Goal: Information Seeking & Learning: Learn about a topic

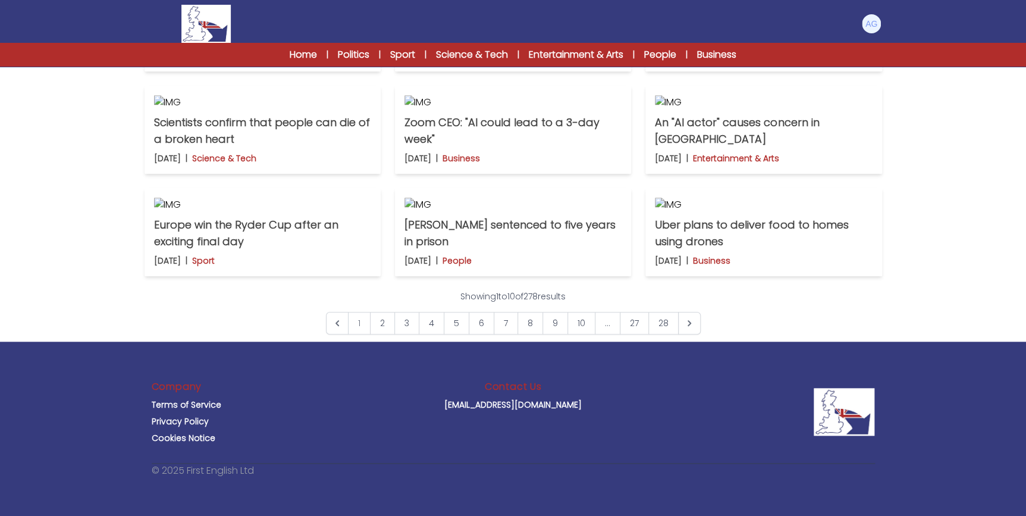
scroll to position [865, 0]
click at [382, 333] on link "2" at bounding box center [382, 323] width 25 height 23
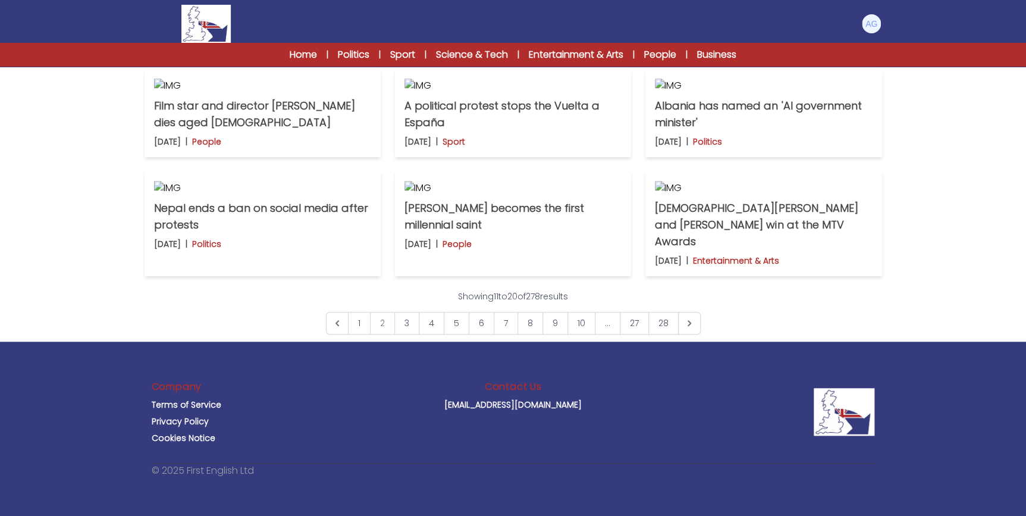
scroll to position [757, 0]
click at [406, 334] on link "3" at bounding box center [406, 323] width 25 height 23
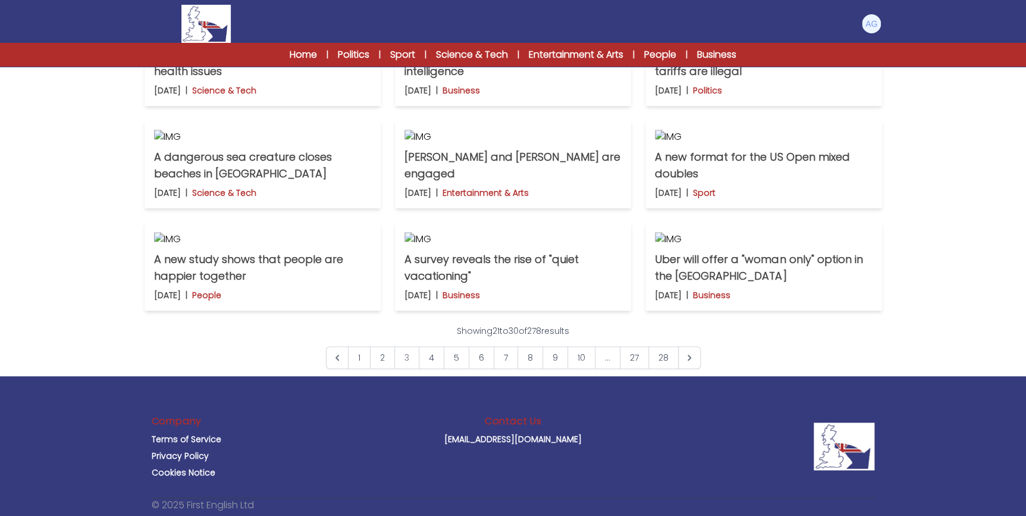
scroll to position [432, 0]
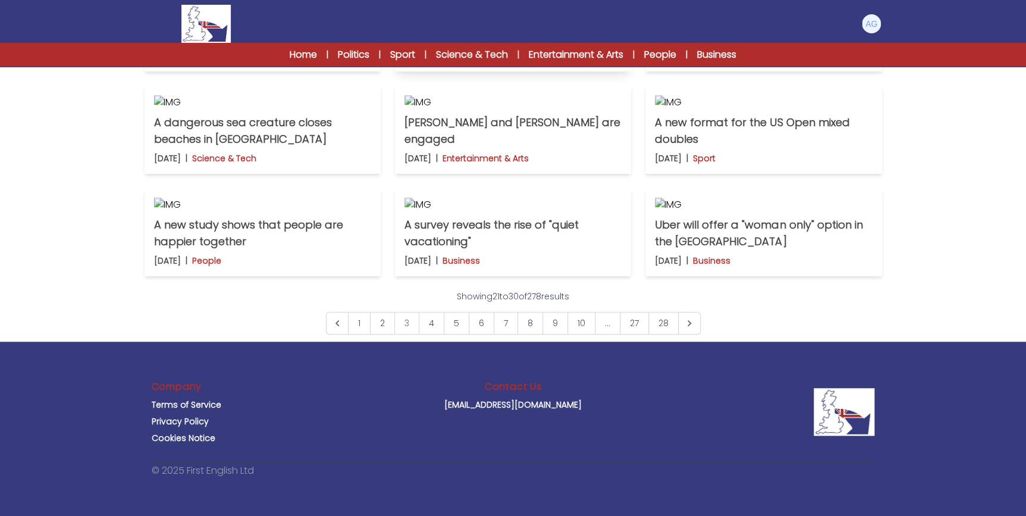
click at [529, 45] on p "The jobs most at risk from artificial intelligence" at bounding box center [512, 28] width 217 height 33
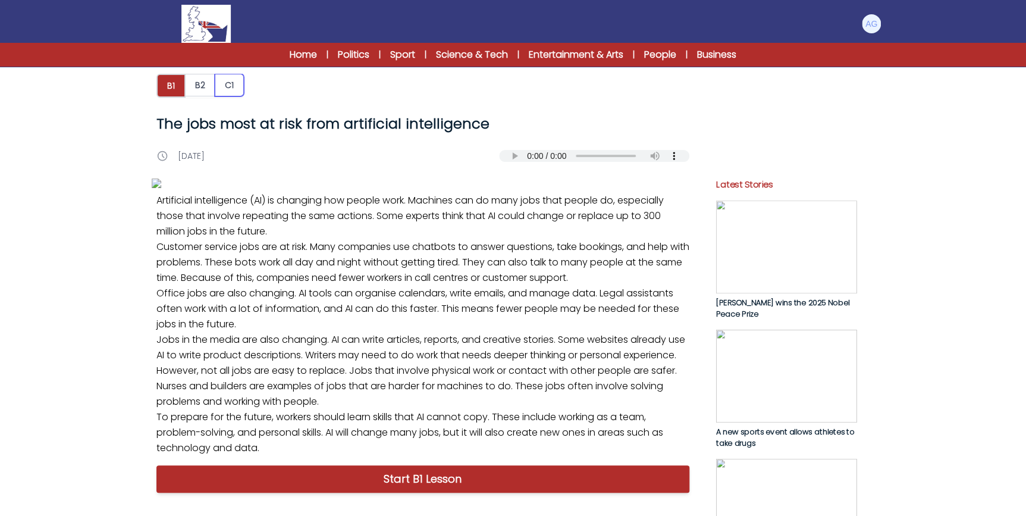
click at [225, 84] on button "C1" at bounding box center [229, 85] width 29 height 23
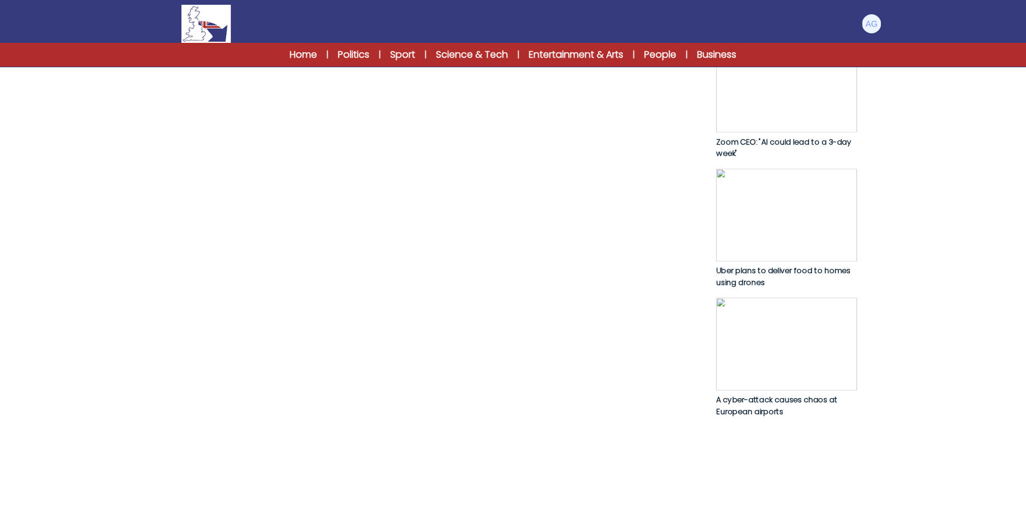
scroll to position [583, 0]
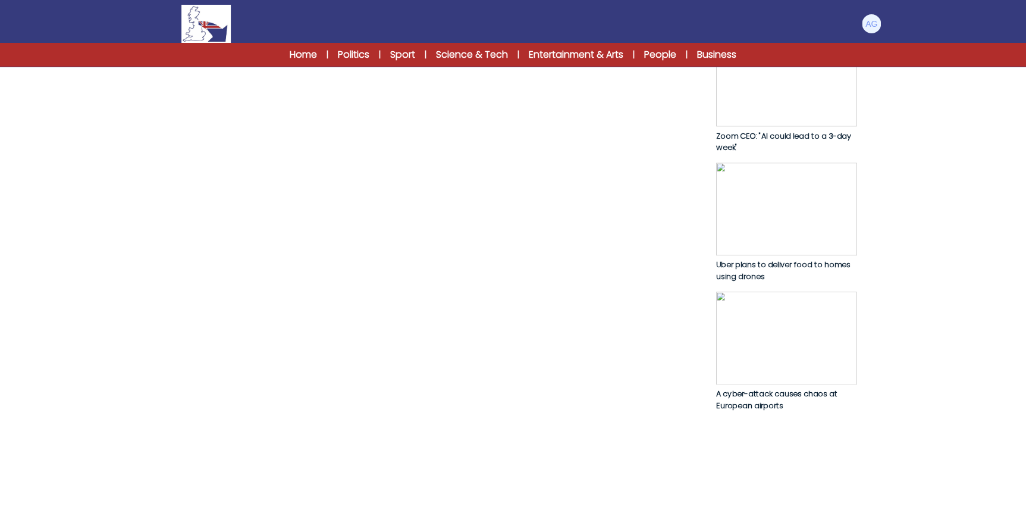
drag, startPoint x: 214, startPoint y: 140, endPoint x: 377, endPoint y: 168, distance: 165.5
drag, startPoint x: 377, startPoint y: 168, endPoint x: 366, endPoint y: 183, distance: 18.0
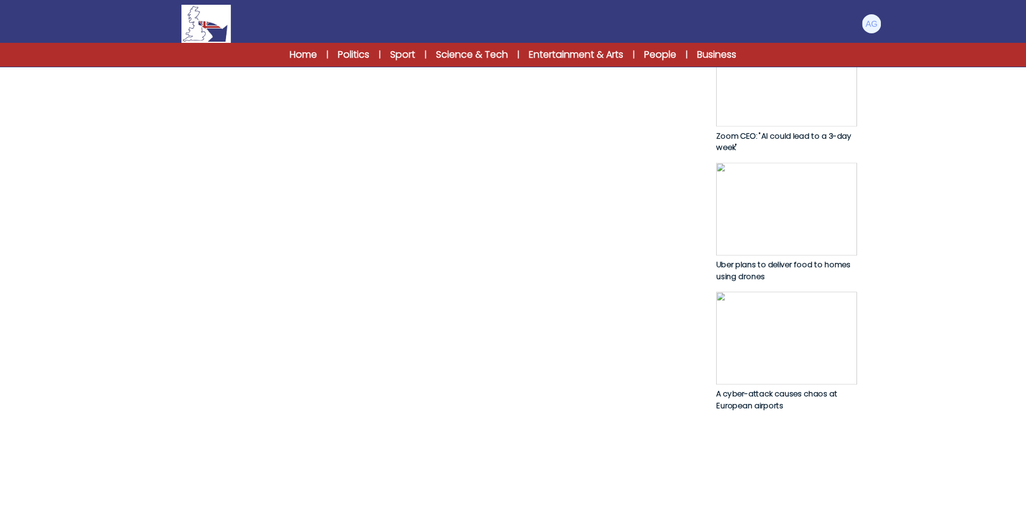
scroll to position [636, 0]
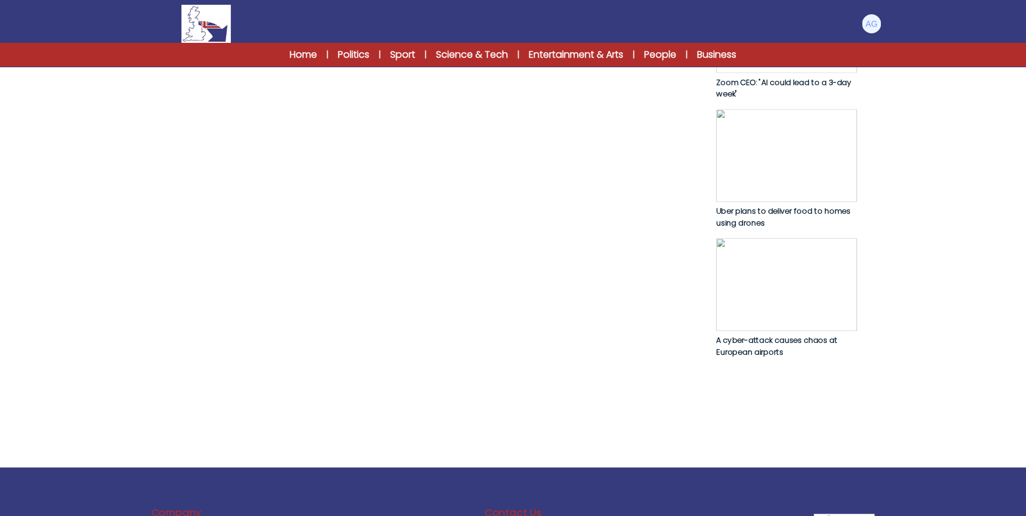
drag, startPoint x: 175, startPoint y: 162, endPoint x: 264, endPoint y: 178, distance: 90.1
drag, startPoint x: 264, startPoint y: 178, endPoint x: 341, endPoint y: 178, distance: 77.9
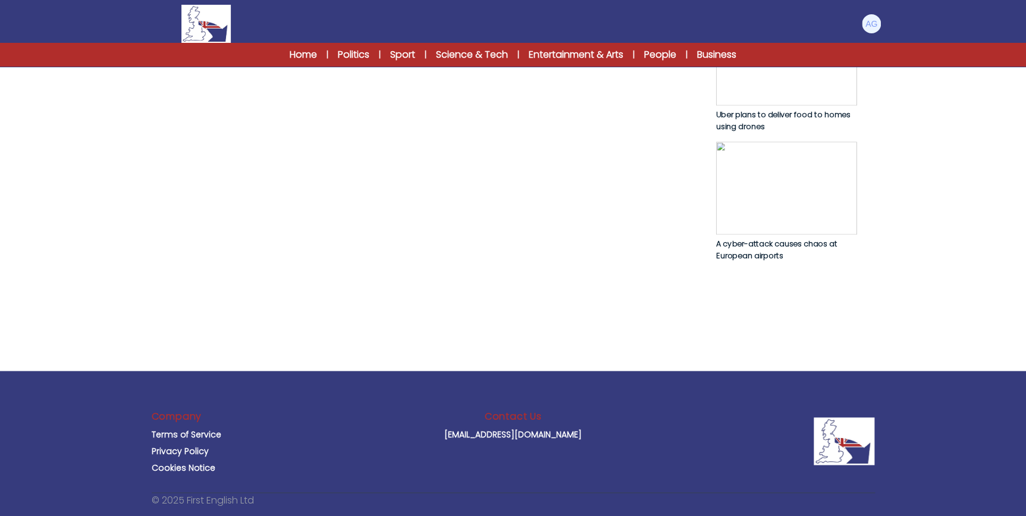
scroll to position [745, 0]
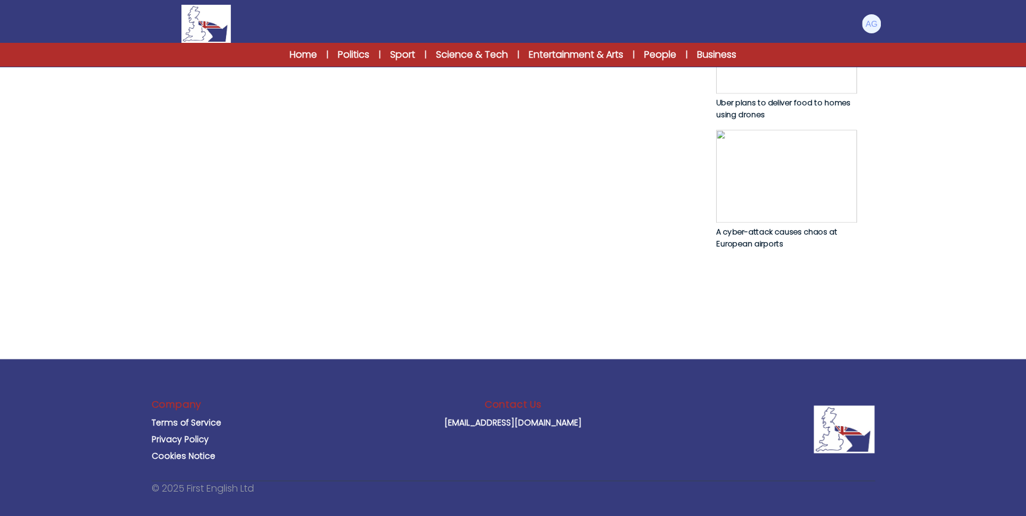
drag, startPoint x: 184, startPoint y: 178, endPoint x: 362, endPoint y: 206, distance: 179.4
drag, startPoint x: 362, startPoint y: 206, endPoint x: 413, endPoint y: 210, distance: 51.3
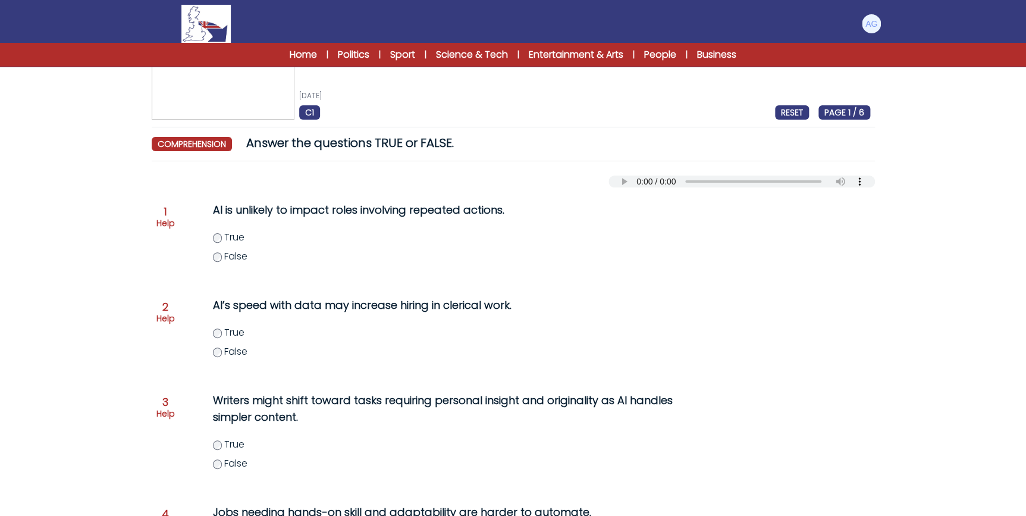
scroll to position [54, 0]
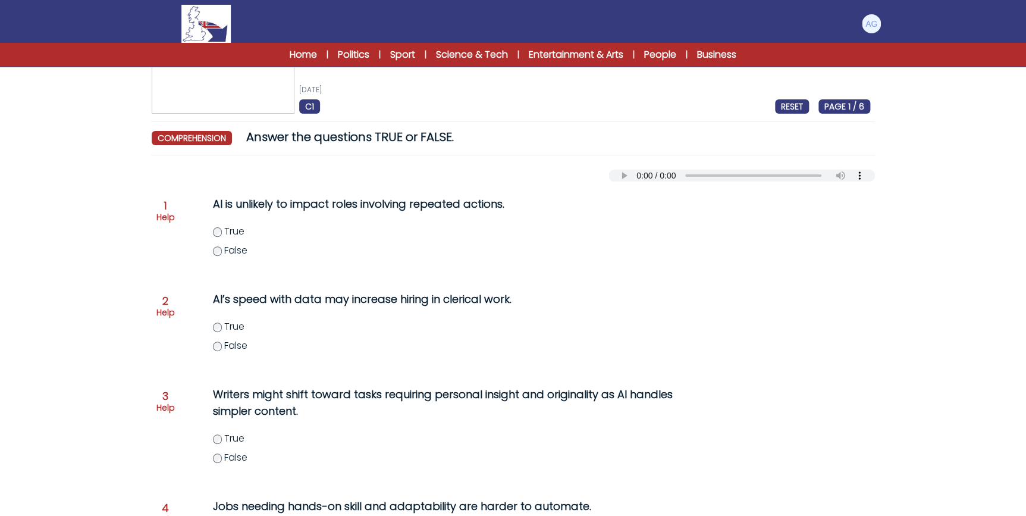
click at [228, 251] on span "False" at bounding box center [235, 250] width 23 height 14
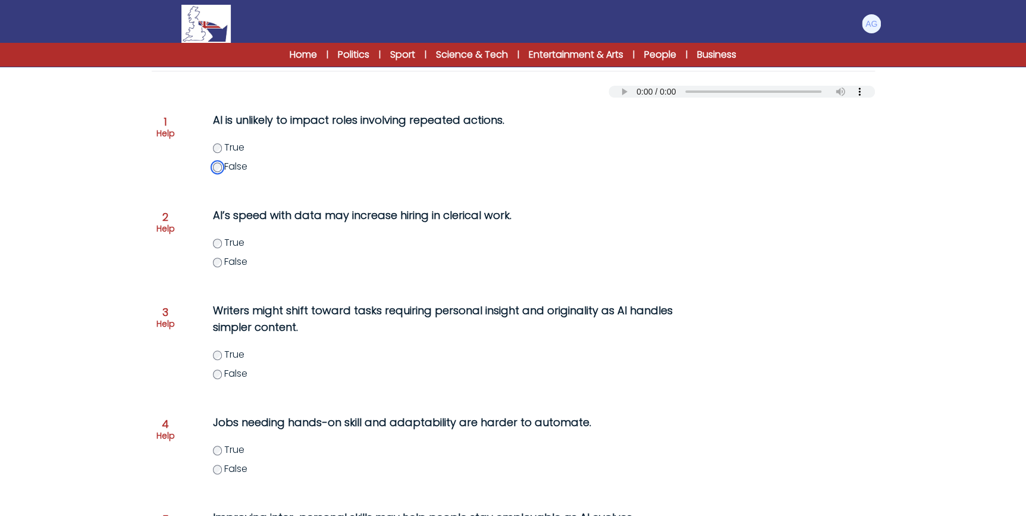
scroll to position [162, 0]
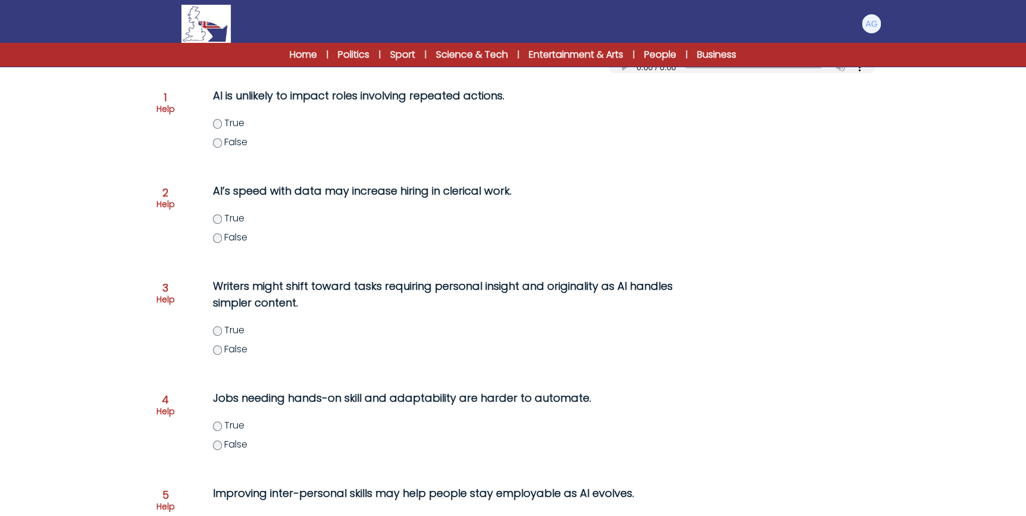
click at [223, 221] on label "True" at bounding box center [465, 218] width 505 height 14
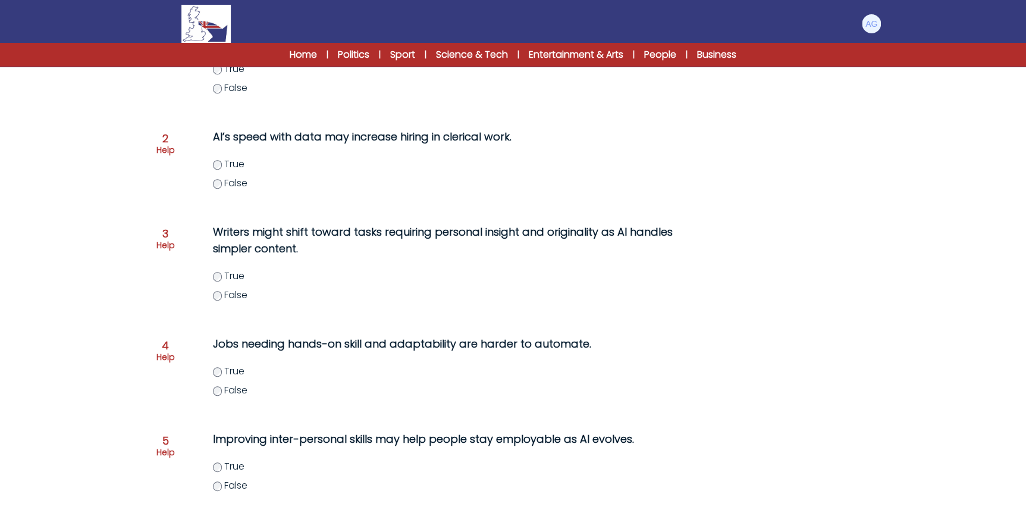
click at [225, 187] on span "False" at bounding box center [235, 183] width 23 height 14
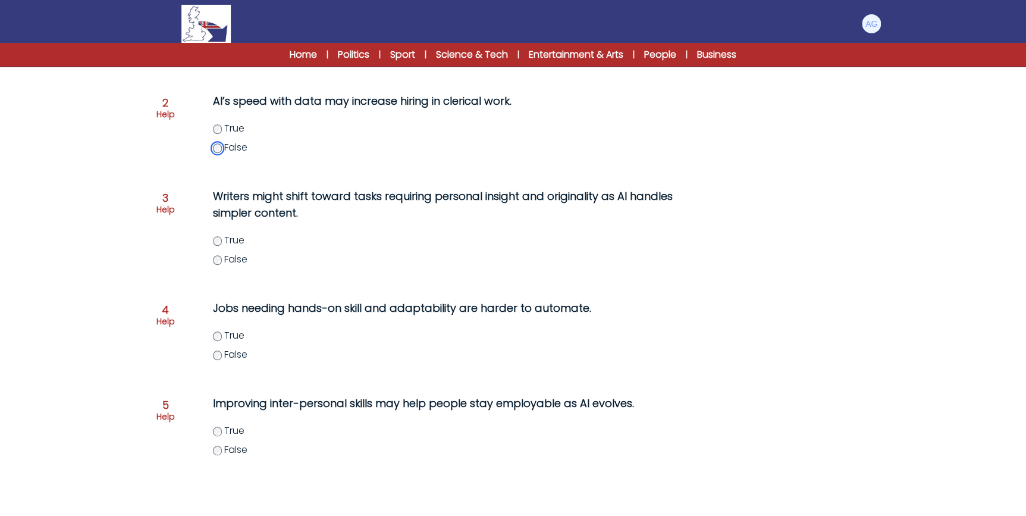
scroll to position [270, 0]
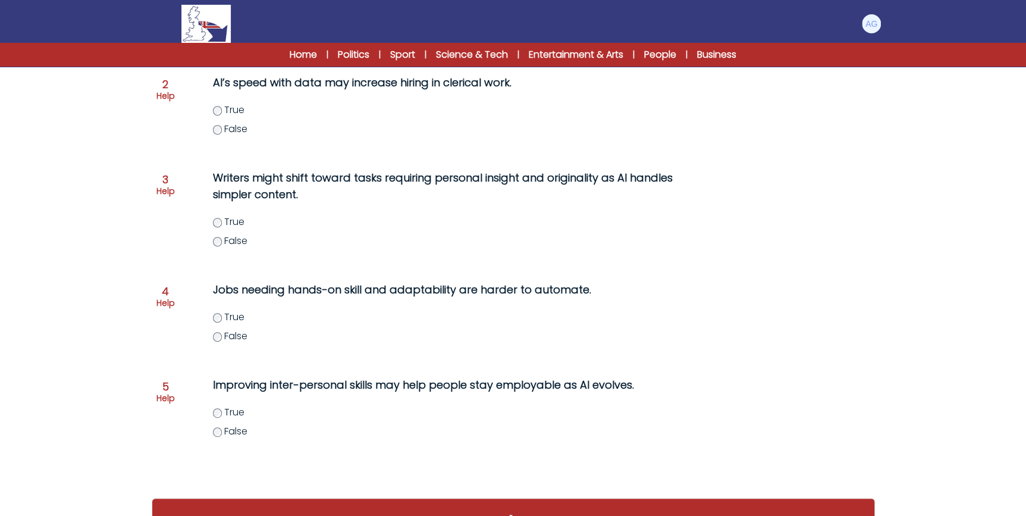
click at [225, 224] on span "True" at bounding box center [234, 222] width 20 height 14
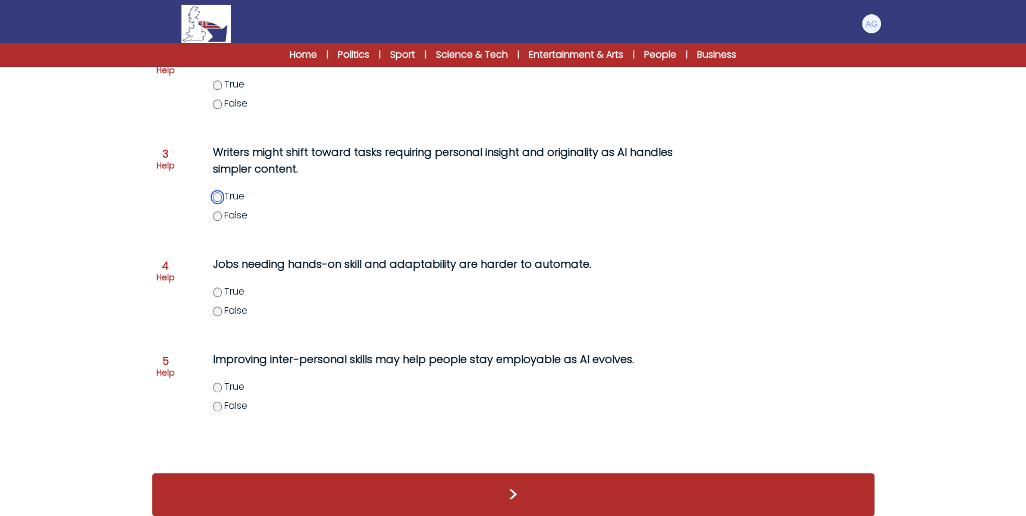
scroll to position [308, 0]
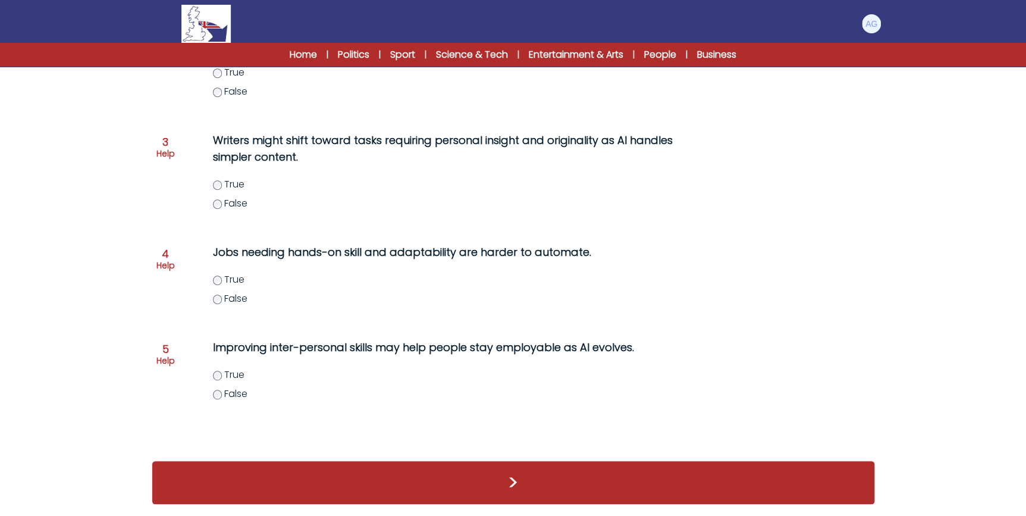
click at [232, 372] on span "True" at bounding box center [234, 375] width 20 height 14
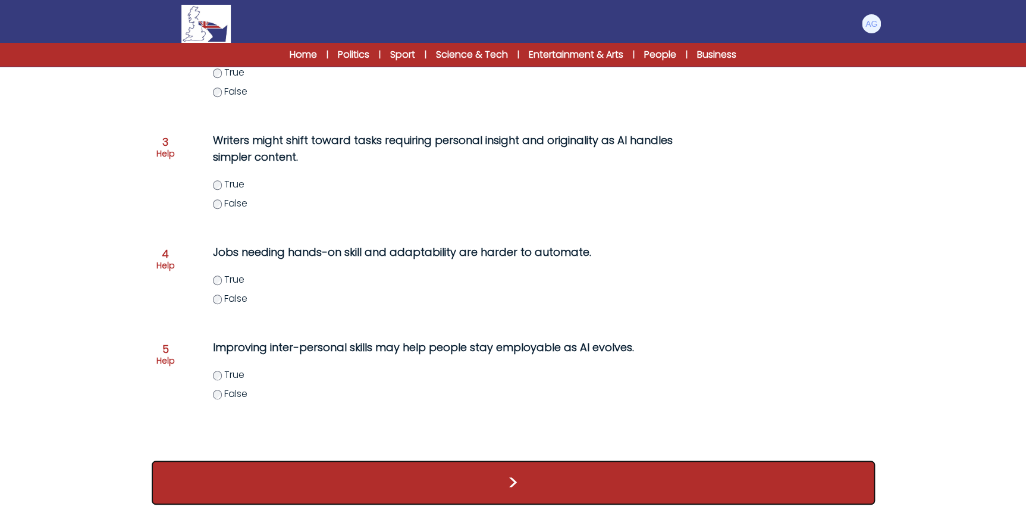
click at [501, 467] on button ">" at bounding box center [513, 482] width 723 height 44
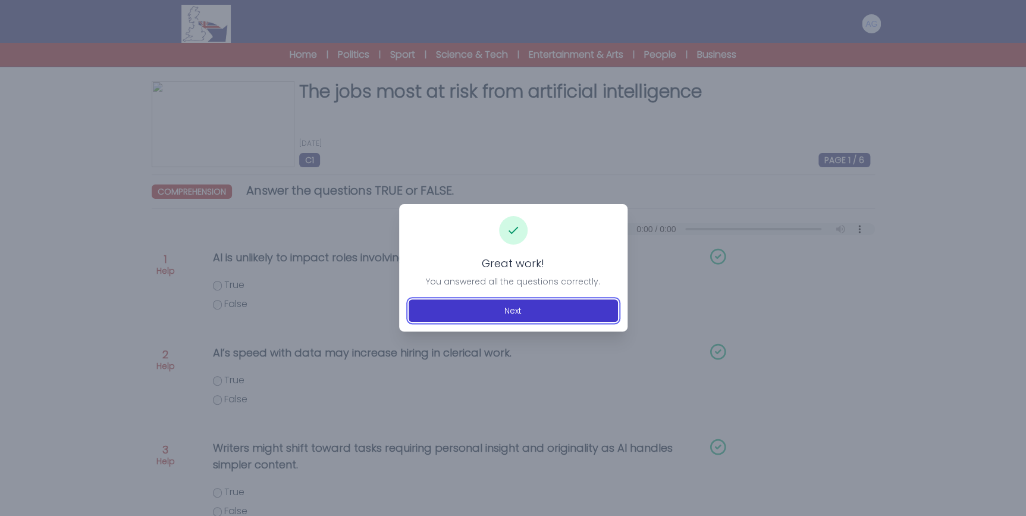
click at [528, 314] on button "Next" at bounding box center [513, 310] width 209 height 23
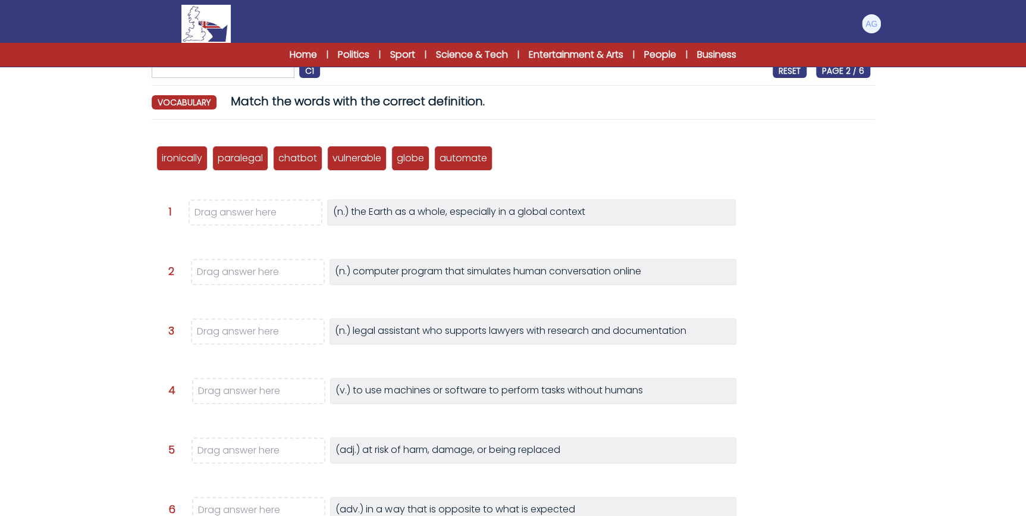
scroll to position [108, 0]
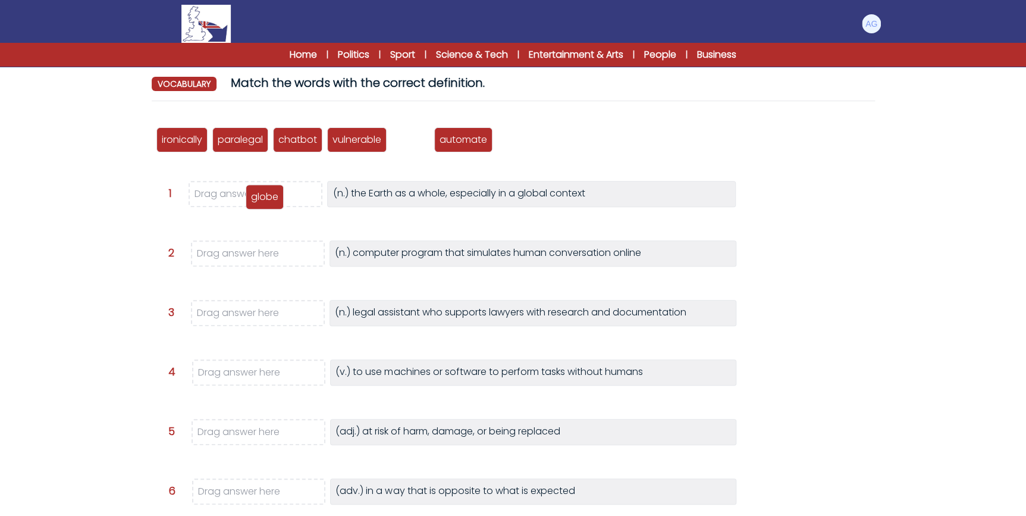
drag, startPoint x: 407, startPoint y: 130, endPoint x: 261, endPoint y: 187, distance: 156.5
click at [261, 187] on div "globe" at bounding box center [265, 196] width 38 height 25
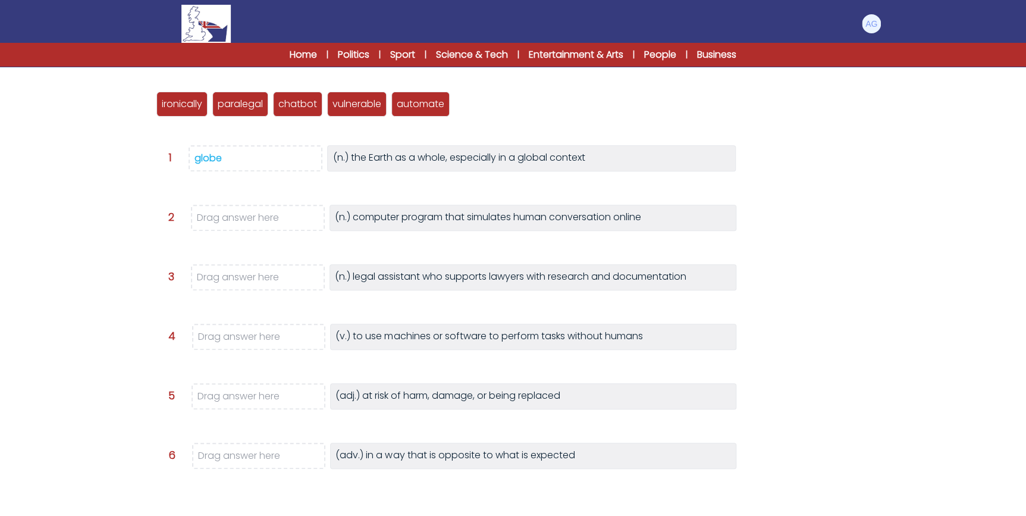
scroll to position [162, 0]
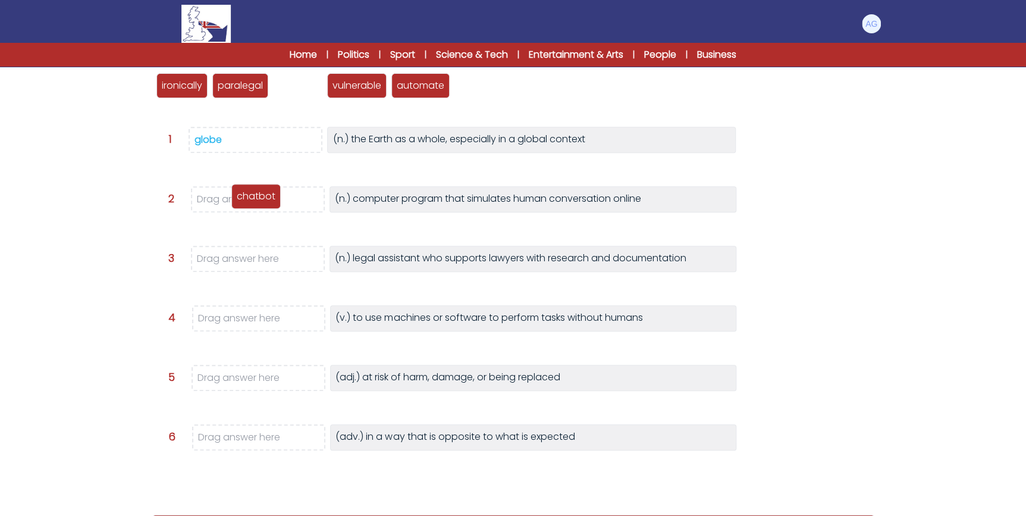
drag, startPoint x: 291, startPoint y: 120, endPoint x: 264, endPoint y: 190, distance: 75.9
click at [264, 190] on p "chatbot" at bounding box center [256, 196] width 39 height 14
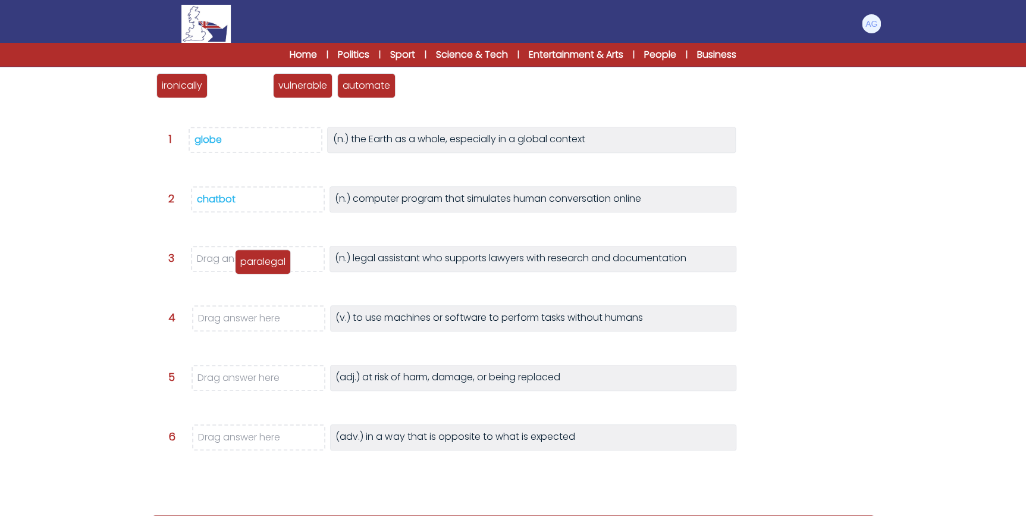
drag, startPoint x: 244, startPoint y: 84, endPoint x: 268, endPoint y: 260, distance: 177.0
click at [268, 260] on p "paralegal" at bounding box center [262, 262] width 45 height 14
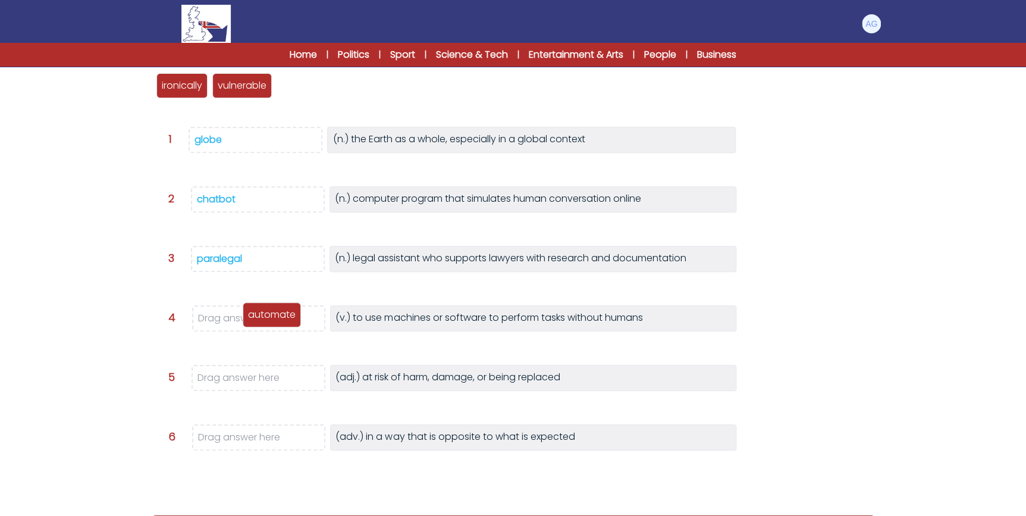
drag, startPoint x: 305, startPoint y: 83, endPoint x: 268, endPoint y: 316, distance: 236.1
click at [268, 316] on p "automate" at bounding box center [272, 315] width 48 height 14
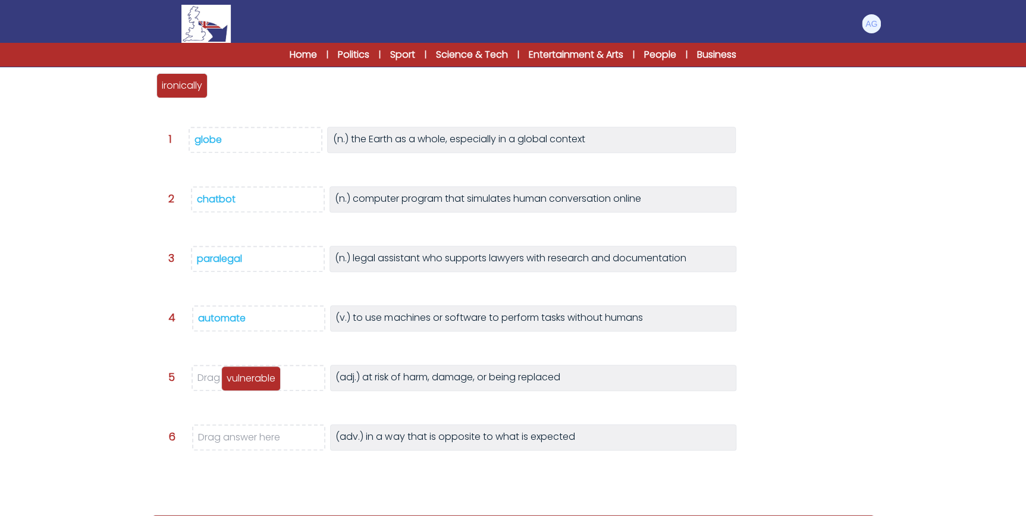
drag, startPoint x: 246, startPoint y: 83, endPoint x: 255, endPoint y: 375, distance: 292.2
click at [255, 375] on p "vulnerable" at bounding box center [251, 378] width 49 height 14
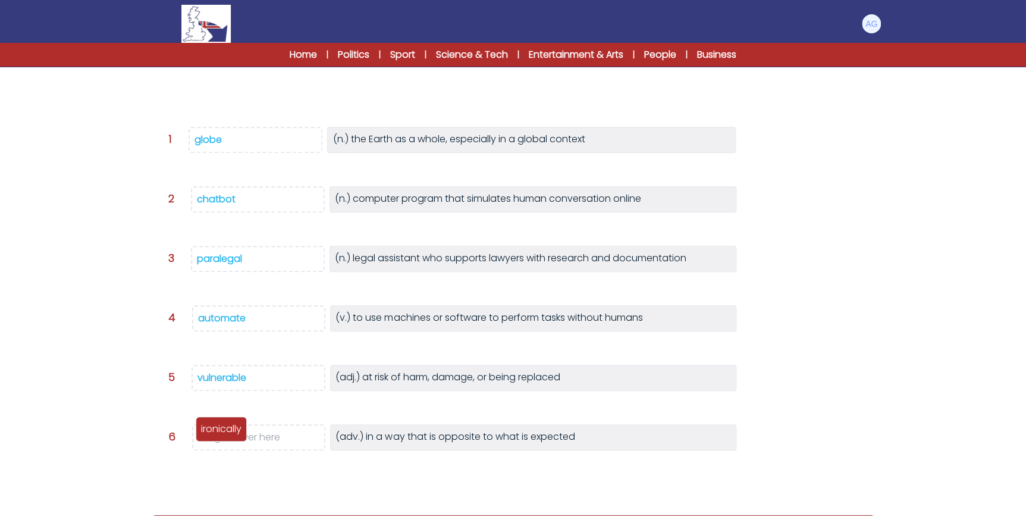
drag, startPoint x: 196, startPoint y: 83, endPoint x: 236, endPoint y: 428, distance: 347.3
click at [236, 428] on p "ironically" at bounding box center [221, 429] width 40 height 14
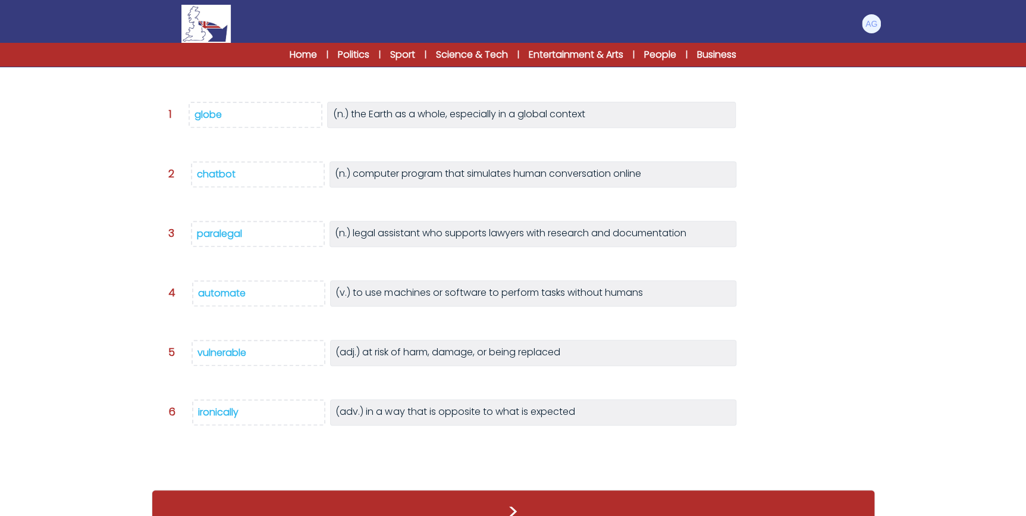
scroll to position [197, 0]
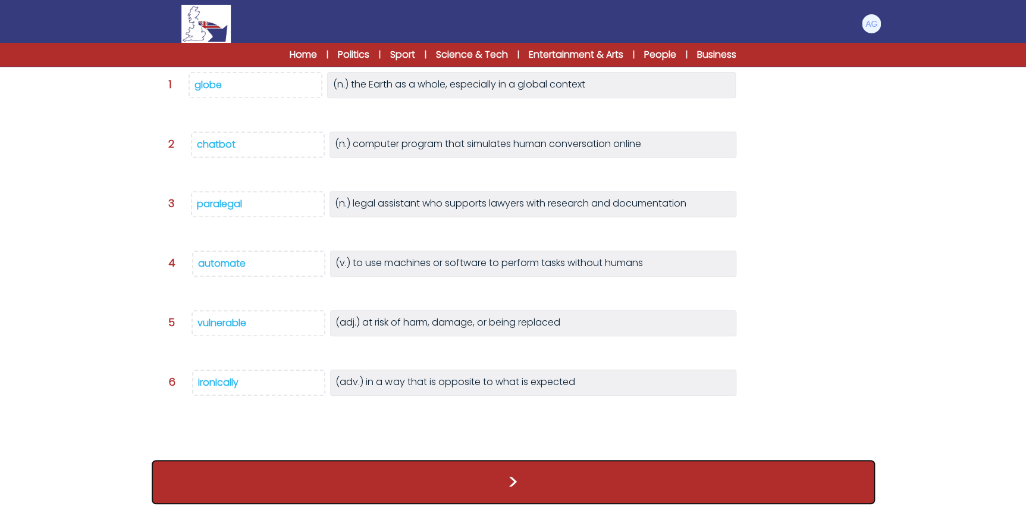
click at [455, 472] on button ">" at bounding box center [513, 482] width 723 height 44
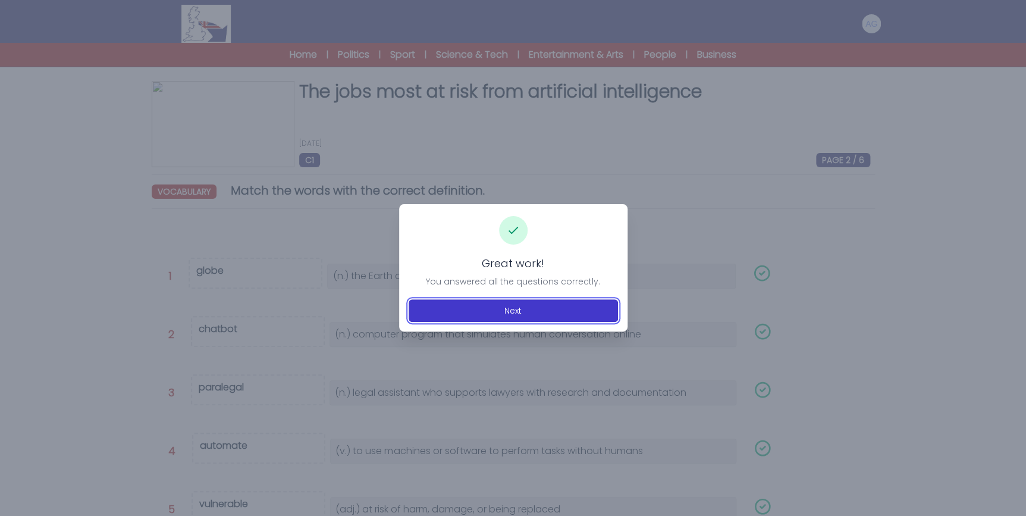
click at [529, 303] on button "Next" at bounding box center [513, 310] width 209 height 23
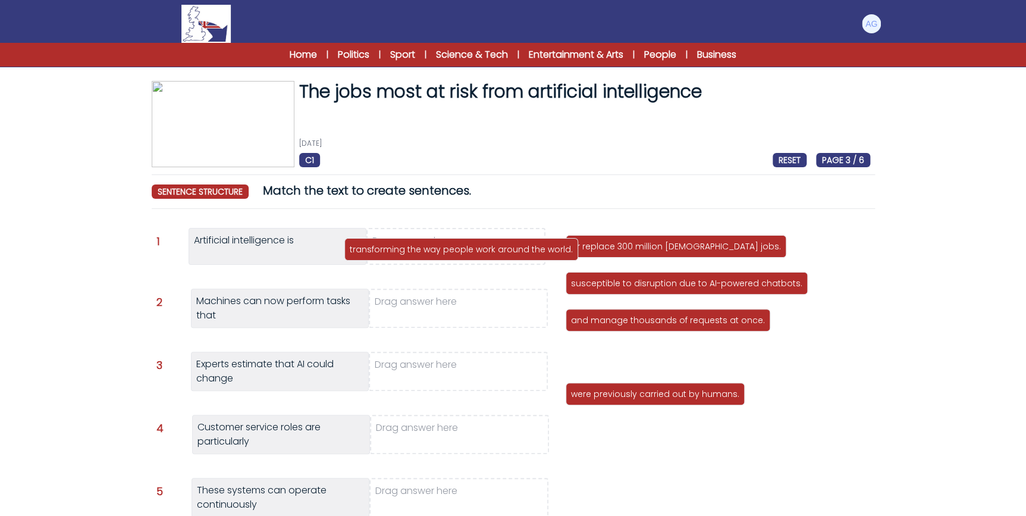
drag, startPoint x: 692, startPoint y: 357, endPoint x: 473, endPoint y: 249, distance: 243.9
click at [473, 249] on p "transforming the way people work around the world." at bounding box center [461, 249] width 223 height 12
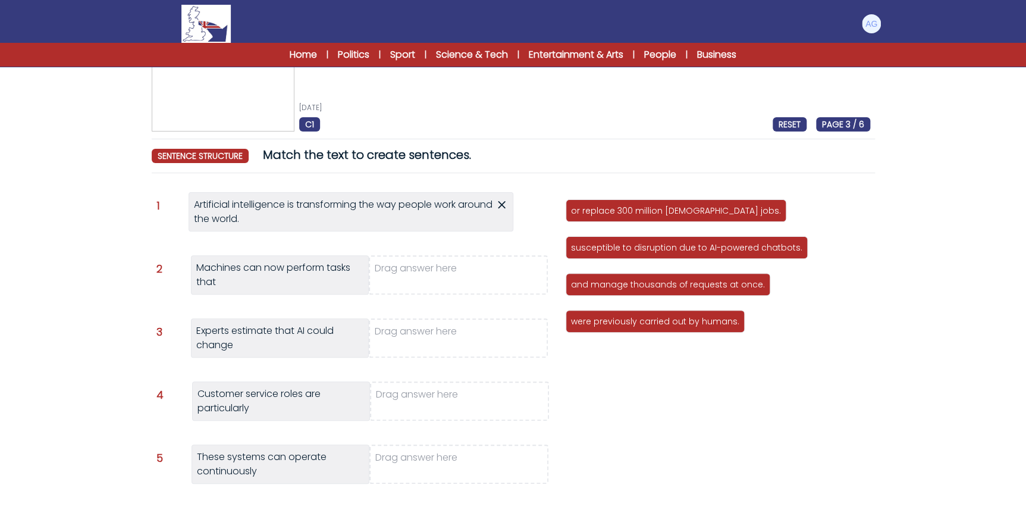
scroll to position [54, 0]
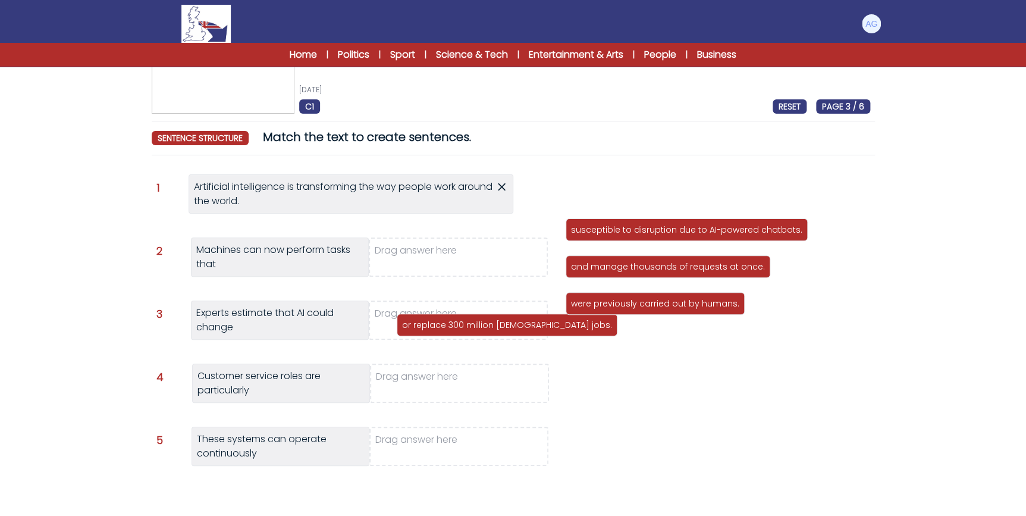
drag, startPoint x: 660, startPoint y: 192, endPoint x: 491, endPoint y: 324, distance: 214.4
click at [491, 324] on p "or replace 300 million [DEMOGRAPHIC_DATA] jobs." at bounding box center [507, 325] width 210 height 12
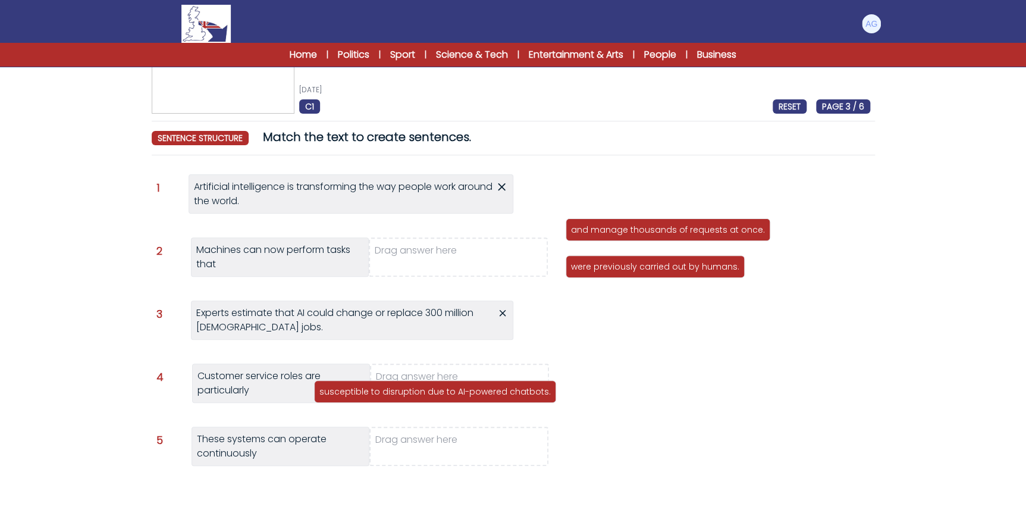
drag, startPoint x: 780, startPoint y: 189, endPoint x: 523, endPoint y: 388, distance: 325.3
click at [523, 388] on p "susceptible to disruption due to AI-powered chatbots." at bounding box center [434, 391] width 231 height 12
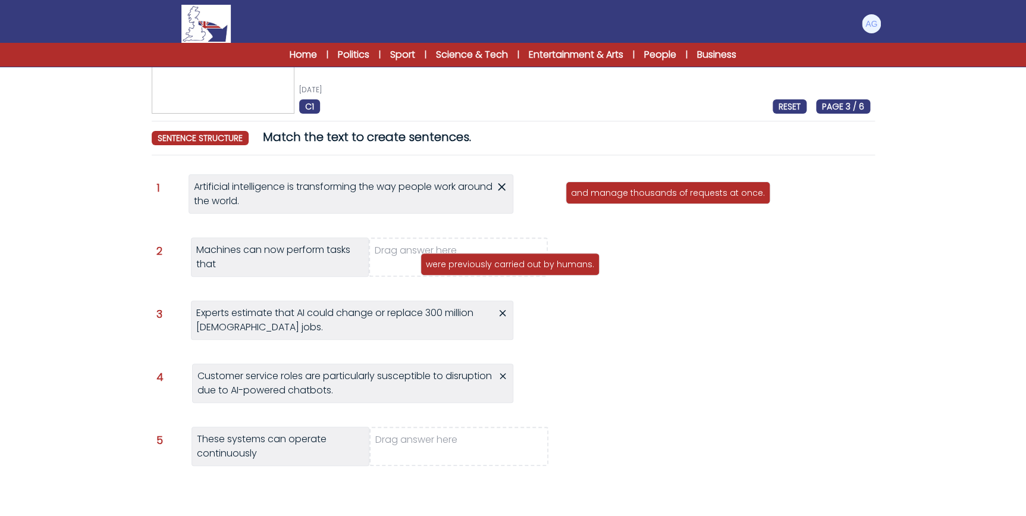
drag, startPoint x: 643, startPoint y: 232, endPoint x: 479, endPoint y: 265, distance: 167.4
click at [479, 265] on p "were previously carried out by humans." at bounding box center [510, 264] width 168 height 12
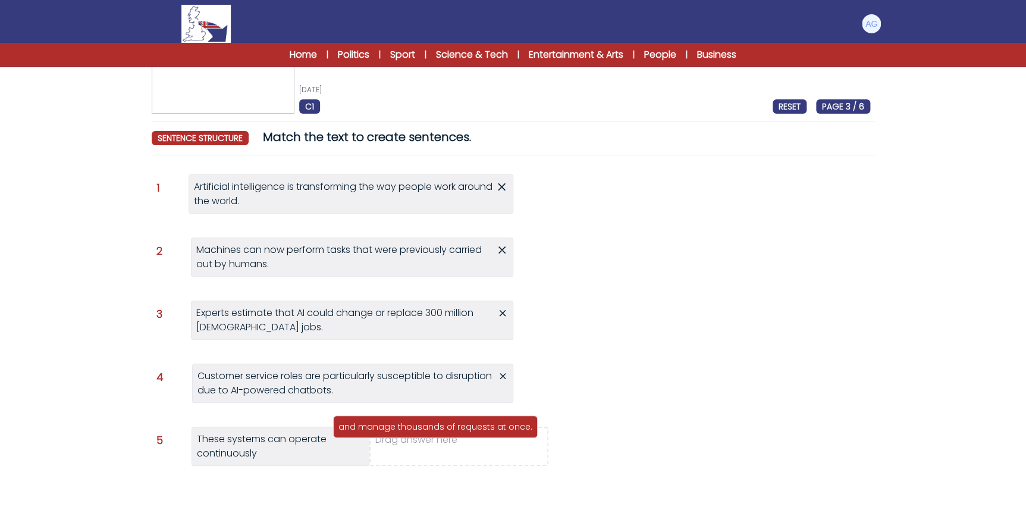
drag, startPoint x: 735, startPoint y: 192, endPoint x: 494, endPoint y: 437, distance: 344.1
click at [494, 432] on p "and manage thousands of requests at once." at bounding box center [435, 427] width 194 height 12
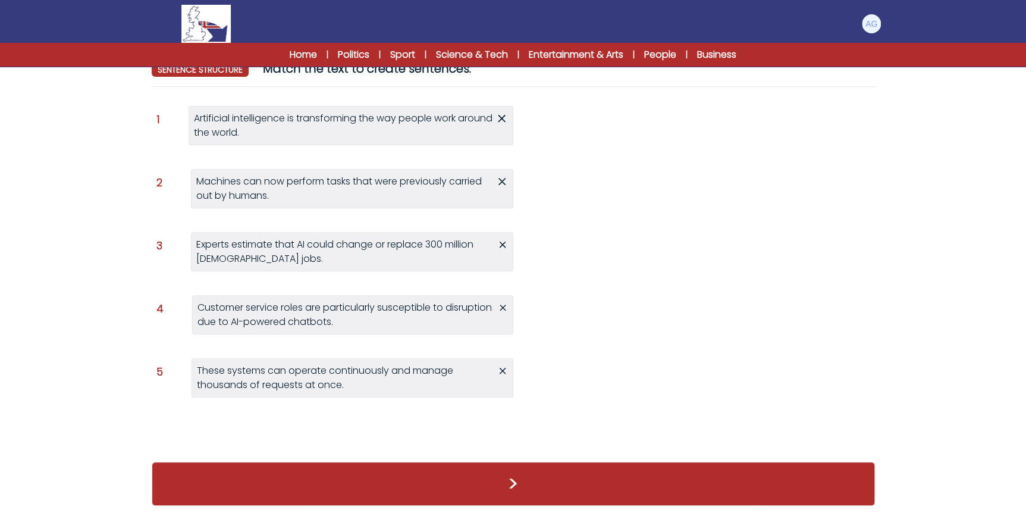
scroll to position [123, 0]
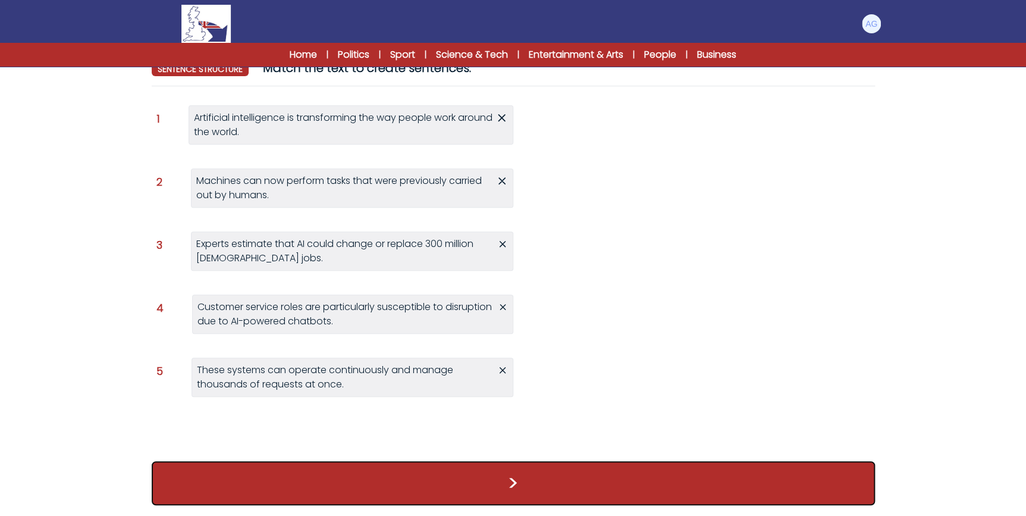
click at [584, 479] on button ">" at bounding box center [513, 483] width 723 height 44
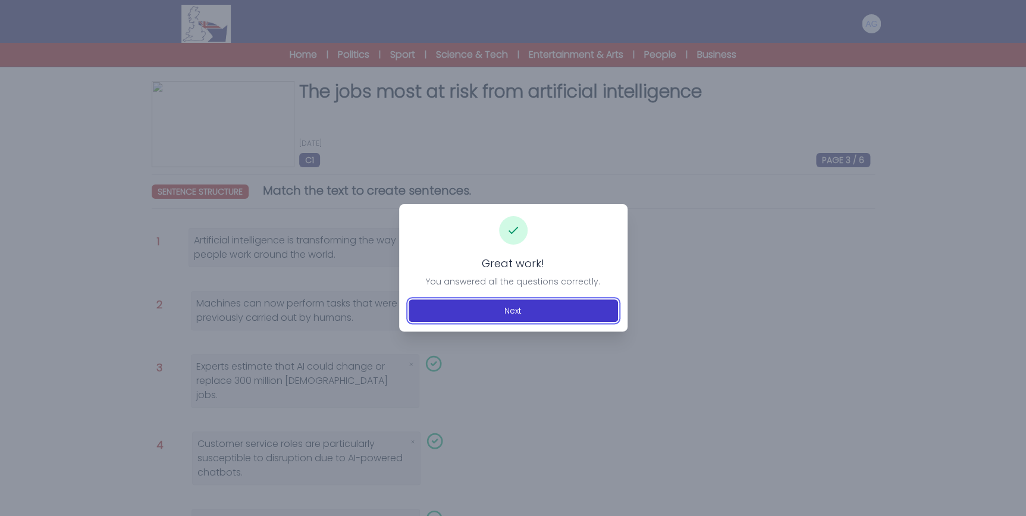
click at [574, 303] on button "Next" at bounding box center [513, 310] width 209 height 23
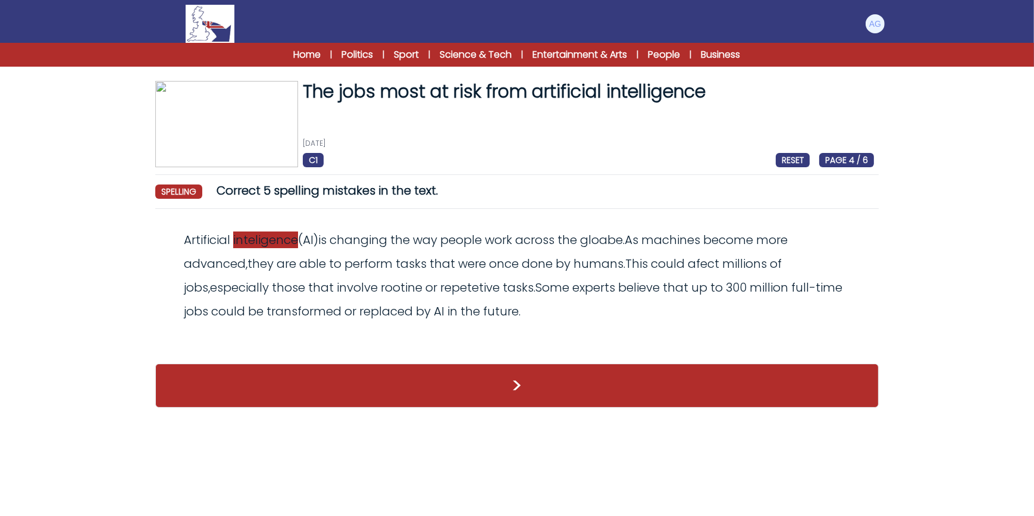
click at [265, 243] on span "inteligence" at bounding box center [265, 239] width 65 height 17
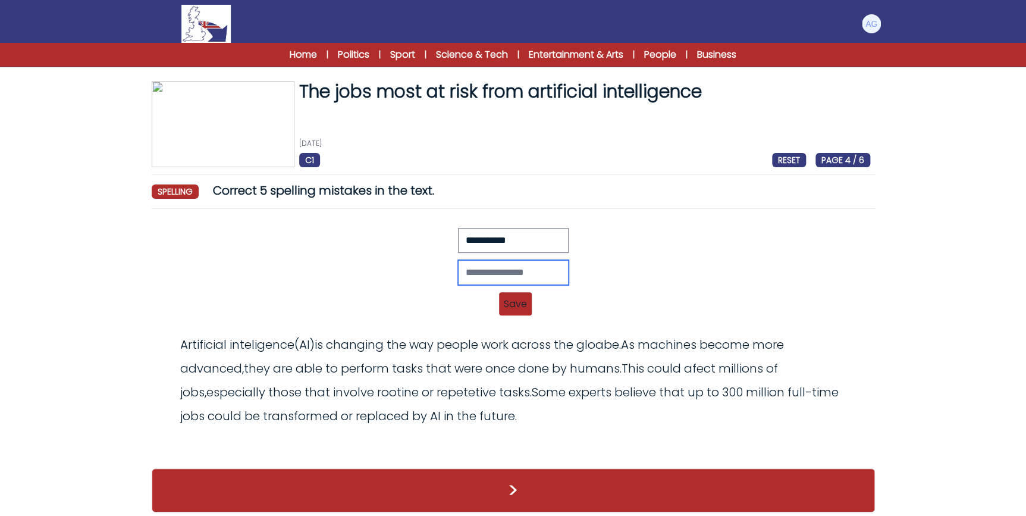
click at [509, 272] on input "text" at bounding box center [513, 272] width 111 height 25
type input "**********"
click at [510, 300] on span "Save" at bounding box center [515, 303] width 33 height 23
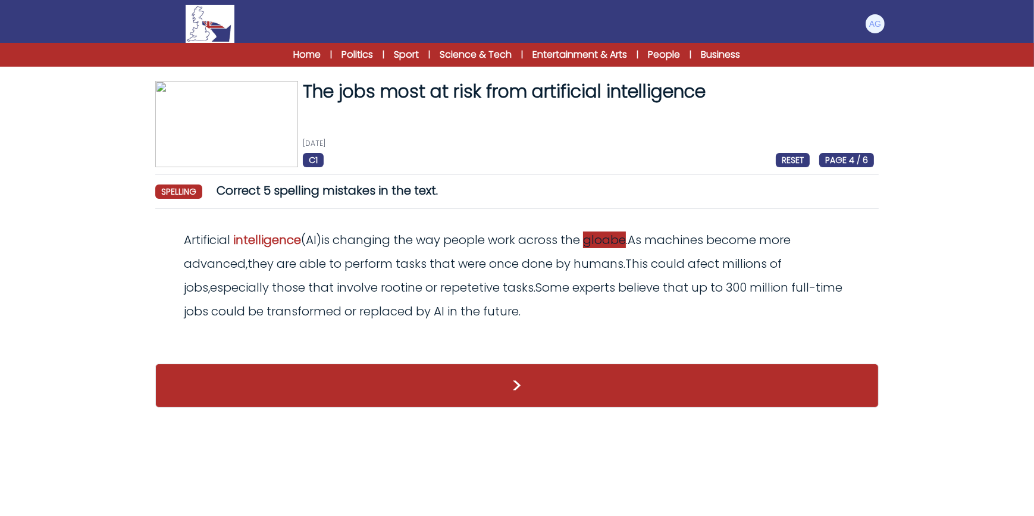
click at [613, 237] on span "gloabe" at bounding box center [604, 239] width 43 height 17
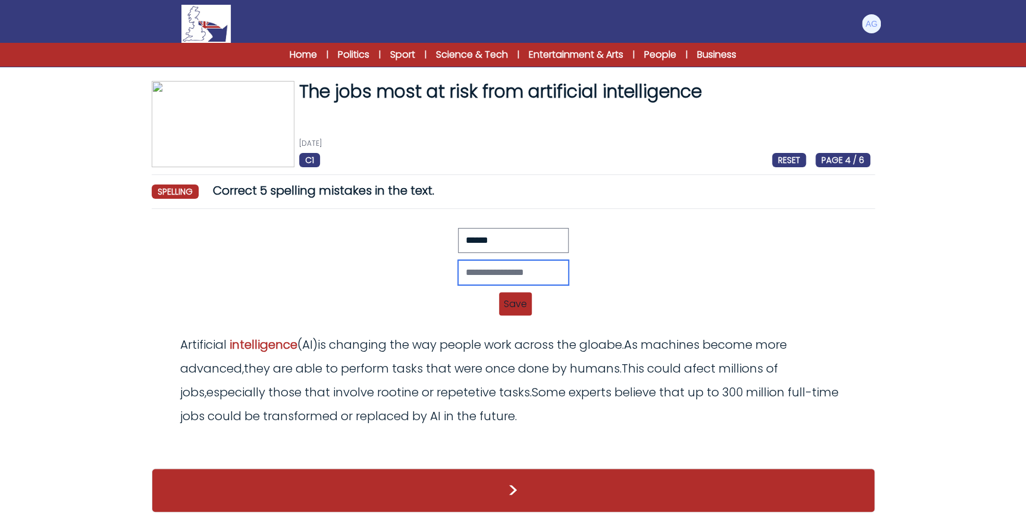
click at [501, 265] on input "text" at bounding box center [513, 272] width 111 height 25
type input "*****"
click at [522, 305] on span "Save" at bounding box center [515, 303] width 33 height 23
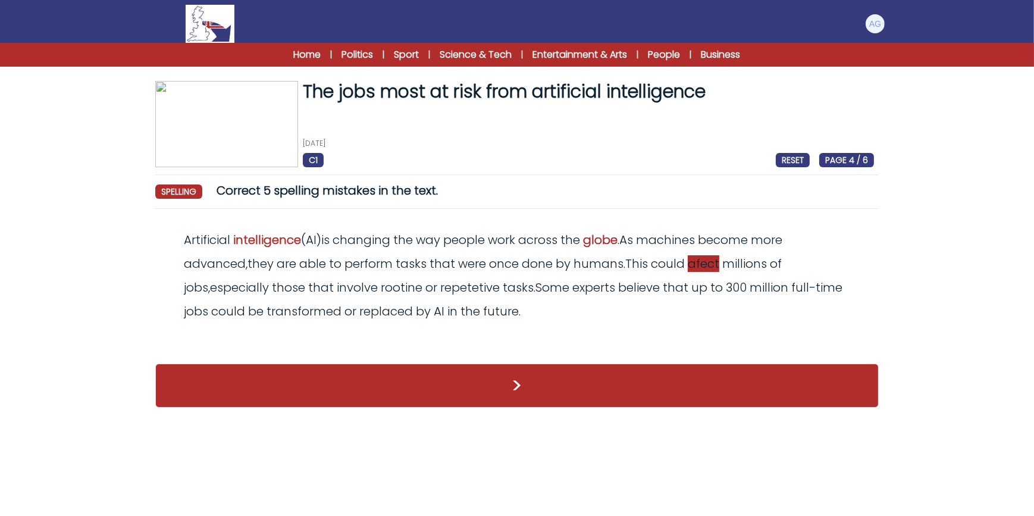
click at [713, 261] on span "afect" at bounding box center [704, 263] width 32 height 17
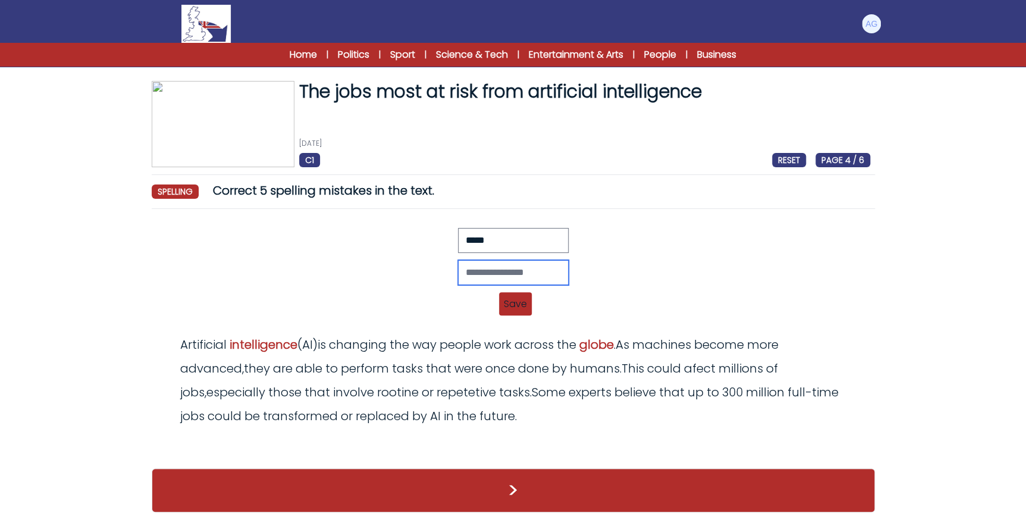
click at [528, 272] on input "text" at bounding box center [513, 272] width 111 height 25
type input "*******"
click at [518, 306] on span "Save" at bounding box center [515, 303] width 33 height 23
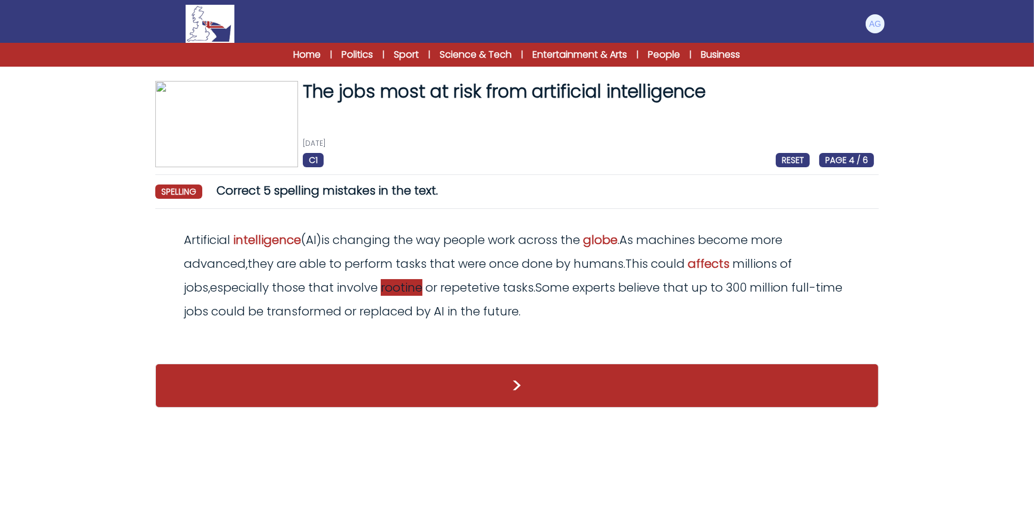
click at [381, 287] on span "rootine" at bounding box center [402, 287] width 42 height 17
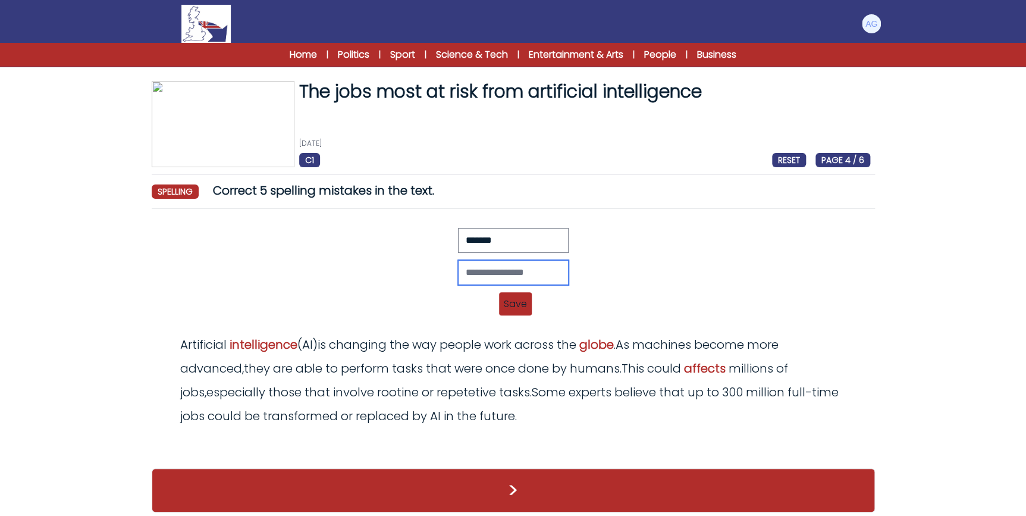
click at [509, 275] on input "text" at bounding box center [513, 272] width 111 height 25
type input "*******"
click at [507, 296] on span "Save" at bounding box center [515, 303] width 33 height 23
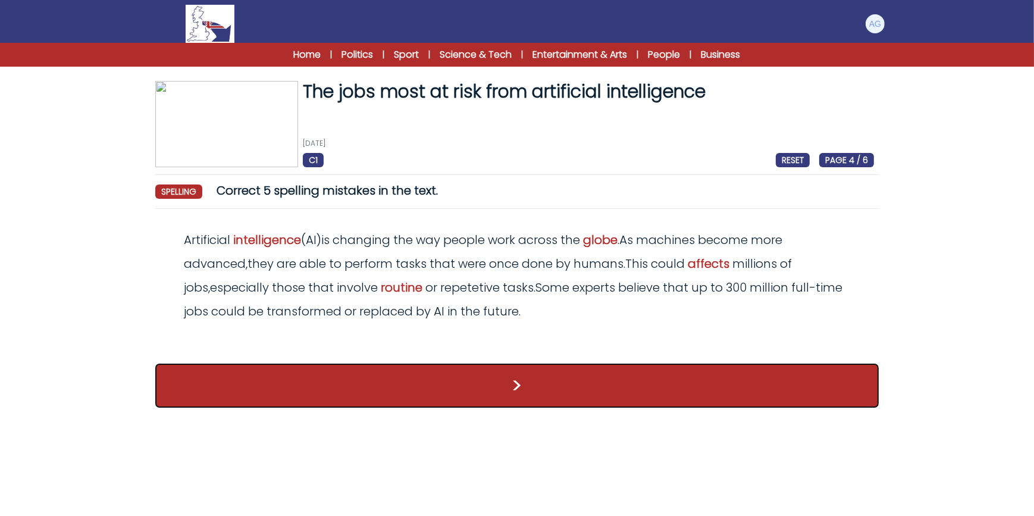
click at [479, 381] on button ">" at bounding box center [516, 385] width 723 height 44
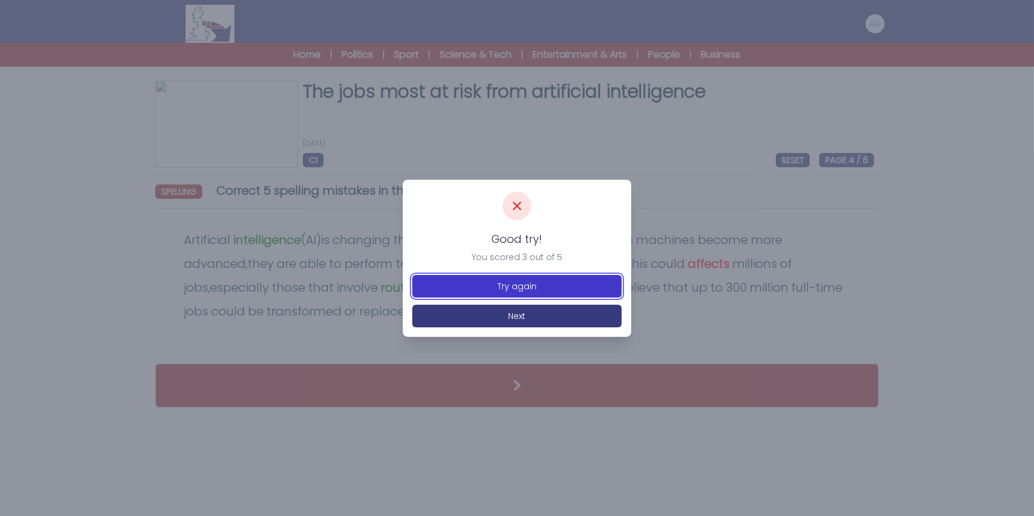
click at [530, 287] on button "Try again" at bounding box center [516, 286] width 209 height 23
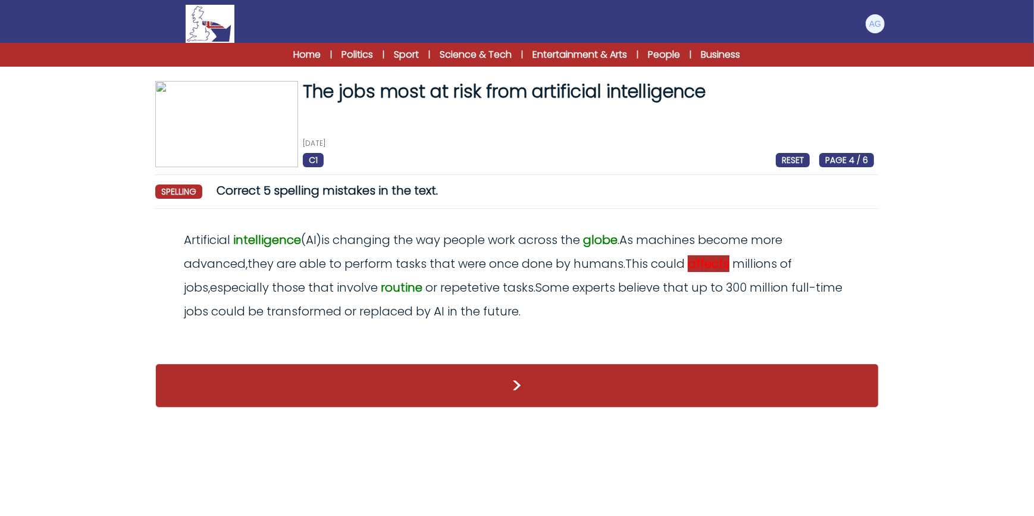
click at [708, 256] on span "affects" at bounding box center [709, 263] width 42 height 17
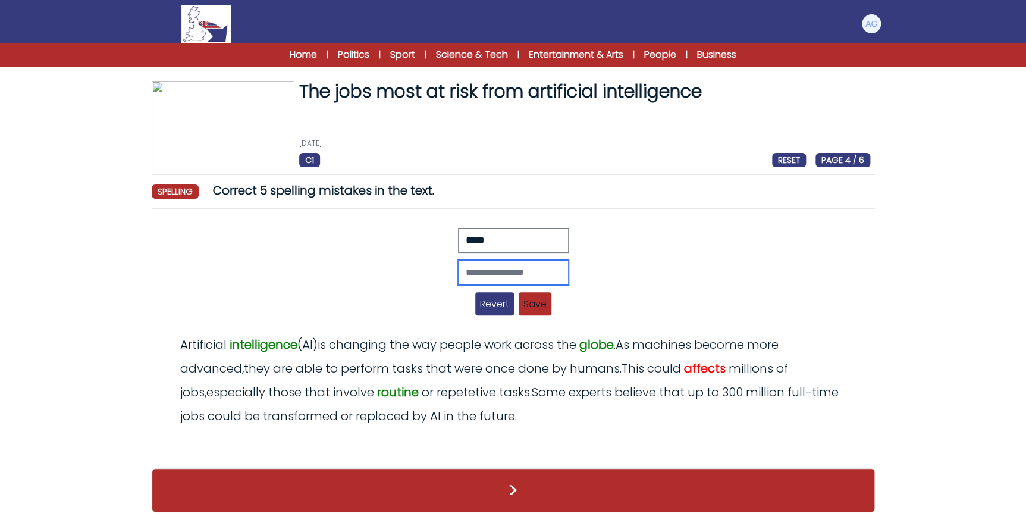
click at [517, 269] on input "text" at bounding box center [513, 272] width 111 height 25
type input "******"
click at [548, 304] on span "Save" at bounding box center [535, 303] width 33 height 23
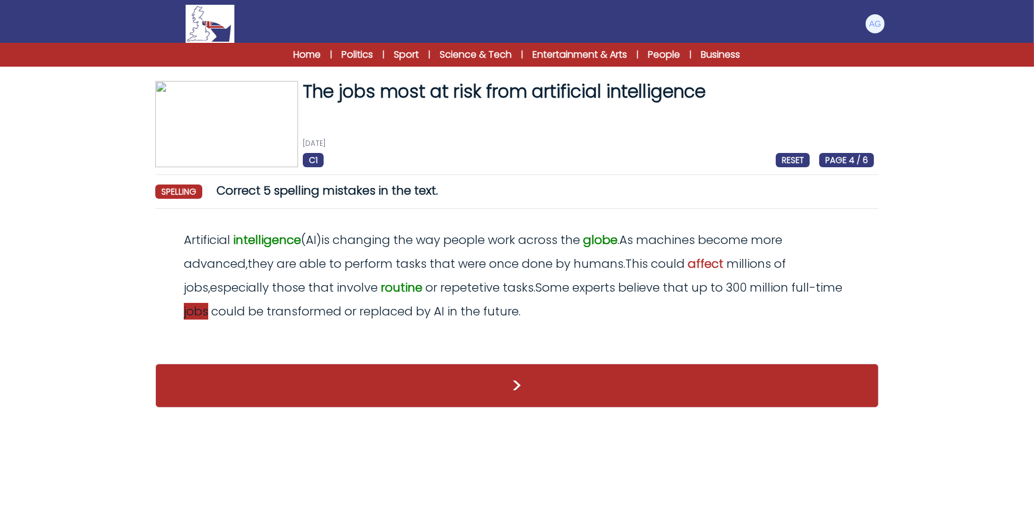
click at [208, 303] on span "jobs" at bounding box center [196, 311] width 24 height 17
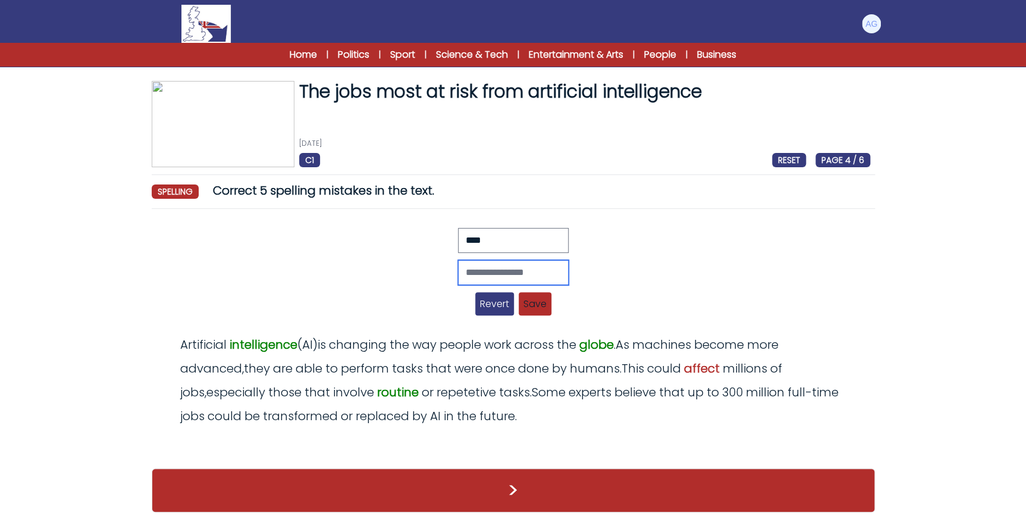
click at [519, 269] on input "text" at bounding box center [513, 272] width 111 height 25
type input "***"
click at [538, 299] on span "Save" at bounding box center [535, 303] width 33 height 23
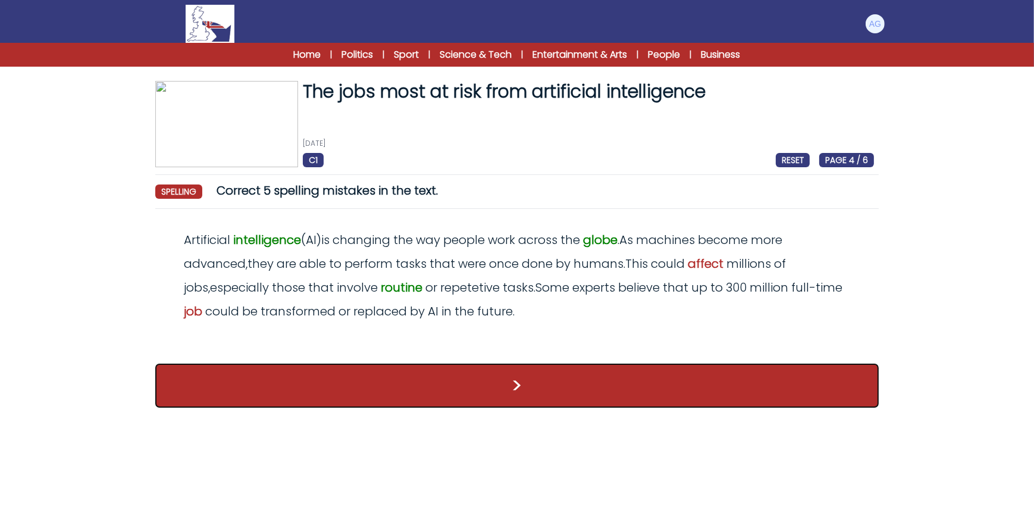
click at [624, 386] on button ">" at bounding box center [516, 385] width 723 height 44
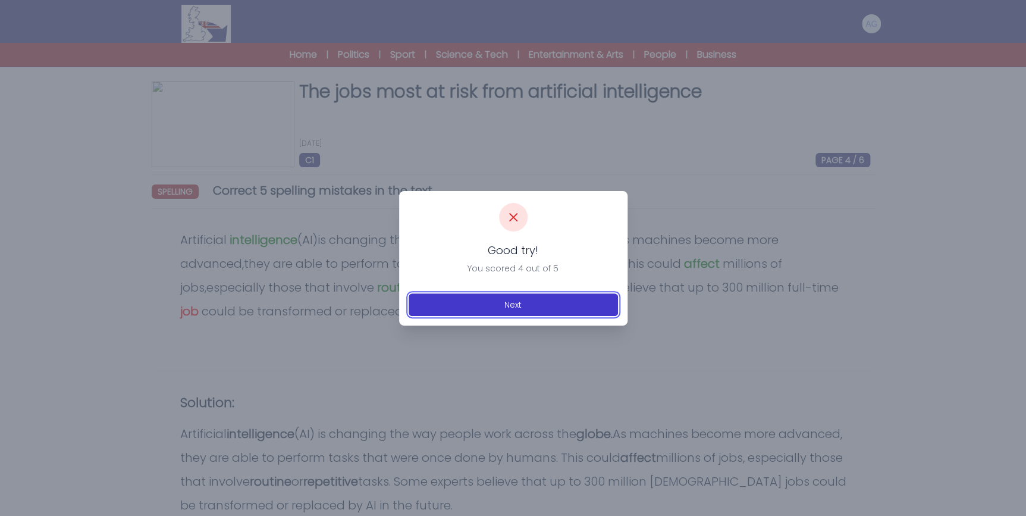
click at [535, 297] on button "Next" at bounding box center [513, 304] width 209 height 23
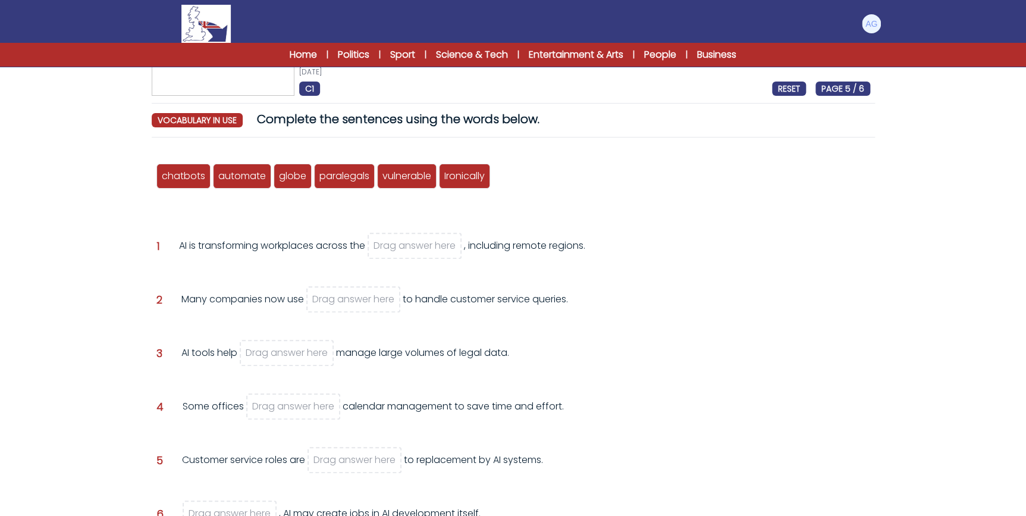
scroll to position [54, 0]
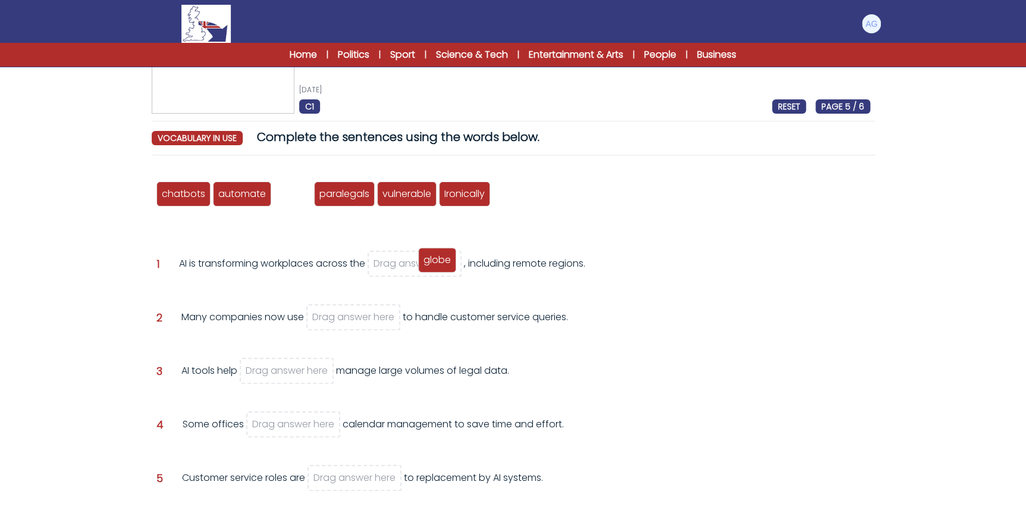
drag, startPoint x: 286, startPoint y: 196, endPoint x: 431, endPoint y: 262, distance: 158.9
click at [431, 262] on span "globe" at bounding box center [437, 260] width 27 height 14
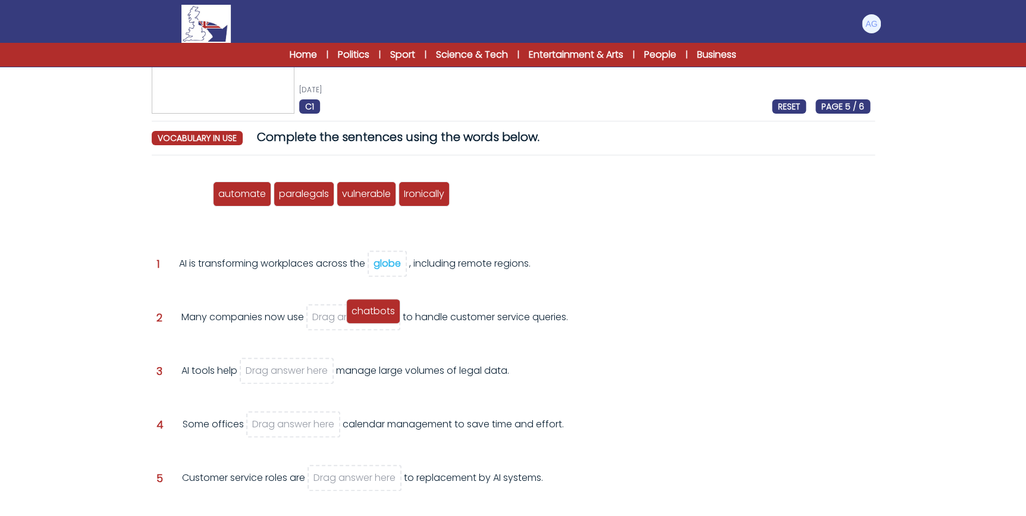
drag, startPoint x: 182, startPoint y: 191, endPoint x: 372, endPoint y: 309, distance: 223.3
click at [372, 309] on span "chatbots" at bounding box center [373, 311] width 43 height 14
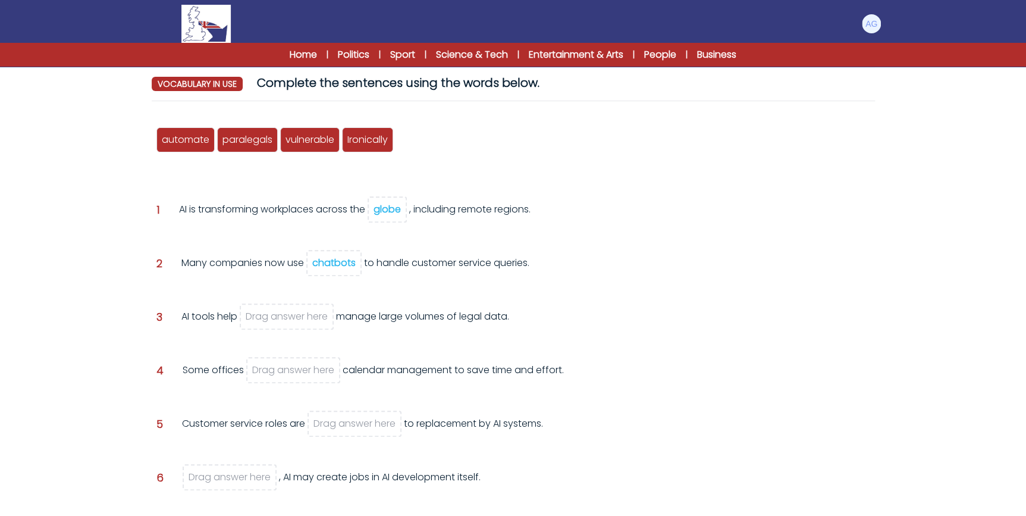
scroll to position [162, 0]
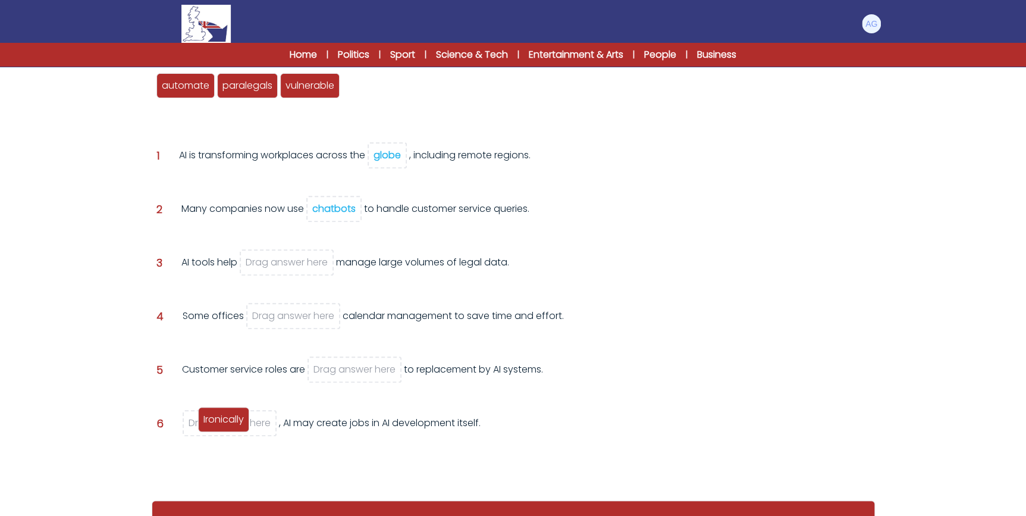
drag, startPoint x: 375, startPoint y: 89, endPoint x: 231, endPoint y: 423, distance: 363.4
click at [231, 423] on span "Ironically" at bounding box center [223, 419] width 40 height 14
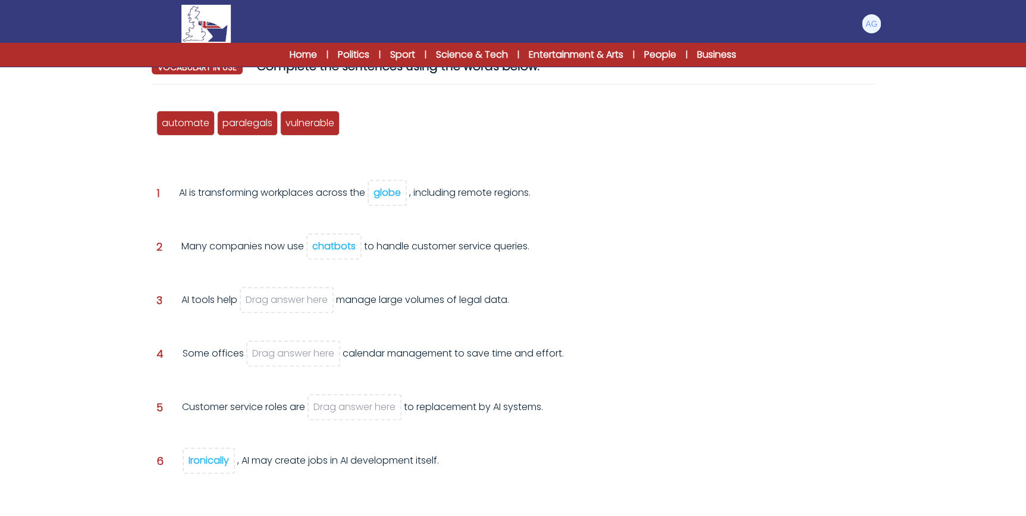
scroll to position [108, 0]
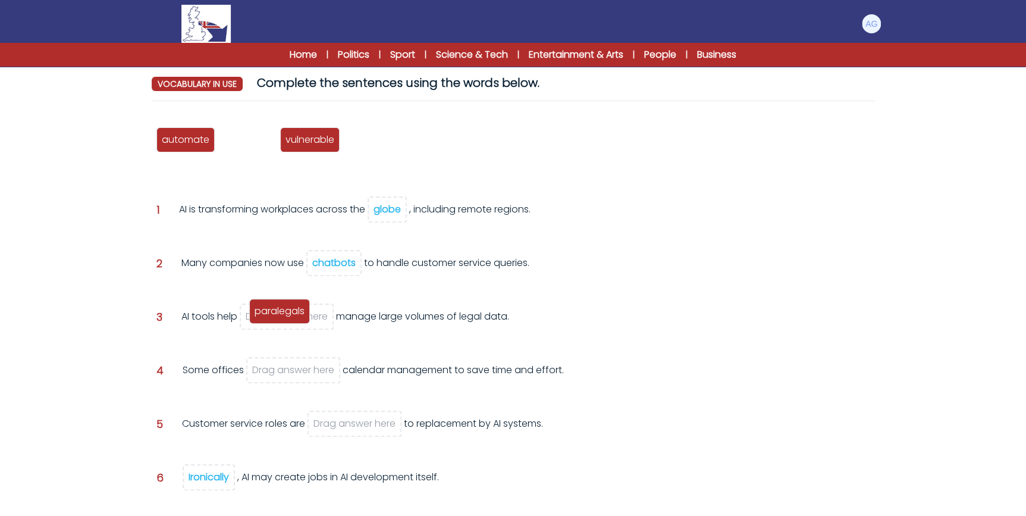
drag, startPoint x: 252, startPoint y: 152, endPoint x: 284, endPoint y: 304, distance: 155.0
click at [284, 304] on span "paralegals" at bounding box center [280, 311] width 50 height 14
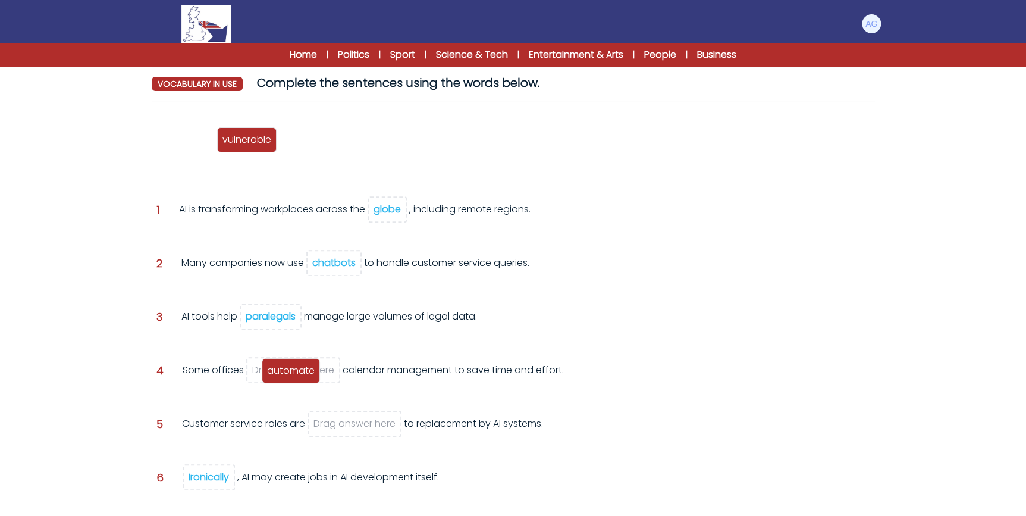
drag, startPoint x: 173, startPoint y: 137, endPoint x: 278, endPoint y: 368, distance: 253.7
click at [278, 368] on span "automate" at bounding box center [291, 370] width 48 height 14
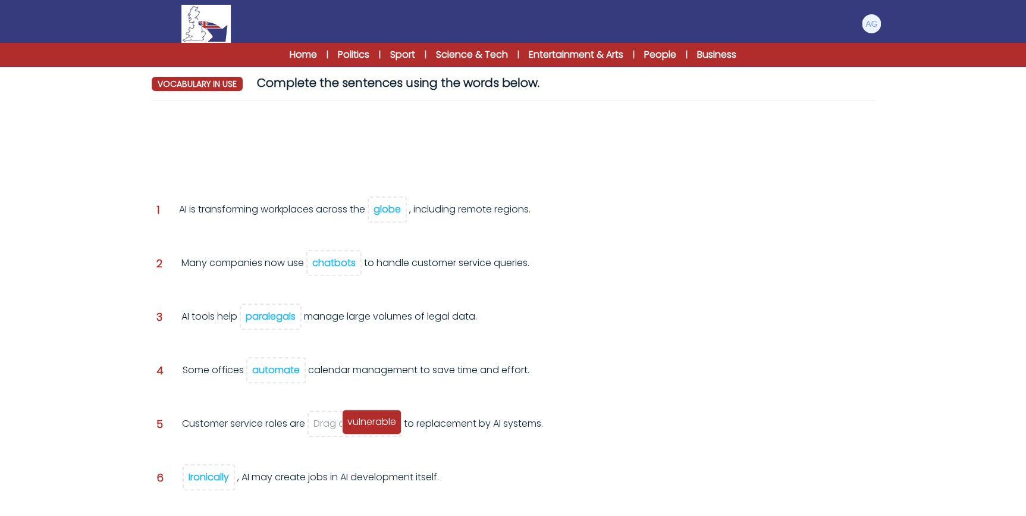
drag, startPoint x: 183, startPoint y: 135, endPoint x: 369, endPoint y: 416, distance: 337.0
click at [369, 416] on span "vulnerable" at bounding box center [371, 422] width 49 height 14
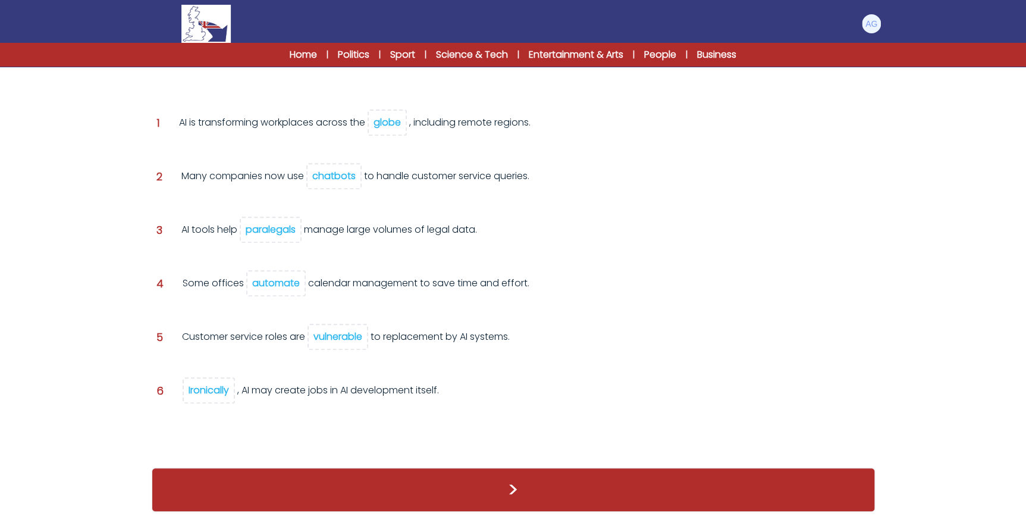
scroll to position [175, 0]
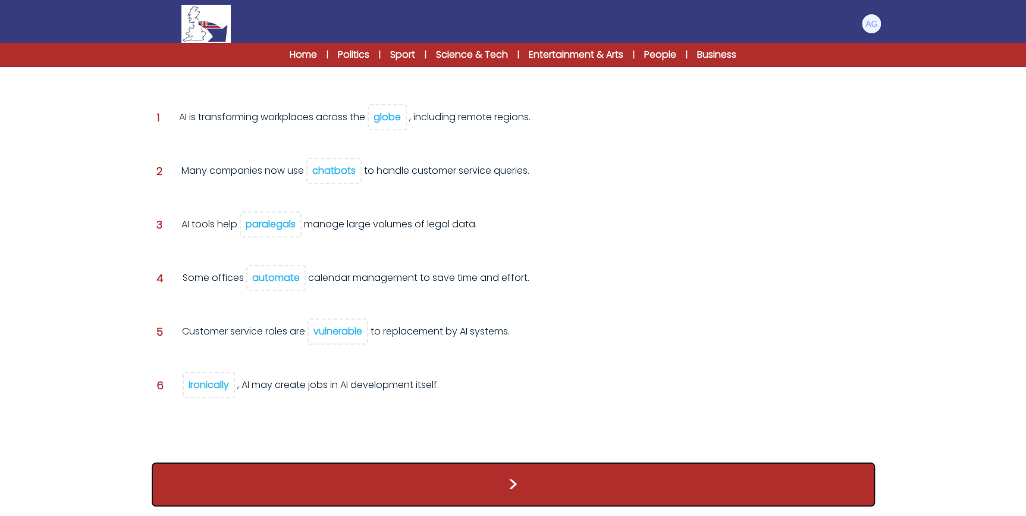
click at [584, 468] on button ">" at bounding box center [513, 484] width 723 height 44
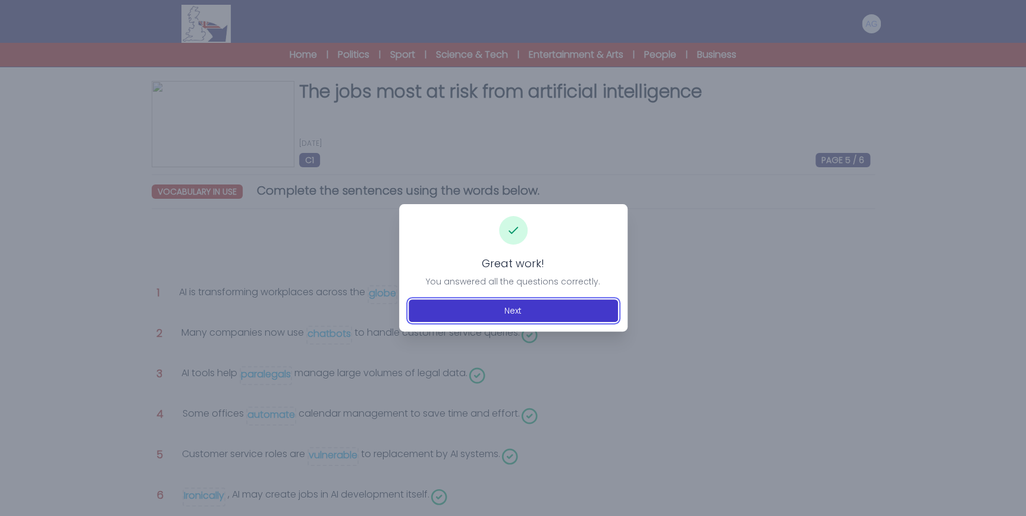
click at [541, 309] on button "Next" at bounding box center [513, 310] width 209 height 23
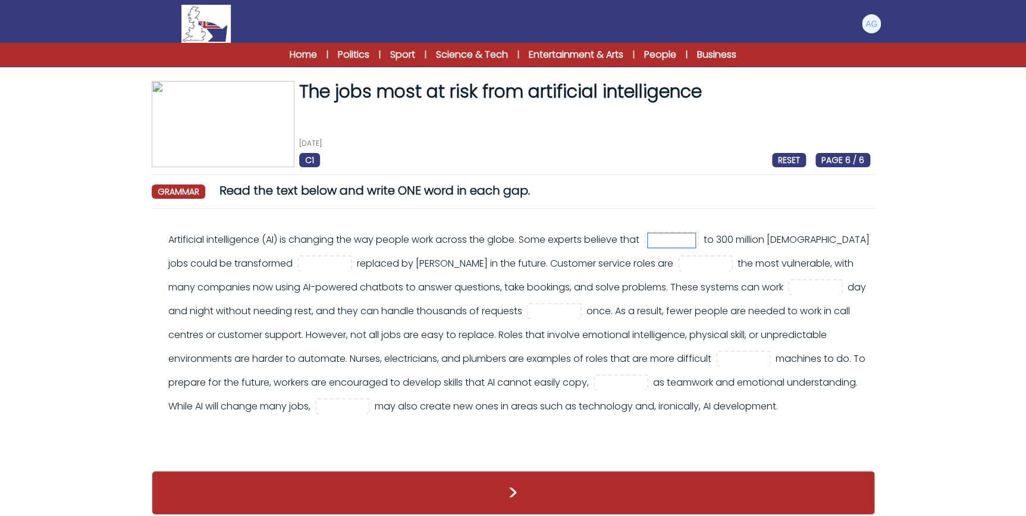
click at [684, 244] on input "text" at bounding box center [672, 240] width 48 height 14
drag, startPoint x: 730, startPoint y: 240, endPoint x: 708, endPoint y: 240, distance: 22.0
click at [708, 240] on div "Artificial intelligence (AI) is changing the way people work across the globe. …" at bounding box center [519, 323] width 702 height 190
click at [676, 240] on input "text" at bounding box center [672, 240] width 48 height 14
type input "**"
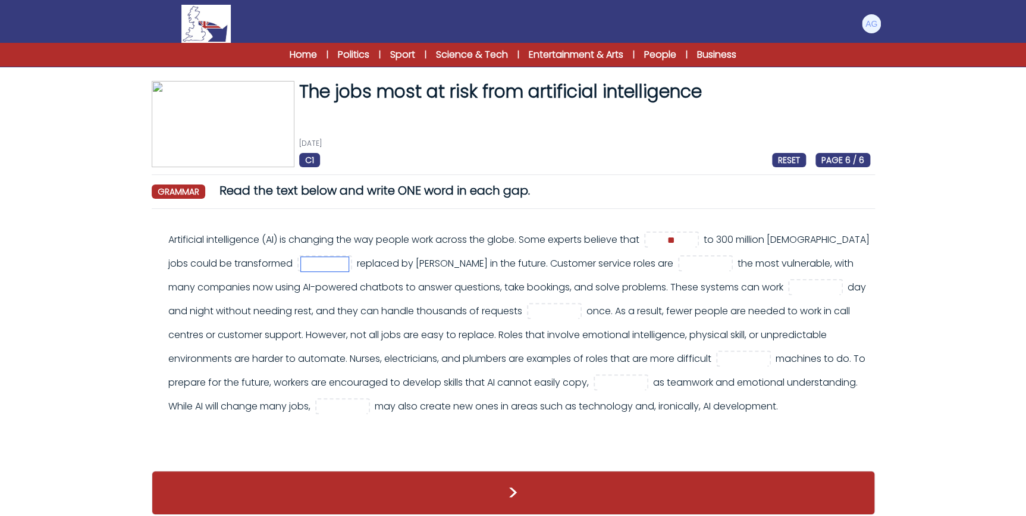
click at [325, 265] on input "text" at bounding box center [325, 264] width 48 height 14
type input "*"
type input "**"
click at [682, 262] on input "text" at bounding box center [706, 264] width 48 height 14
type input "*"
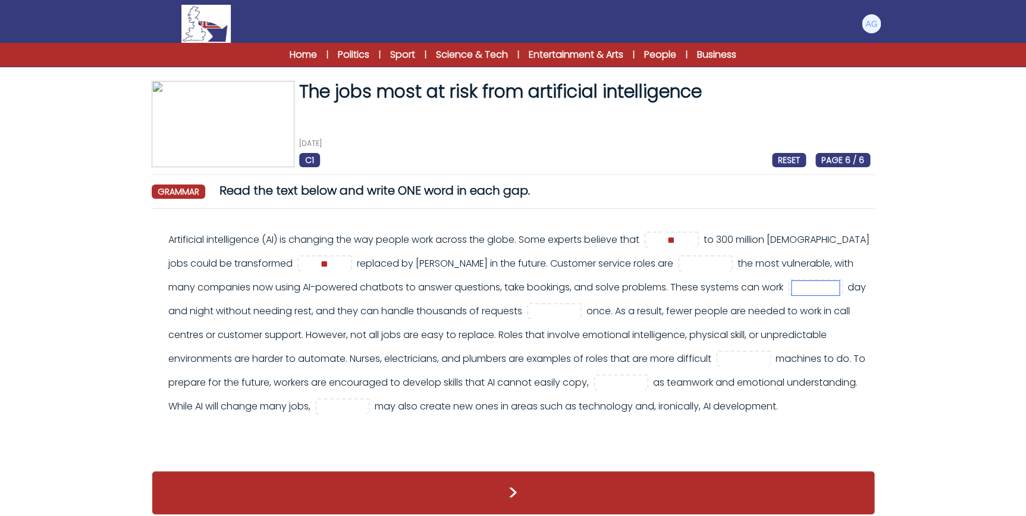
click at [792, 285] on input "text" at bounding box center [816, 288] width 48 height 14
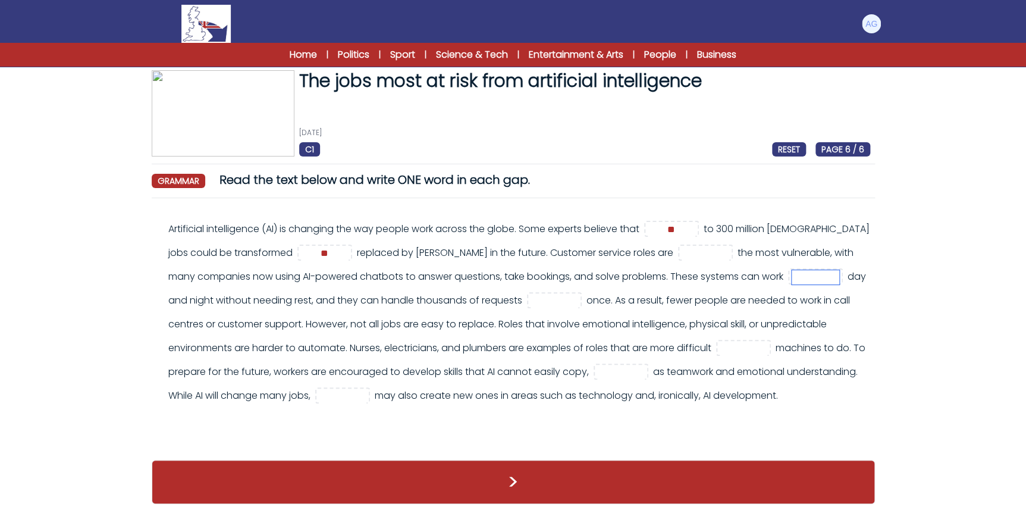
scroll to position [34, 0]
type input "*****"
drag, startPoint x: 378, startPoint y: 274, endPoint x: 456, endPoint y: 271, distance: 77.4
click at [456, 271] on div "Artificial intelligence (AI) is changing the way people work across the globe. …" at bounding box center [519, 312] width 702 height 190
click at [345, 282] on div "Artificial intelligence (AI) is changing the way people work across the globe. …" at bounding box center [519, 312] width 702 height 190
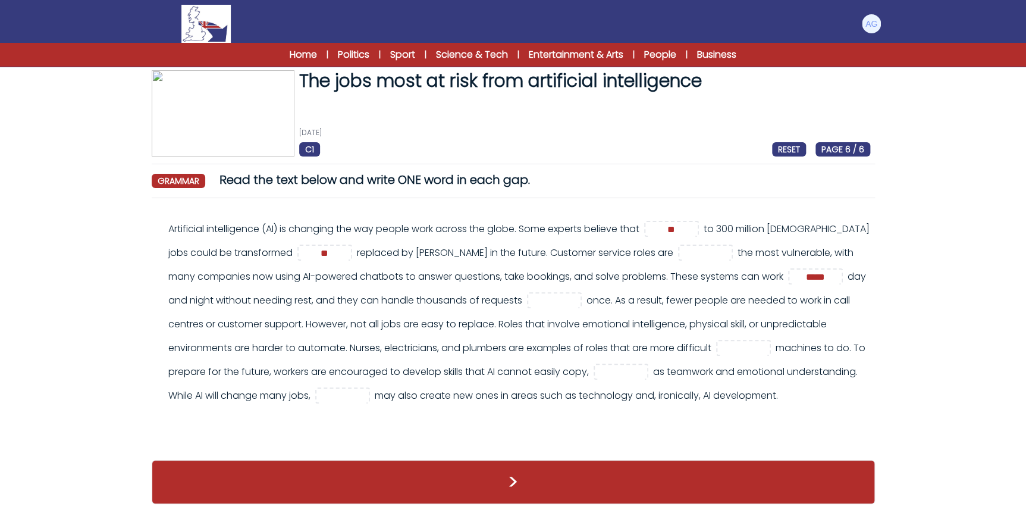
drag, startPoint x: 419, startPoint y: 269, endPoint x: 513, endPoint y: 272, distance: 94.0
click at [513, 272] on div "Artificial intelligence (AI) is changing the way people work across the globe. …" at bounding box center [519, 312] width 702 height 190
drag, startPoint x: 513, startPoint y: 272, endPoint x: 565, endPoint y: 277, distance: 52.0
click at [565, 294] on input "text" at bounding box center [555, 301] width 48 height 14
click at [564, 294] on input "text" at bounding box center [555, 301] width 48 height 14
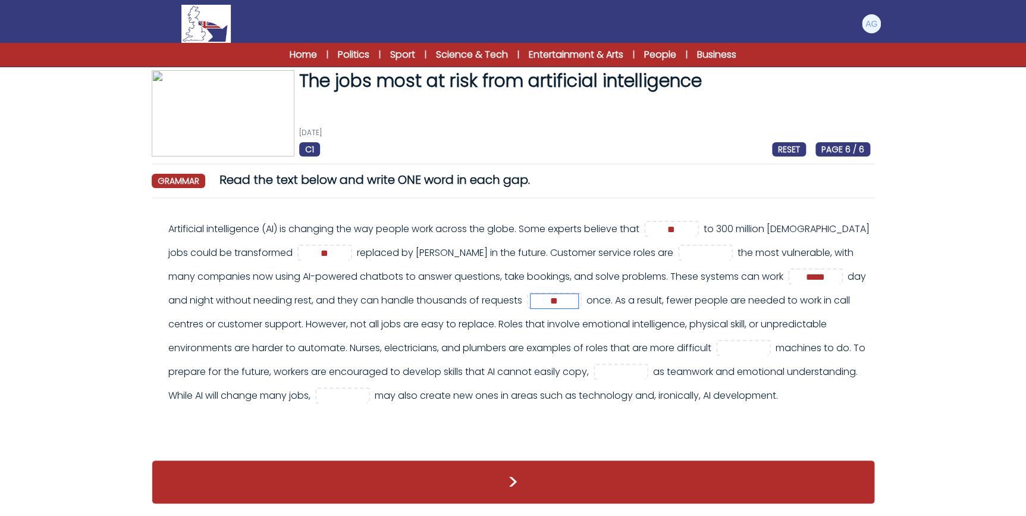
type input "**"
drag, startPoint x: 560, startPoint y: 302, endPoint x: 484, endPoint y: 309, distance: 75.9
click at [484, 309] on div "Artificial intelligence (AI) is changing the way people work across the globe. …" at bounding box center [519, 312] width 702 height 190
drag, startPoint x: 484, startPoint y: 309, endPoint x: 572, endPoint y: 316, distance: 88.3
click at [572, 316] on div "Artificial intelligence (AI) is changing the way people work across the globe. …" at bounding box center [519, 312] width 702 height 190
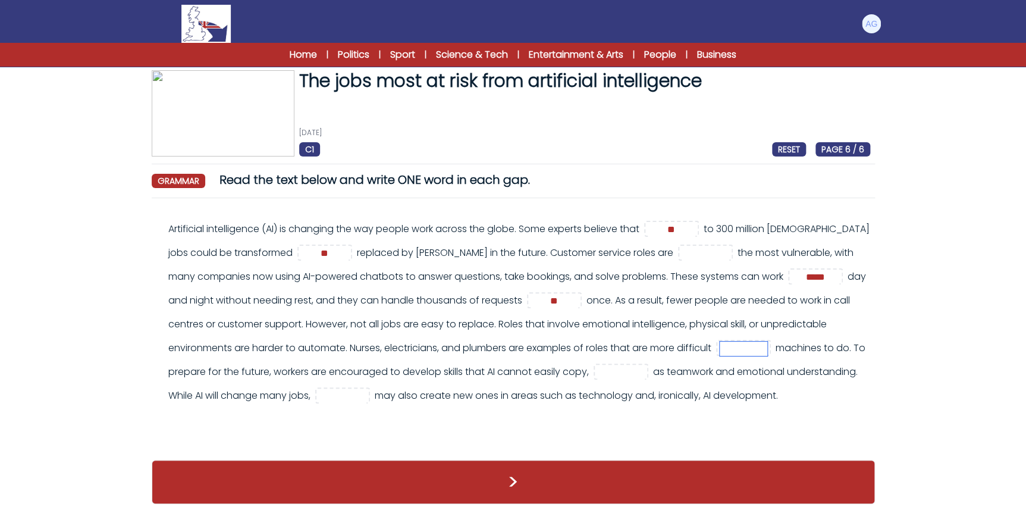
click at [767, 341] on input "text" at bounding box center [744, 348] width 48 height 14
drag, startPoint x: 517, startPoint y: 323, endPoint x: 694, endPoint y: 315, distance: 176.8
click at [694, 315] on div "Artificial intelligence (AI) is changing the way people work across the globe. …" at bounding box center [519, 312] width 702 height 190
drag, startPoint x: 694, startPoint y: 315, endPoint x: 749, endPoint y: 318, distance: 54.8
click at [749, 341] on input "text" at bounding box center [744, 348] width 48 height 14
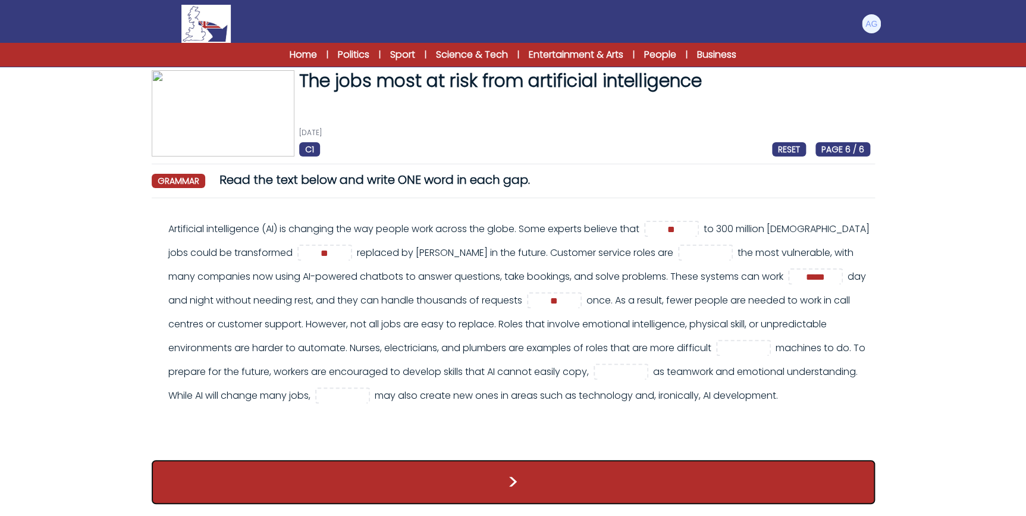
click at [564, 485] on button ">" at bounding box center [513, 482] width 723 height 44
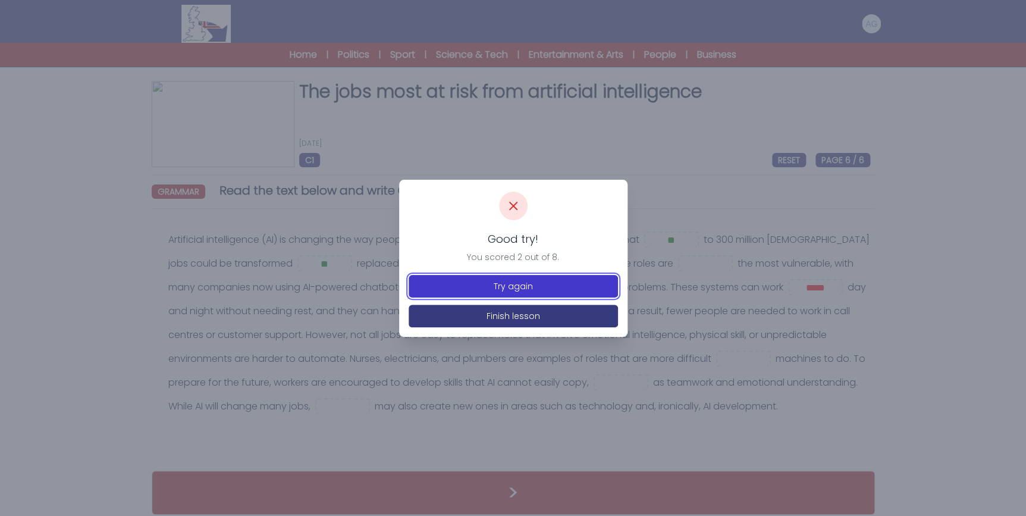
click at [535, 292] on button "Try again" at bounding box center [513, 286] width 209 height 23
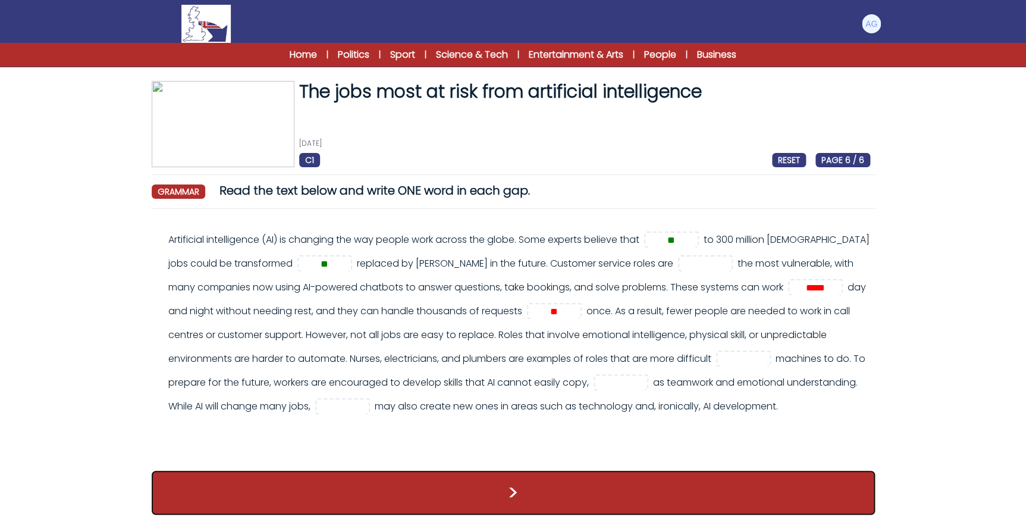
click at [526, 498] on button ">" at bounding box center [513, 493] width 723 height 44
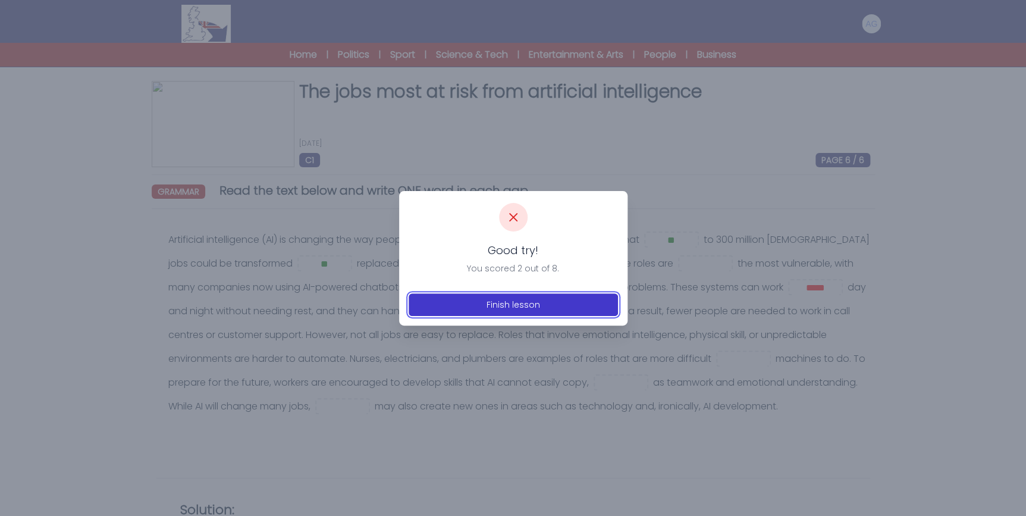
click at [540, 307] on button "Finish lesson" at bounding box center [513, 304] width 209 height 23
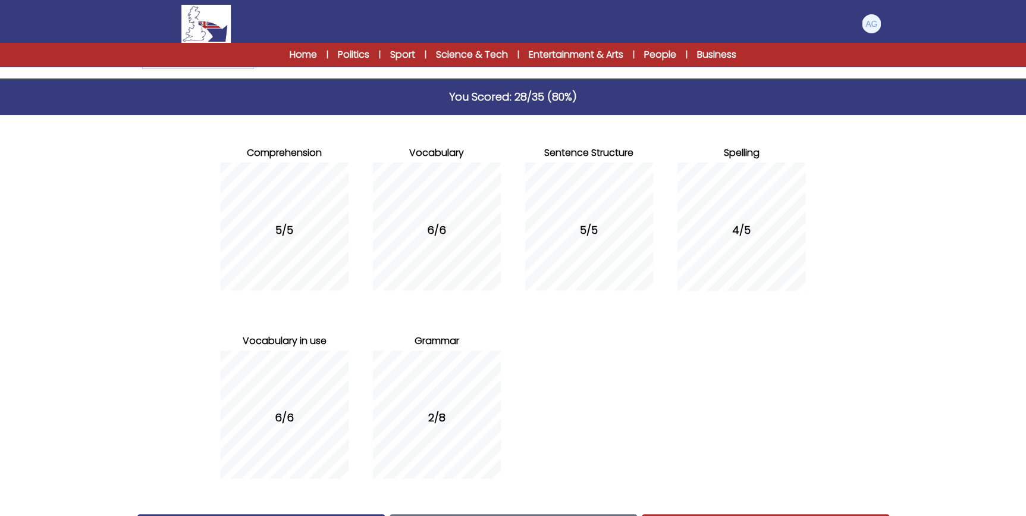
scroll to position [119, 0]
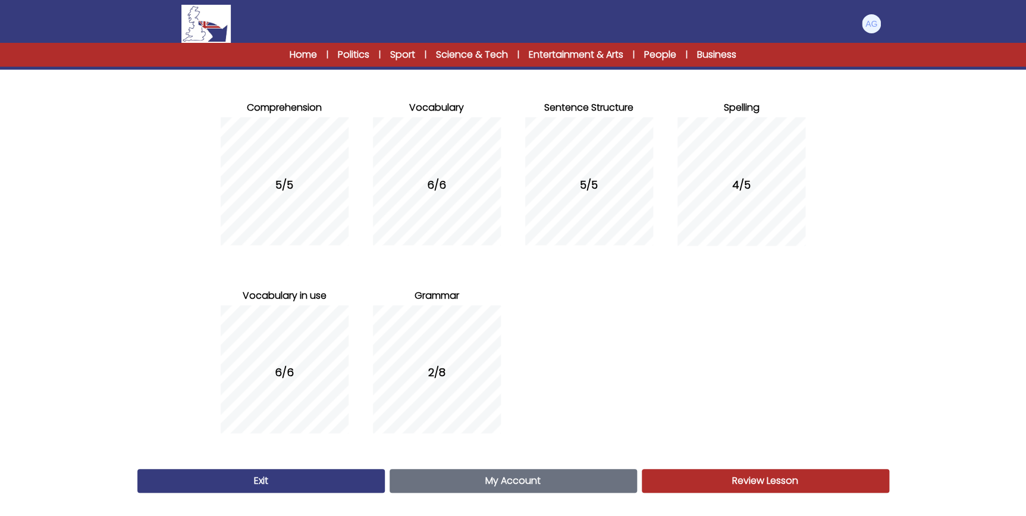
click at [746, 473] on span "Review Lesson" at bounding box center [765, 480] width 66 height 14
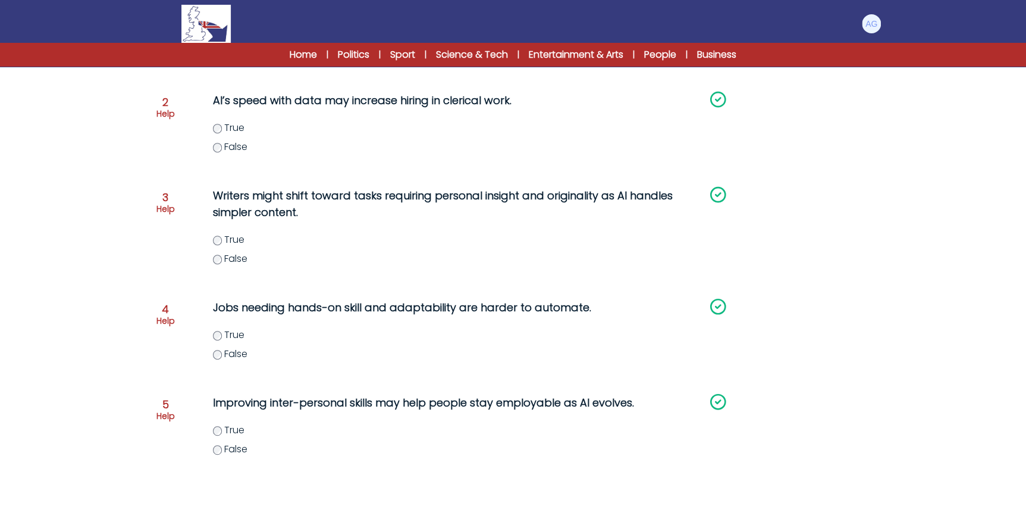
scroll to position [308, 0]
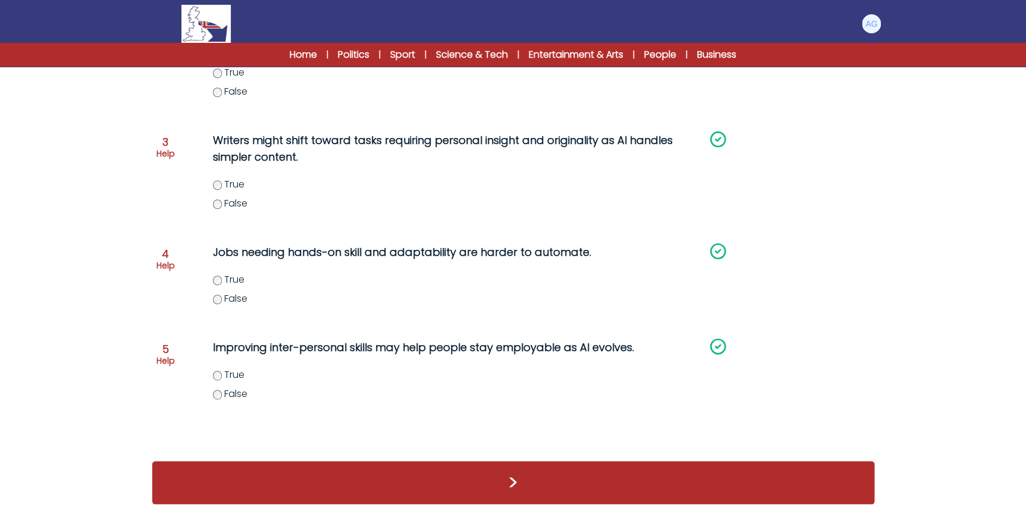
click at [570, 481] on div ">" at bounding box center [513, 482] width 723 height 44
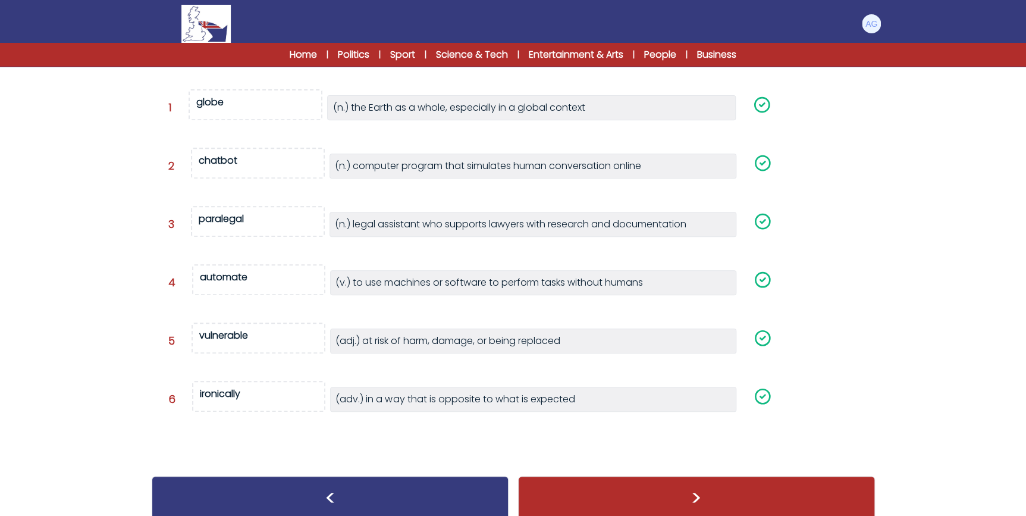
scroll to position [191, 0]
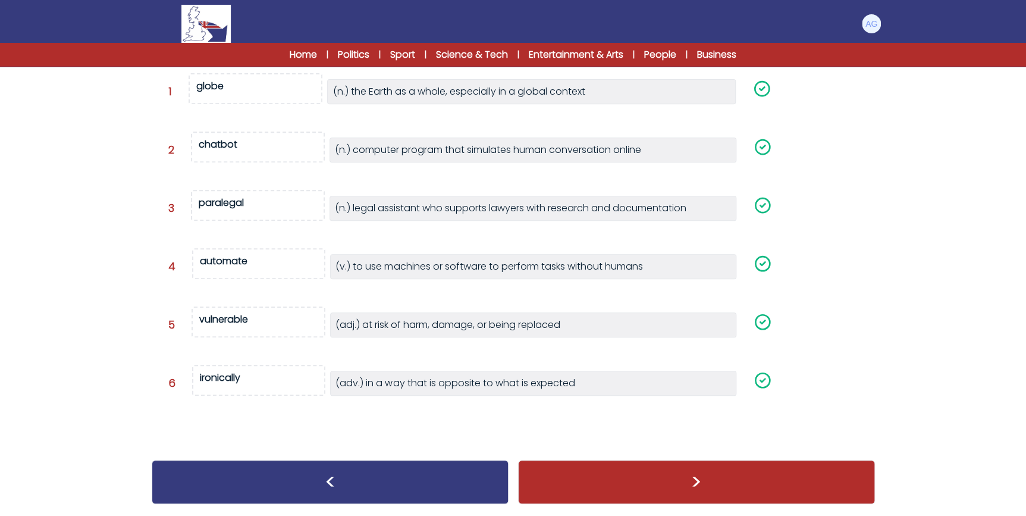
click at [560, 460] on div ">" at bounding box center [696, 482] width 357 height 44
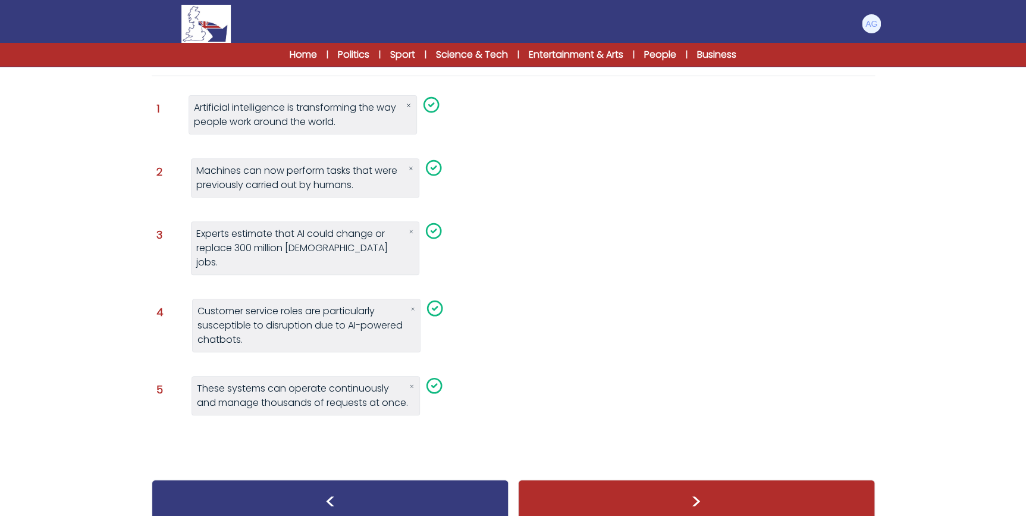
scroll to position [137, 0]
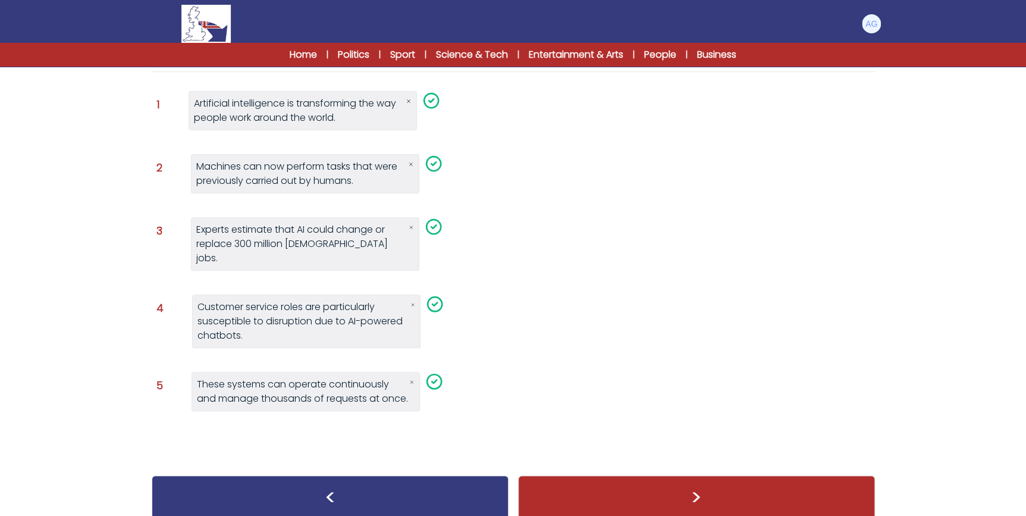
click at [616, 479] on div ">" at bounding box center [696, 497] width 357 height 44
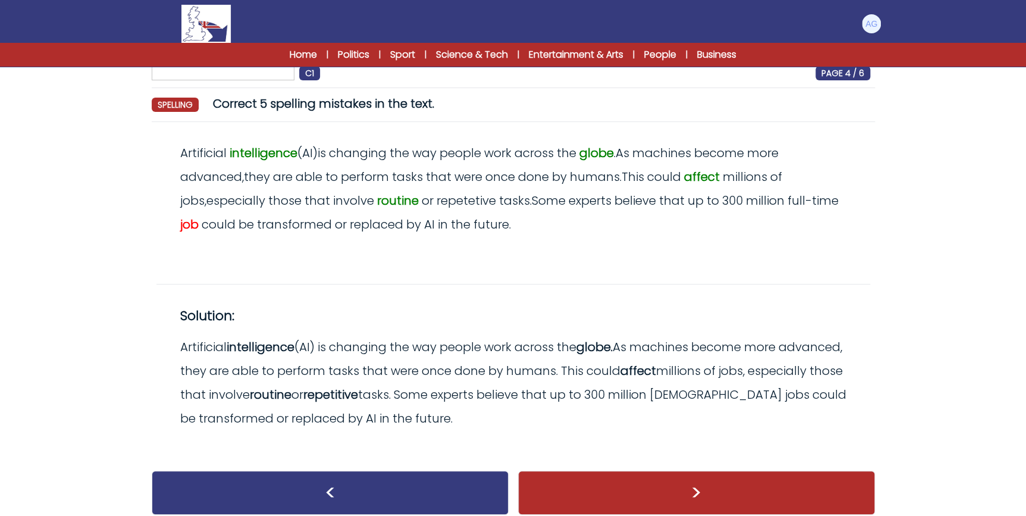
scroll to position [96, 0]
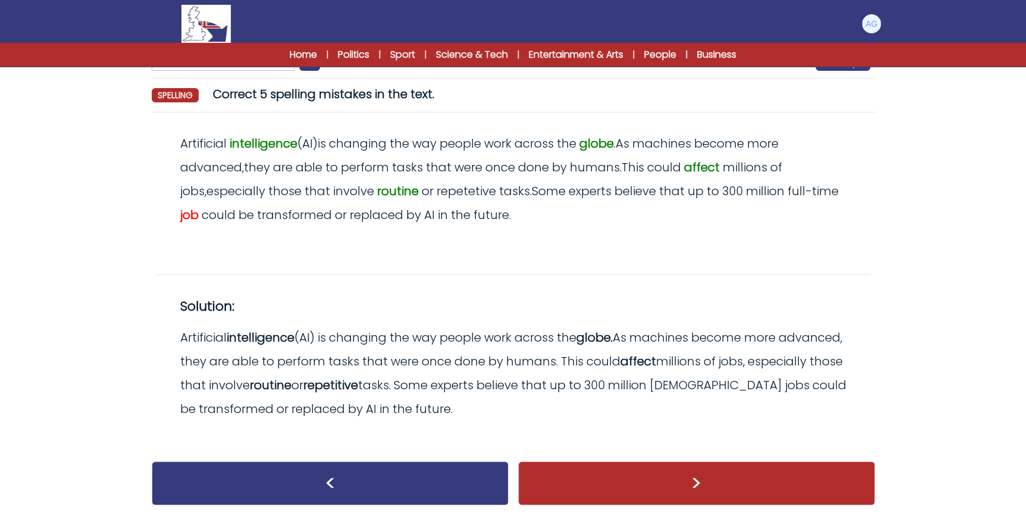
click at [688, 471] on div ">" at bounding box center [696, 483] width 357 height 44
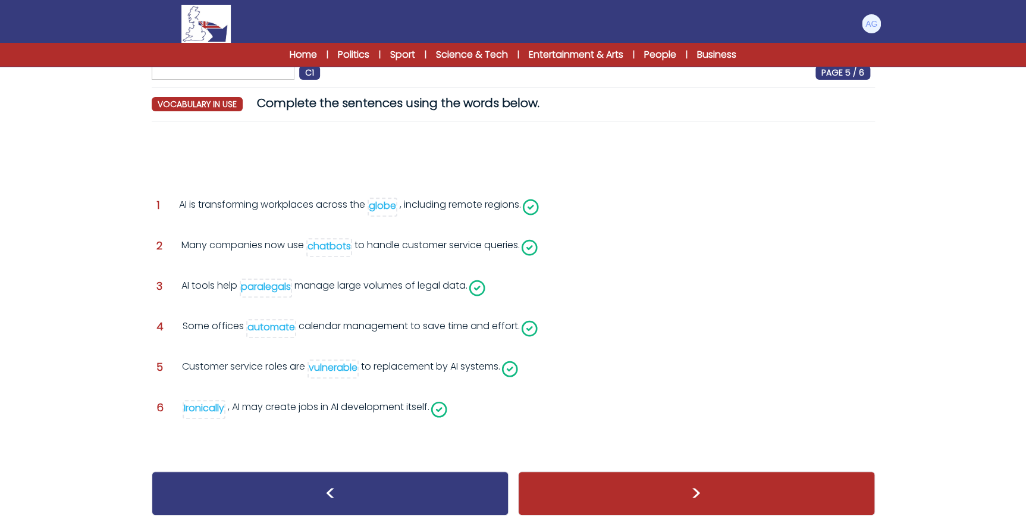
scroll to position [98, 0]
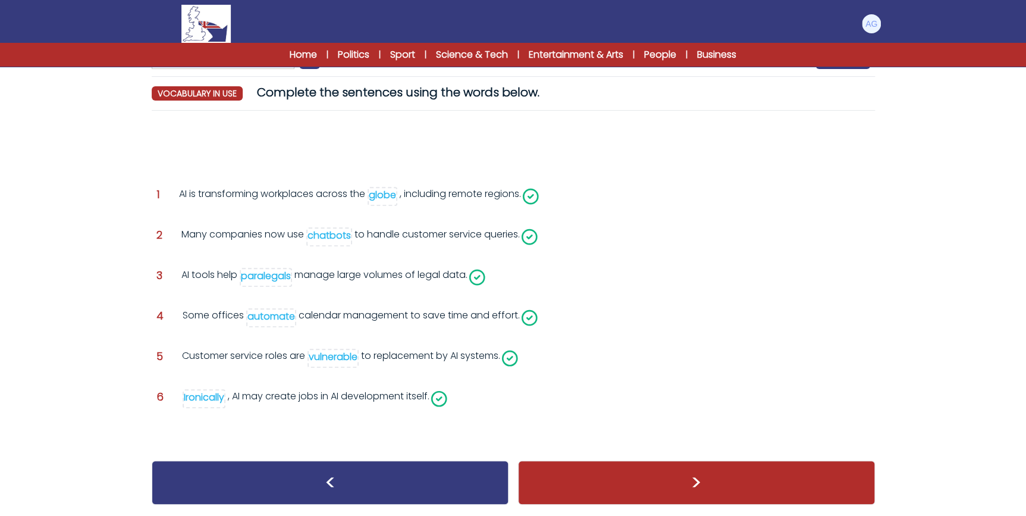
click at [669, 478] on div ">" at bounding box center [696, 482] width 357 height 44
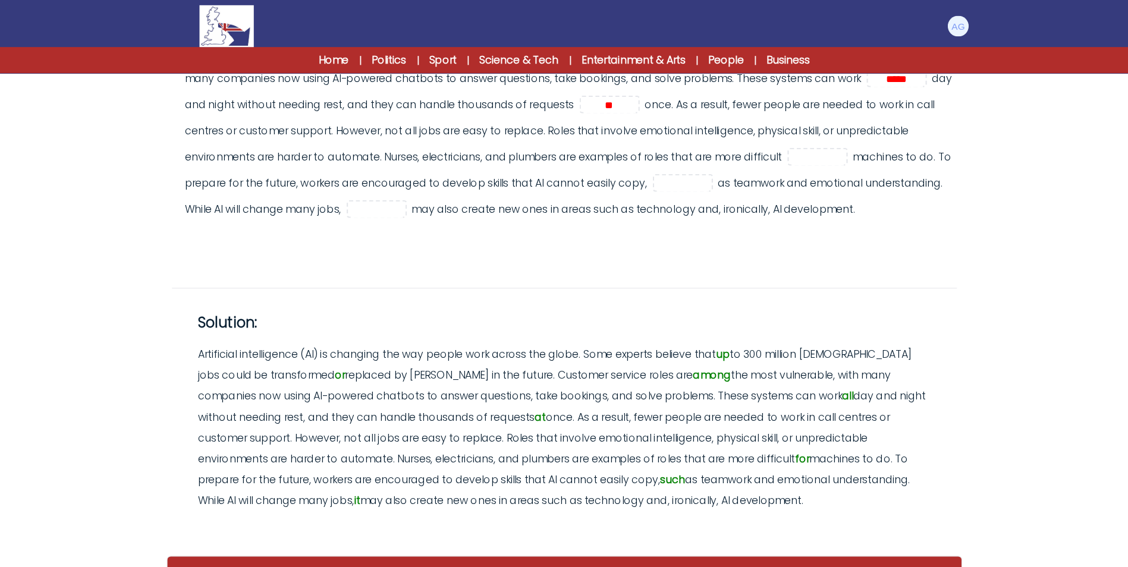
scroll to position [217, 0]
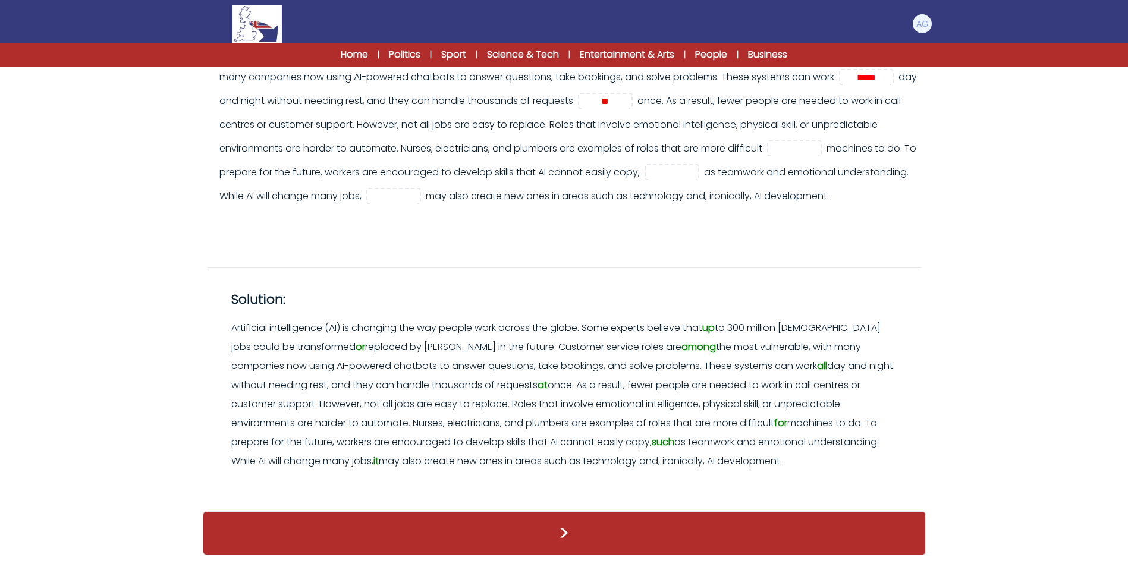
drag, startPoint x: 986, startPoint y: 4, endPoint x: 747, endPoint y: 222, distance: 323.7
click at [747, 208] on div "Artificial intelligence (AI) is changing the way people work across the globe. …" at bounding box center [570, 113] width 702 height 190
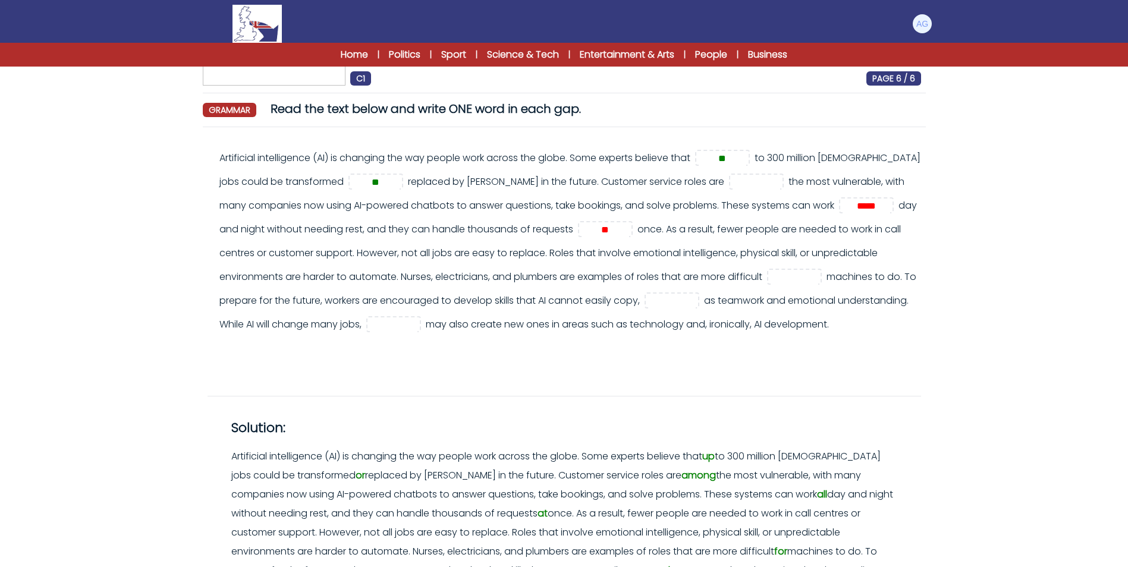
scroll to position [0, 0]
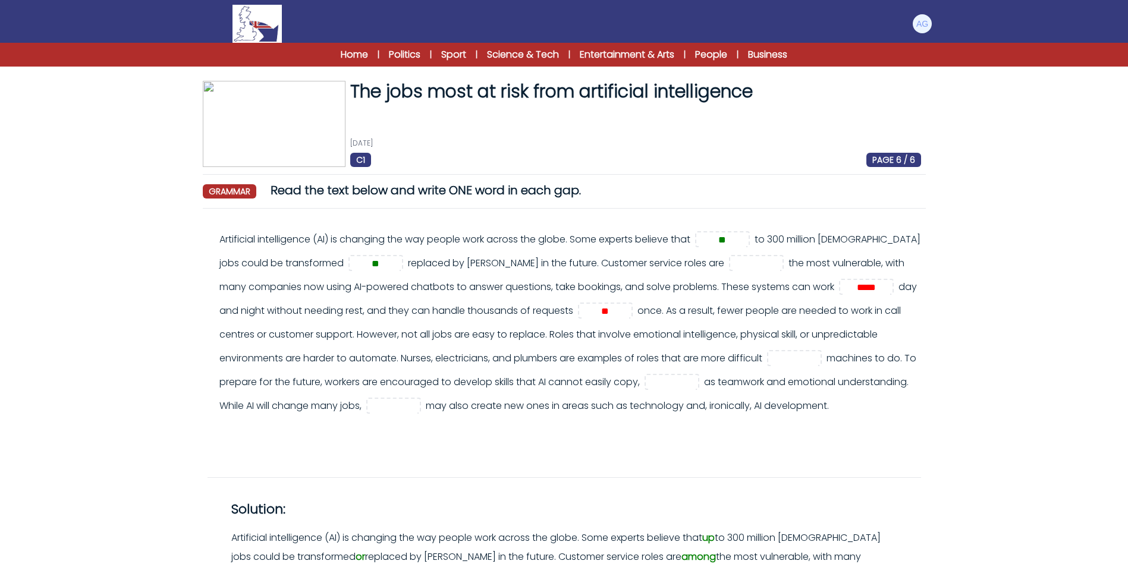
click at [270, 24] on img at bounding box center [257, 24] width 49 height 38
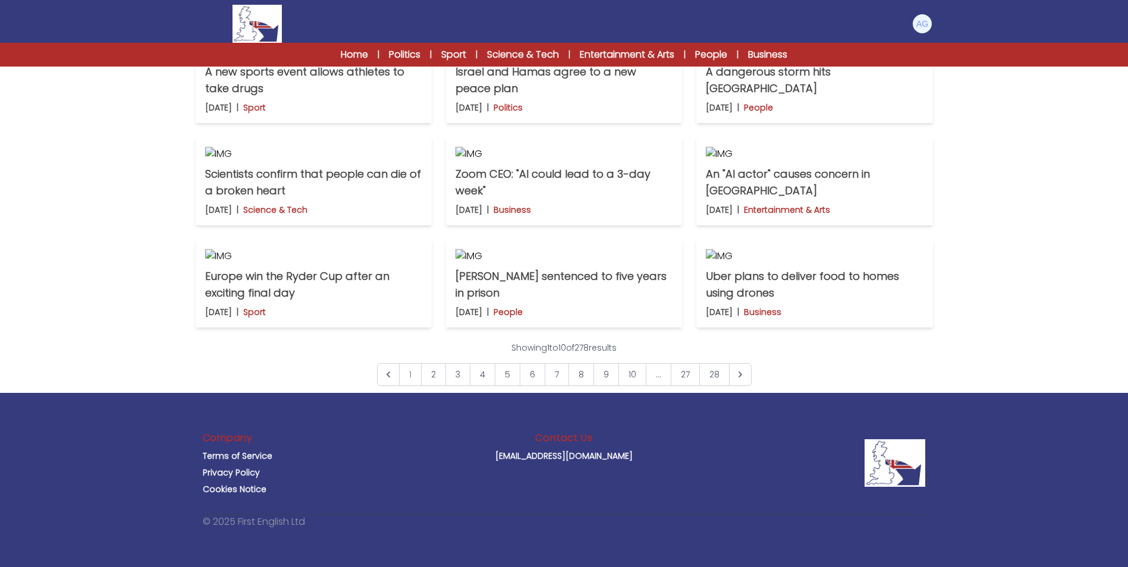
scroll to position [825, 0]
click at [437, 376] on link "2" at bounding box center [433, 374] width 25 height 23
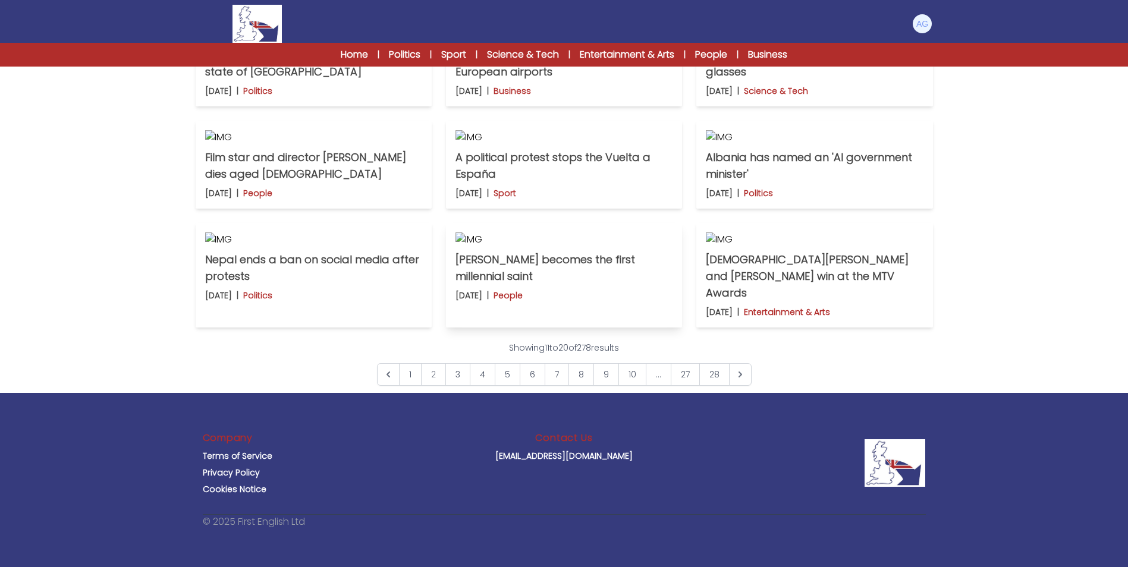
scroll to position [773, 0]
click at [460, 386] on link "3" at bounding box center [458, 374] width 25 height 23
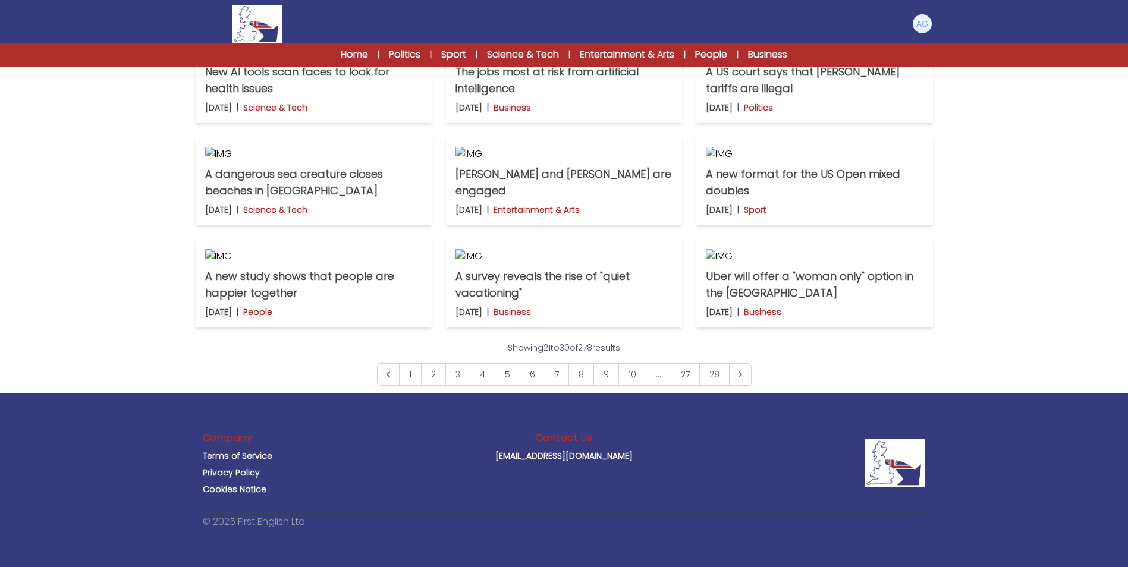
scroll to position [773, 0]
click at [236, 302] on p "A new study shows that people are happier together" at bounding box center [313, 284] width 217 height 33
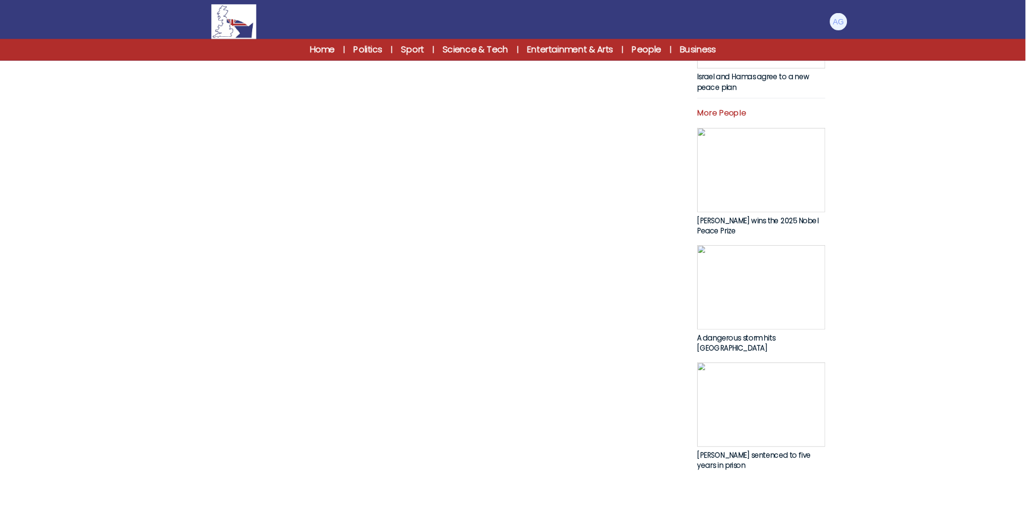
scroll to position [416, 0]
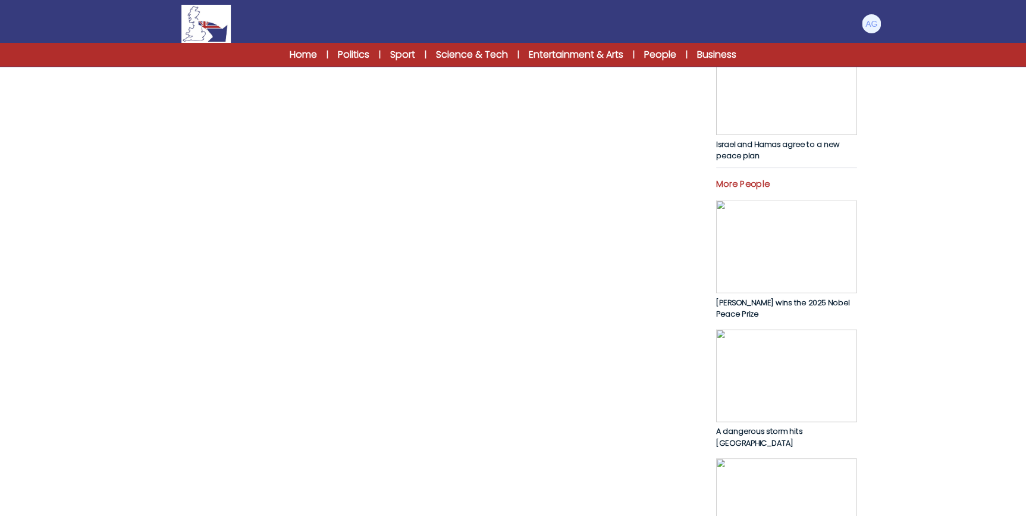
drag, startPoint x: 1137, startPoint y: 0, endPoint x: 356, endPoint y: 220, distance: 811.4
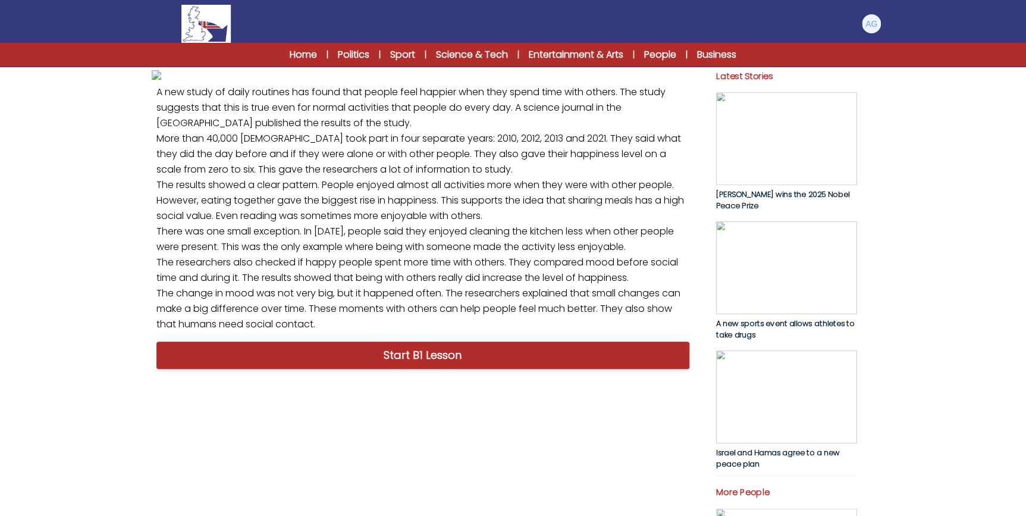
scroll to position [0, 0]
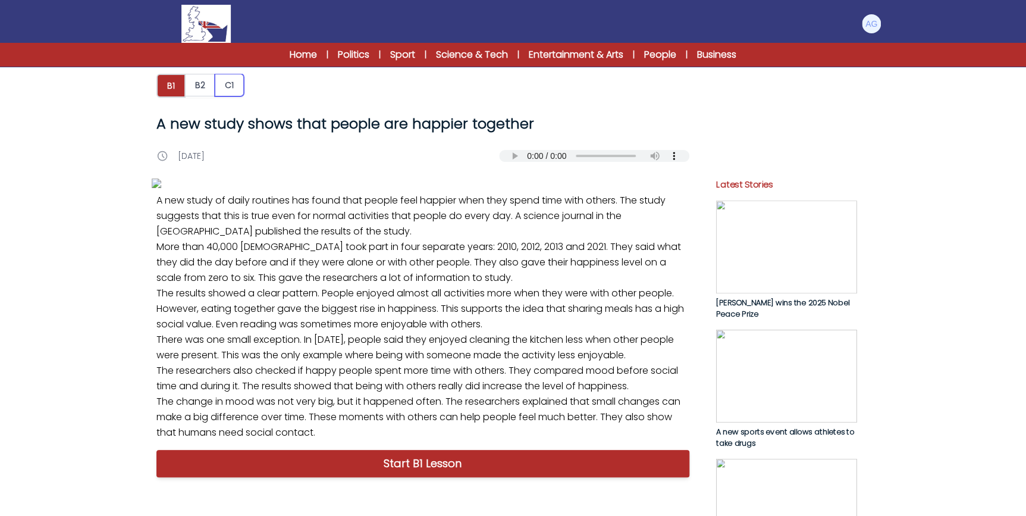
click at [225, 89] on button "C1" at bounding box center [229, 85] width 29 height 23
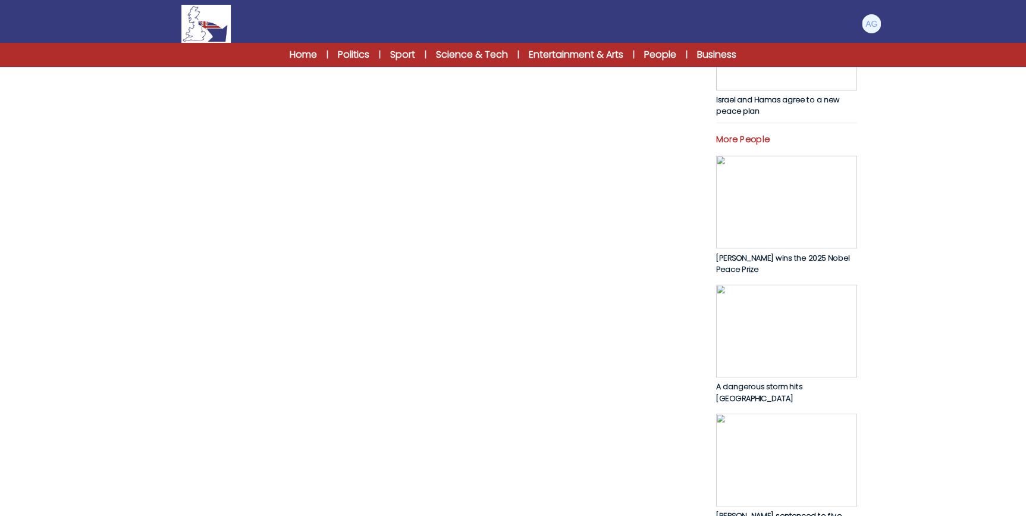
scroll to position [463, 0]
drag, startPoint x: 187, startPoint y: 118, endPoint x: 597, endPoint y: 123, distance: 409.9
drag, startPoint x: 173, startPoint y: 134, endPoint x: 219, endPoint y: 129, distance: 46.7
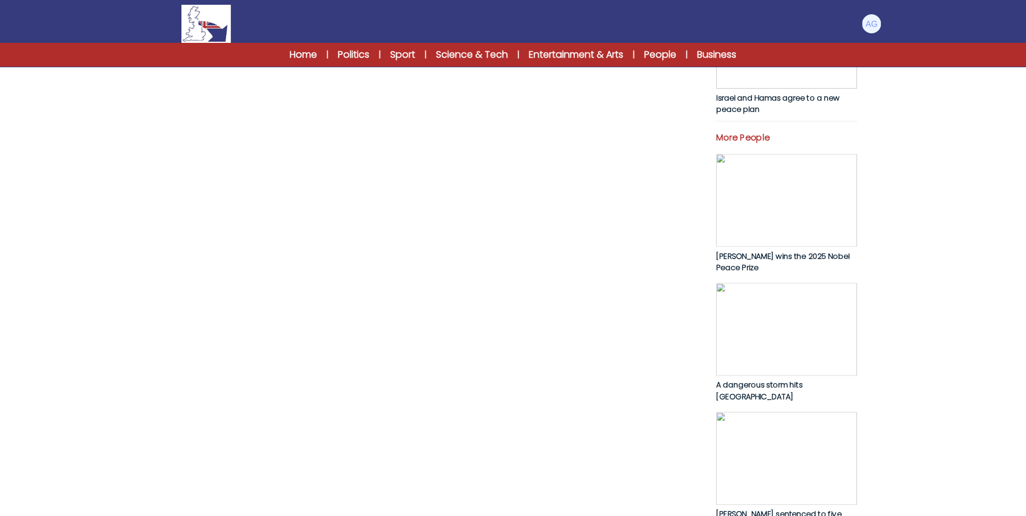
drag, startPoint x: 434, startPoint y: 113, endPoint x: 381, endPoint y: 129, distance: 55.9
drag, startPoint x: 175, startPoint y: 167, endPoint x: 404, endPoint y: 172, distance: 229.1
drag, startPoint x: 404, startPoint y: 172, endPoint x: 352, endPoint y: 184, distance: 54.3
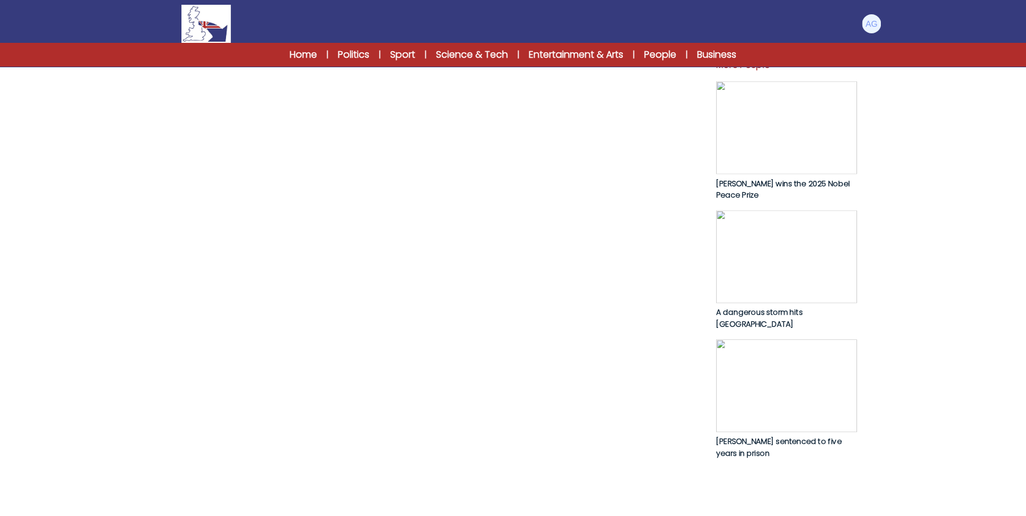
scroll to position [517, 0]
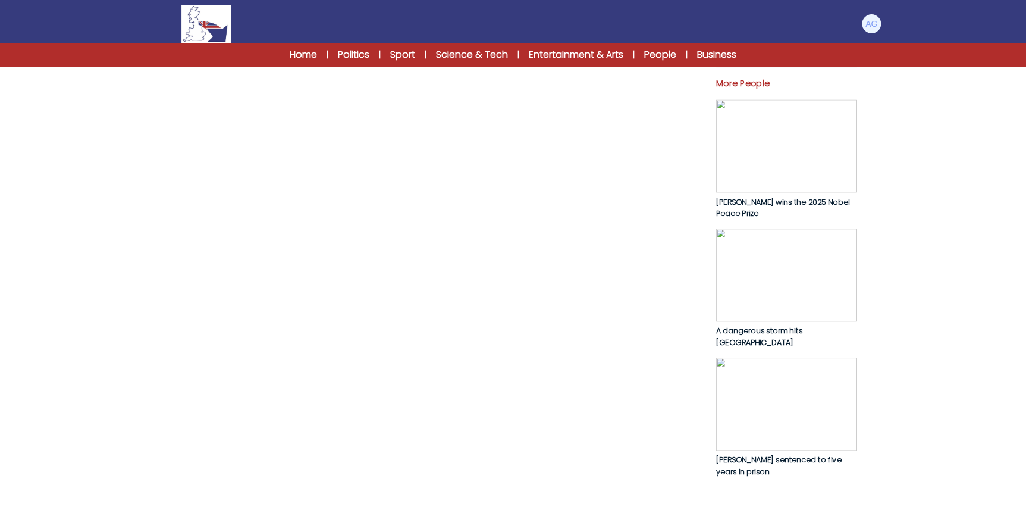
drag, startPoint x: 221, startPoint y: 172, endPoint x: 478, endPoint y: 193, distance: 257.8
drag, startPoint x: 478, startPoint y: 193, endPoint x: 410, endPoint y: 212, distance: 70.4
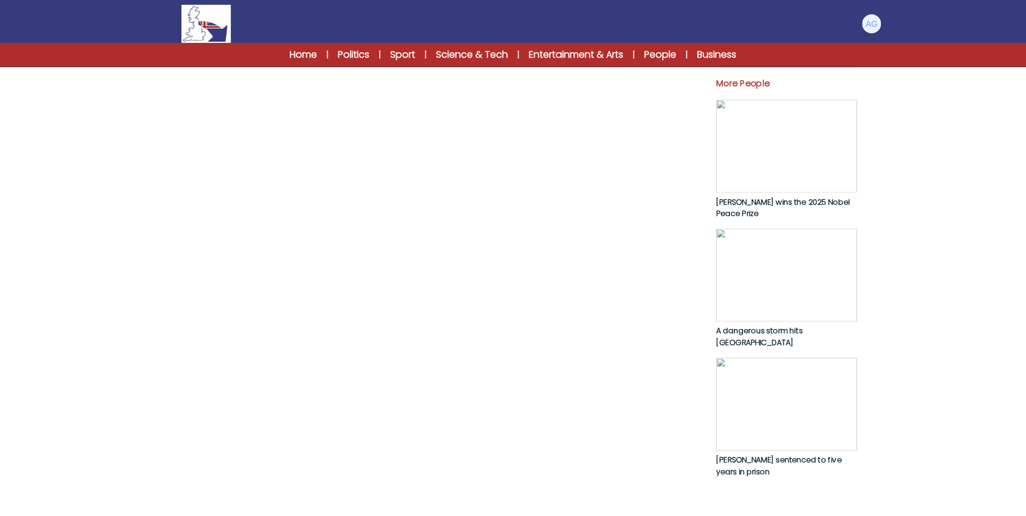
drag, startPoint x: 412, startPoint y: 209, endPoint x: 328, endPoint y: 209, distance: 84.5
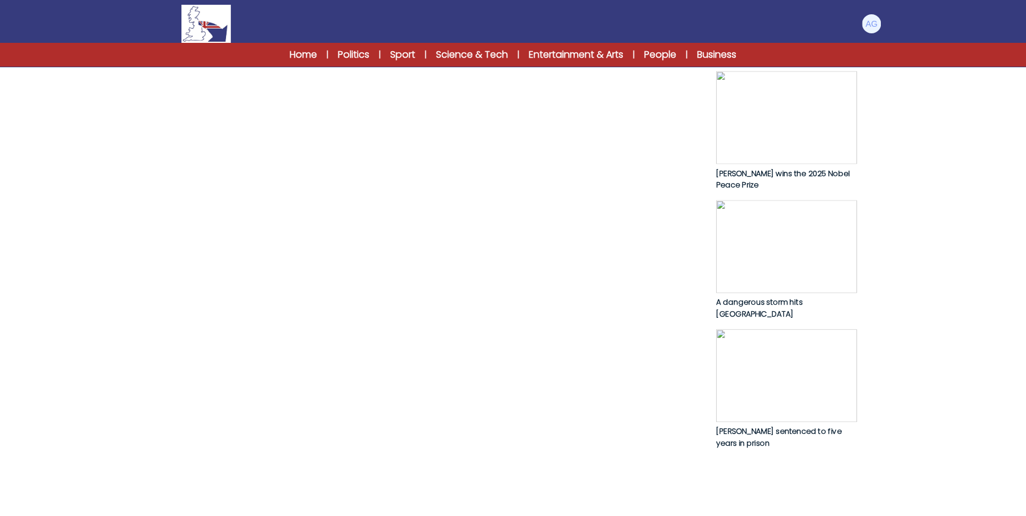
scroll to position [491, 0]
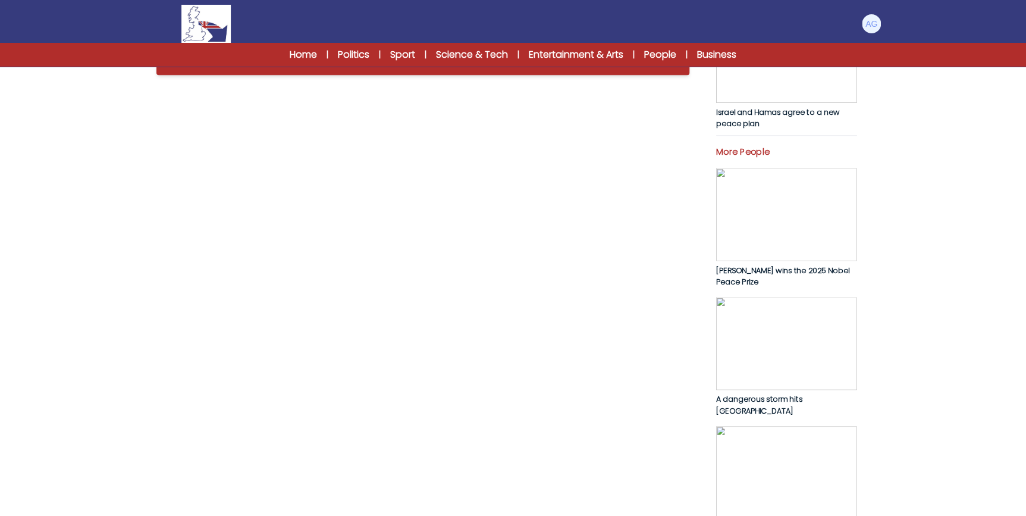
scroll to position [432, 0]
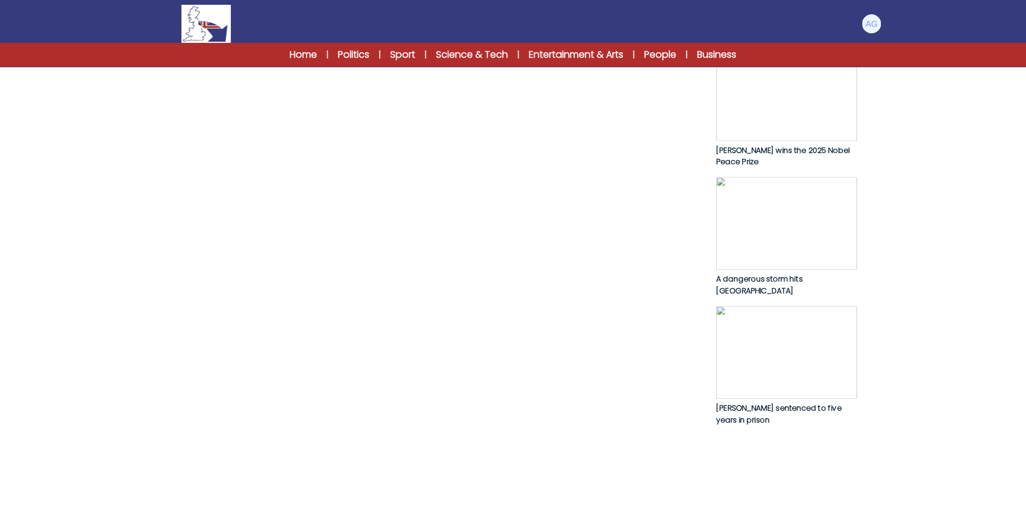
scroll to position [579, 0]
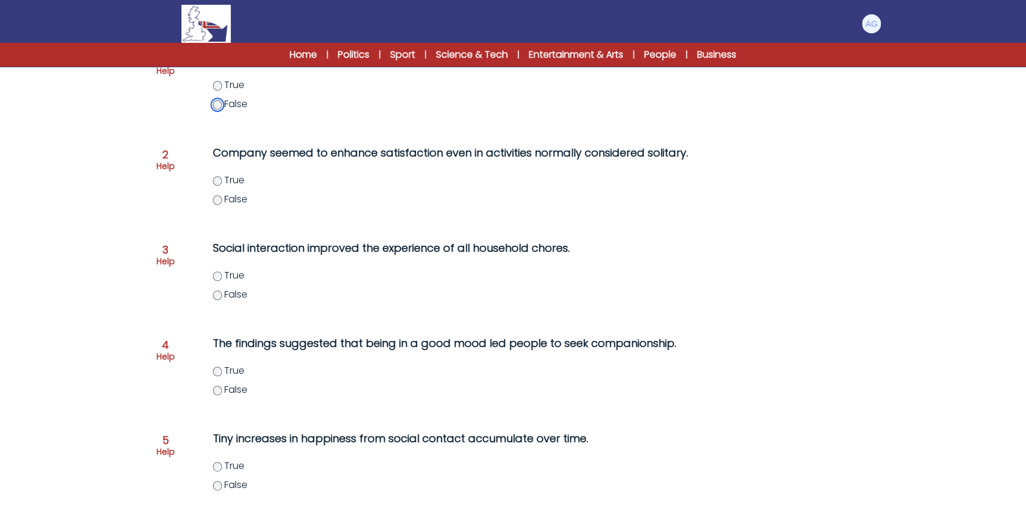
scroll to position [216, 0]
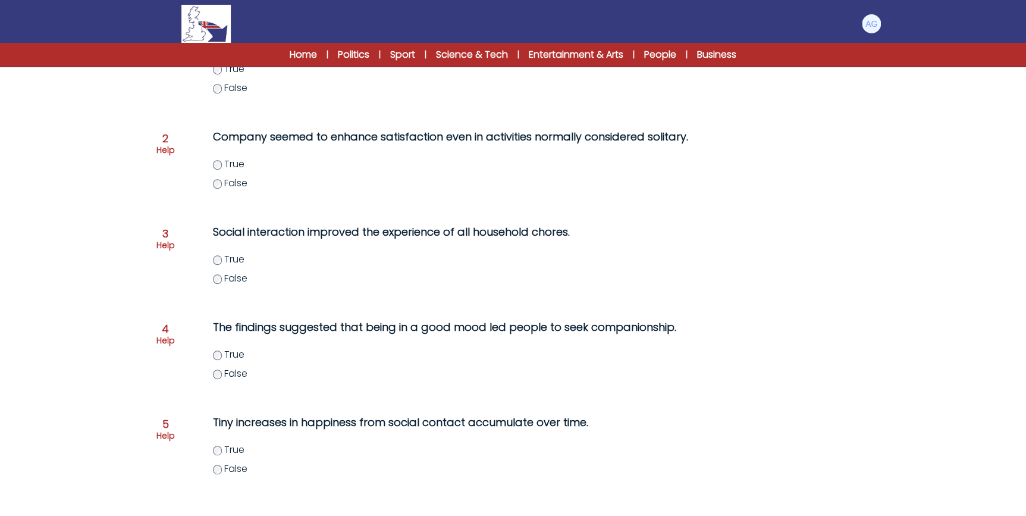
click at [231, 166] on span "True" at bounding box center [234, 164] width 20 height 14
click at [235, 280] on span "False" at bounding box center [235, 278] width 23 height 14
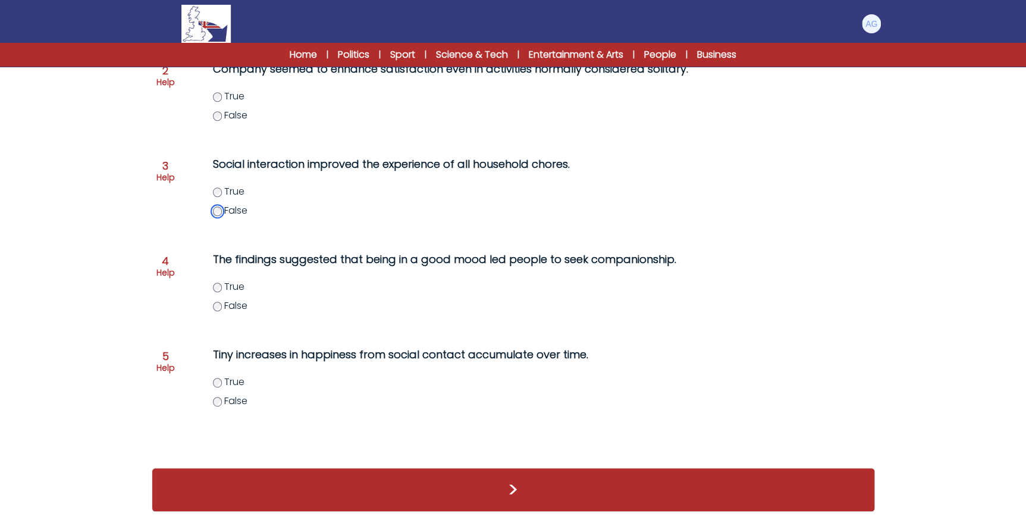
scroll to position [291, 0]
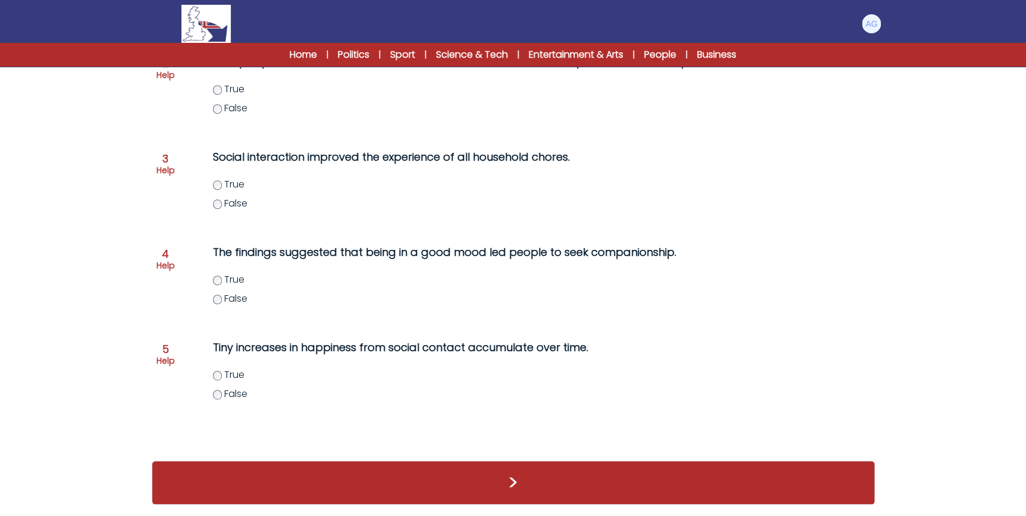
click at [223, 277] on label "True" at bounding box center [465, 279] width 505 height 14
click at [237, 378] on span "True" at bounding box center [234, 375] width 20 height 14
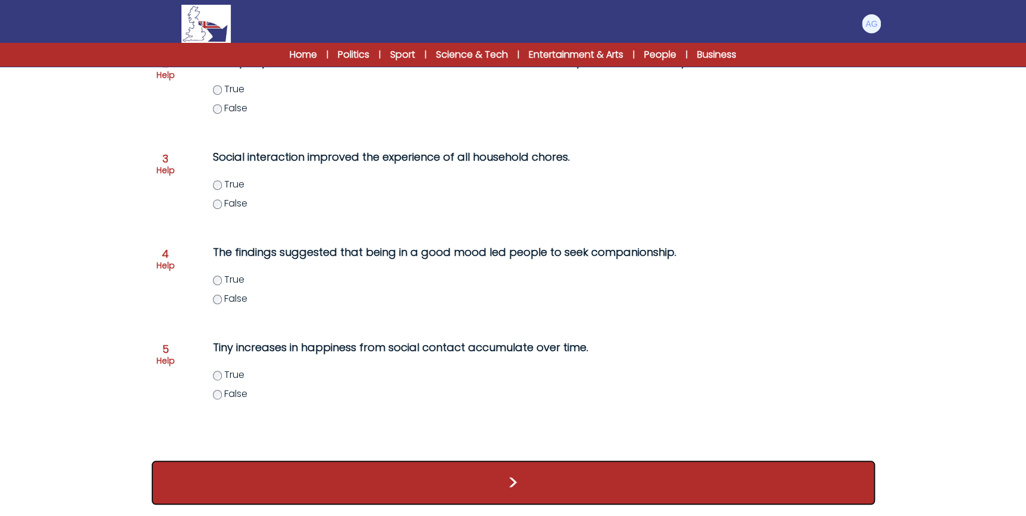
click at [471, 474] on button ">" at bounding box center [513, 482] width 723 height 44
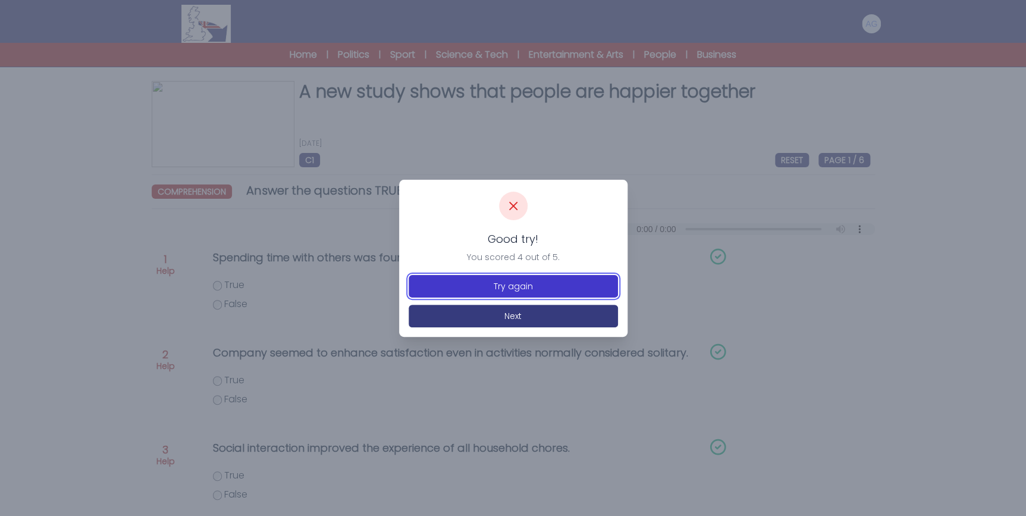
click at [535, 285] on button "Try again" at bounding box center [513, 286] width 209 height 23
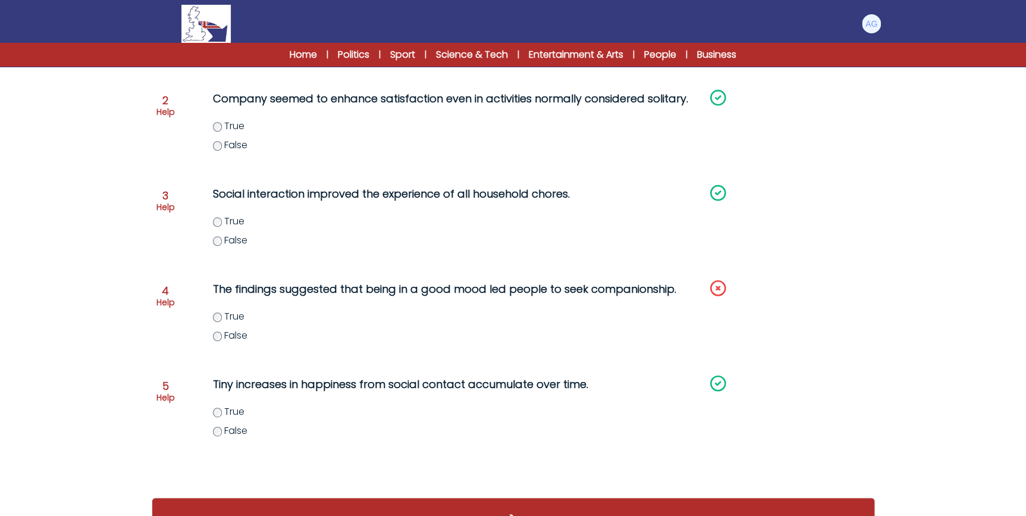
scroll to position [237, 0]
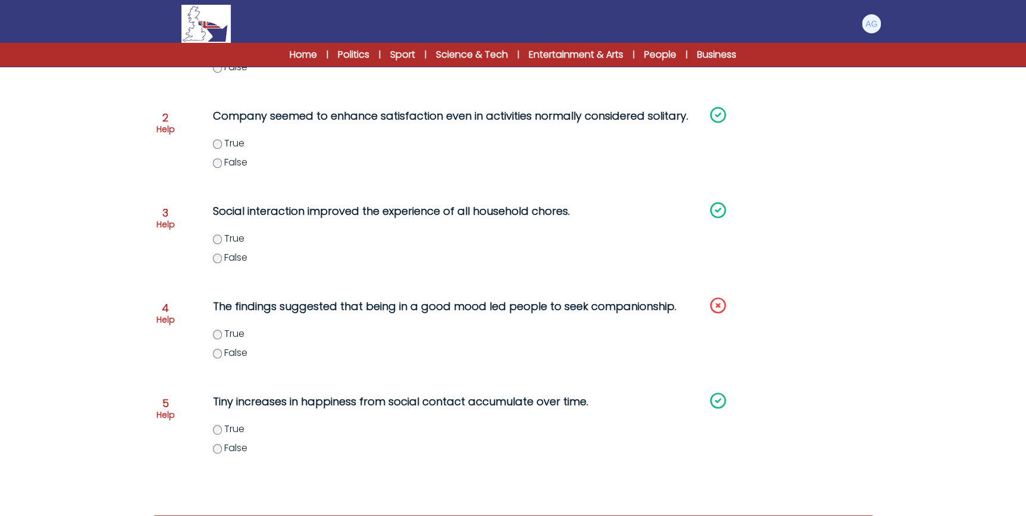
click at [230, 360] on div "The findings suggested that being in a good mood led people to seek companionsh…" at bounding box center [441, 336] width 505 height 86
click at [231, 356] on span "False" at bounding box center [235, 353] width 23 height 14
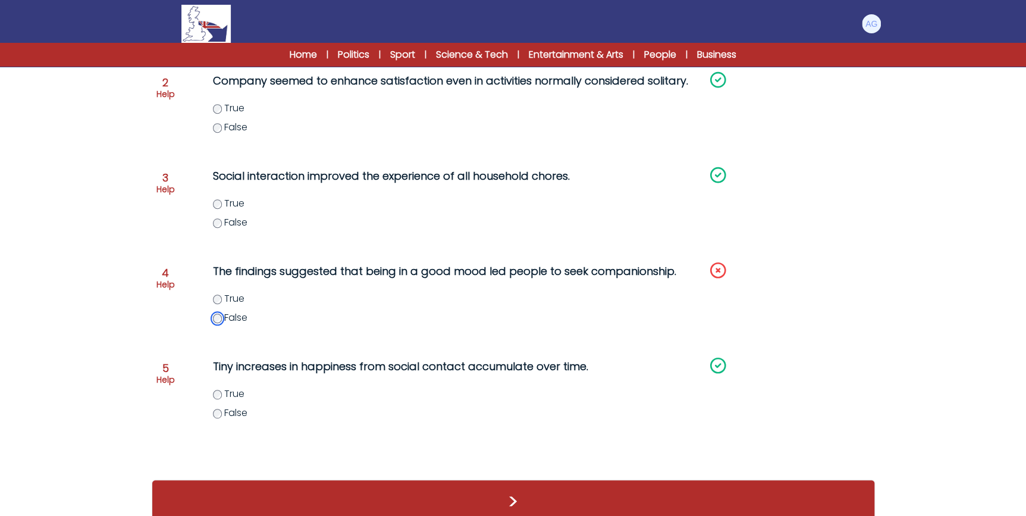
scroll to position [291, 0]
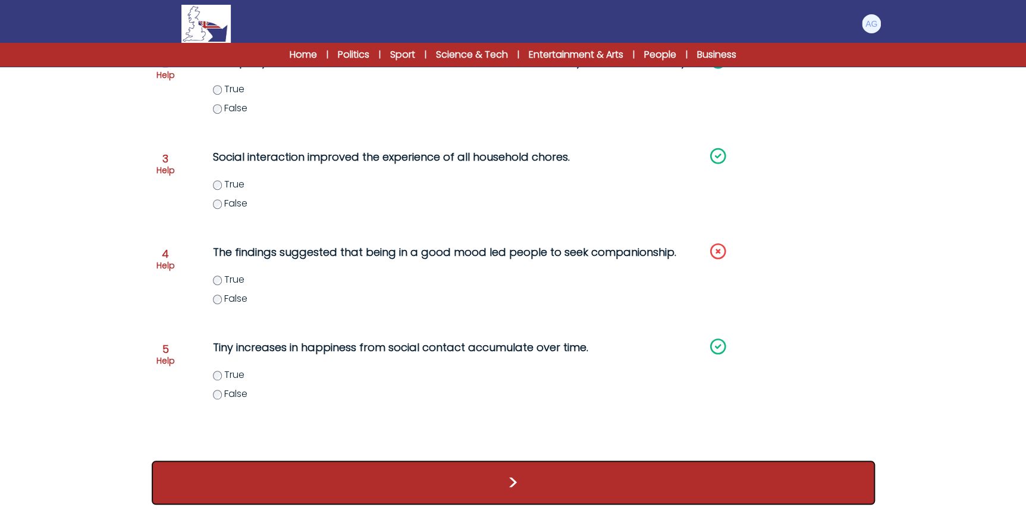
click at [557, 473] on button ">" at bounding box center [513, 482] width 723 height 44
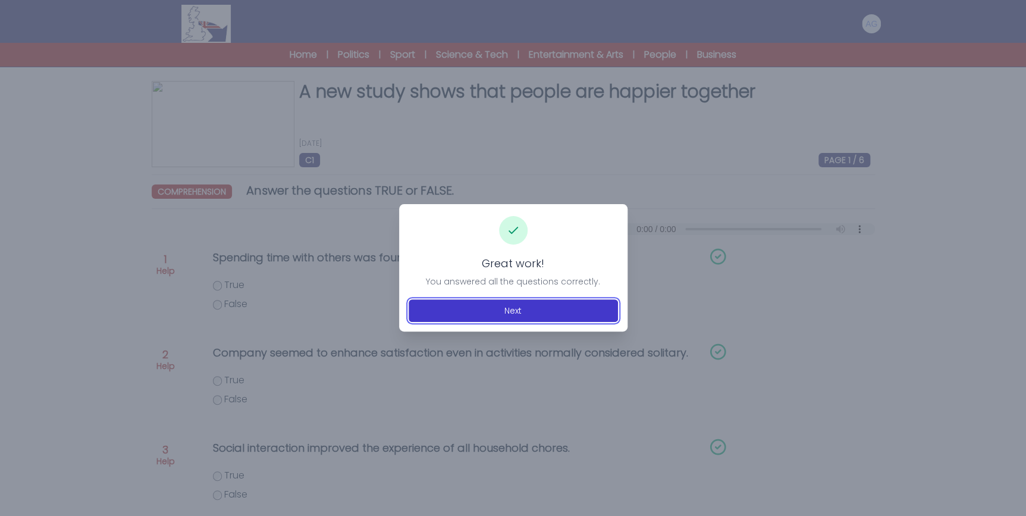
click at [559, 309] on button "Next" at bounding box center [513, 310] width 209 height 23
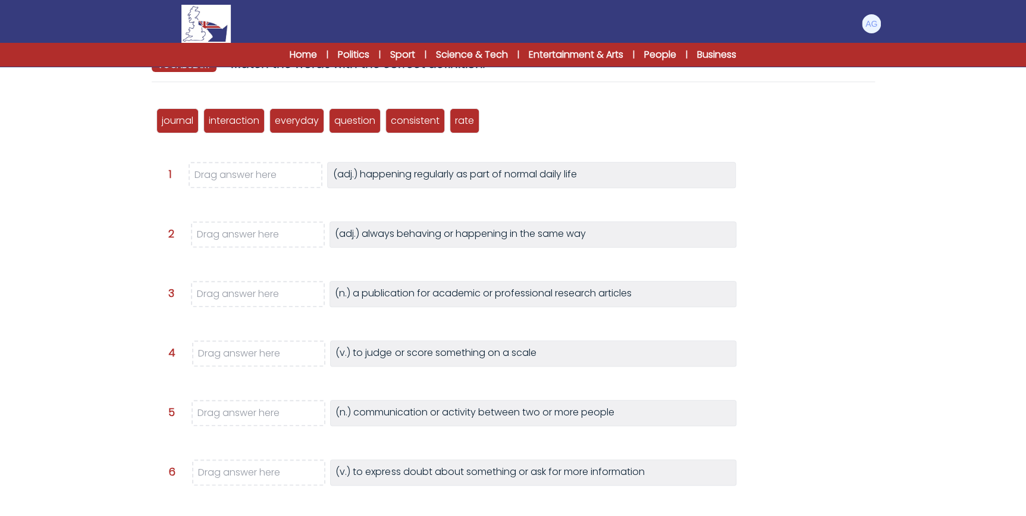
scroll to position [108, 0]
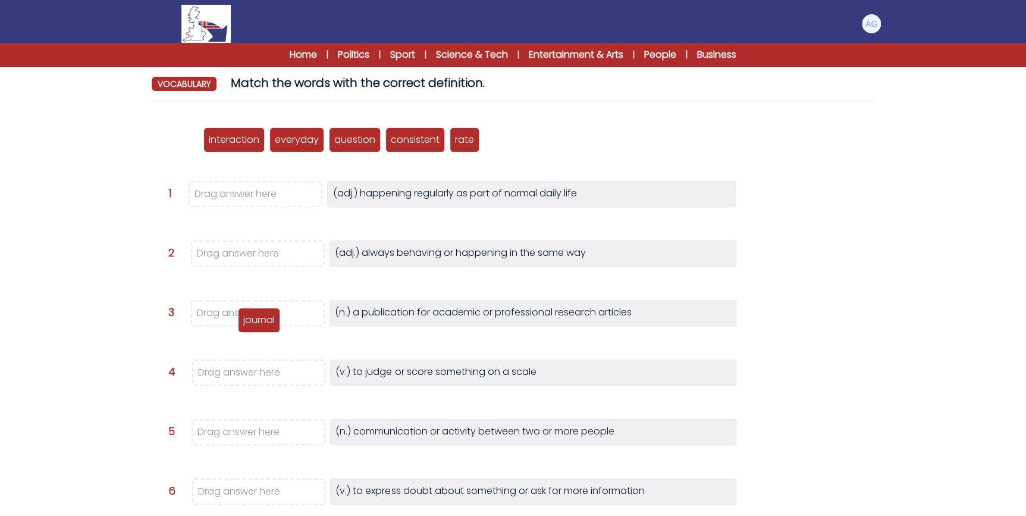
drag, startPoint x: 171, startPoint y: 130, endPoint x: 253, endPoint y: 309, distance: 196.4
click at [253, 309] on div "journal" at bounding box center [259, 320] width 42 height 25
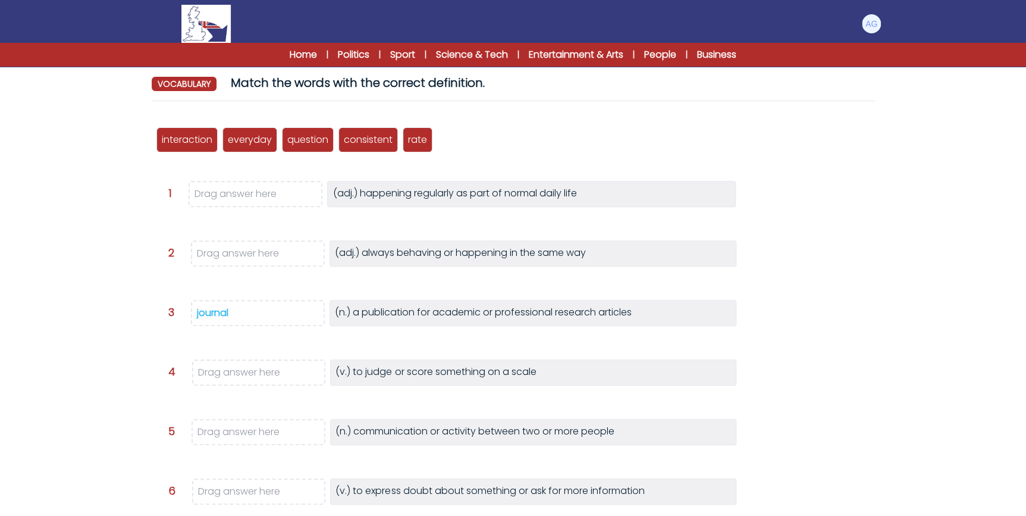
scroll to position [162, 0]
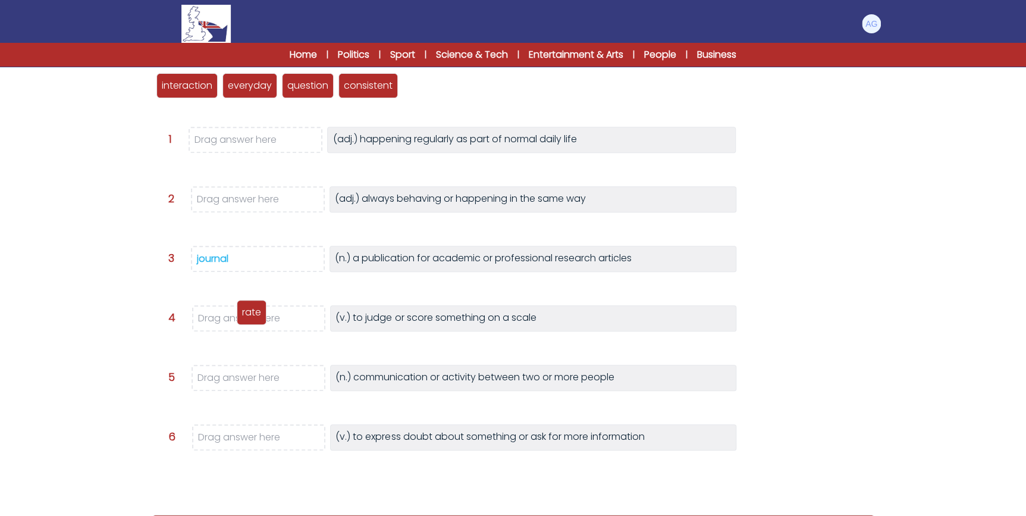
drag, startPoint x: 420, startPoint y: 86, endPoint x: 255, endPoint y: 312, distance: 280.5
click at [255, 312] on p "rate" at bounding box center [251, 312] width 19 height 14
drag, startPoint x: 191, startPoint y: 89, endPoint x: 266, endPoint y: 375, distance: 295.3
click at [266, 375] on p "interaction" at bounding box center [262, 371] width 51 height 14
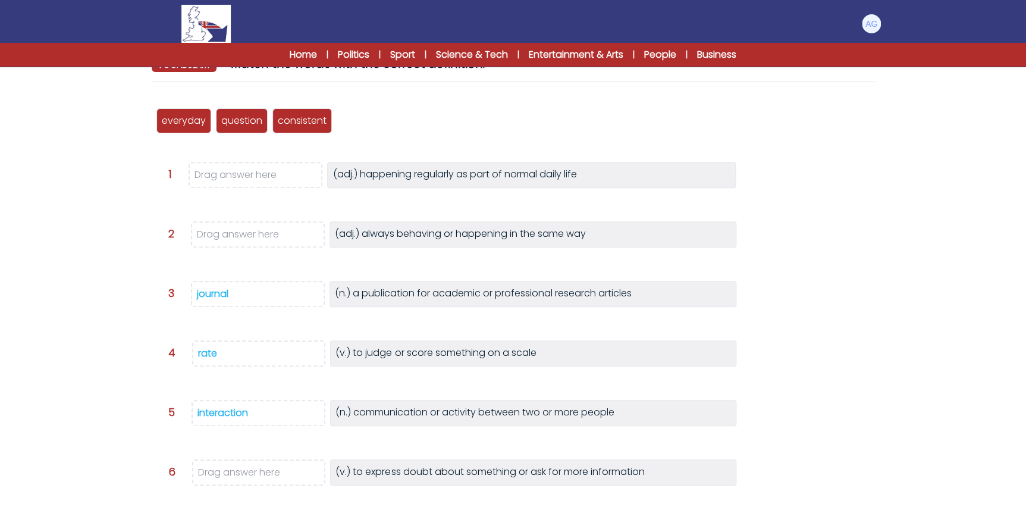
scroll to position [108, 0]
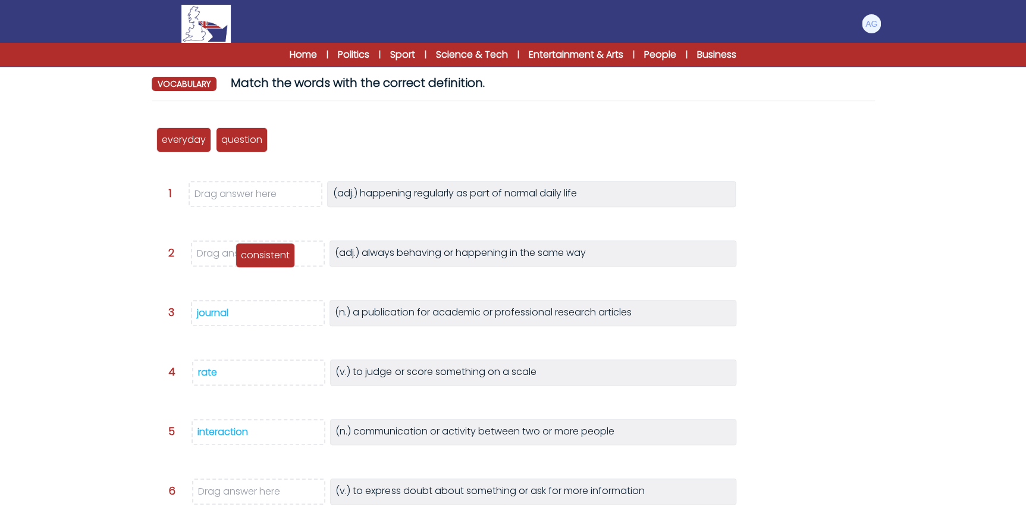
drag, startPoint x: 300, startPoint y: 133, endPoint x: 259, endPoint y: 253, distance: 126.2
click at [259, 253] on p "consistent" at bounding box center [265, 255] width 49 height 14
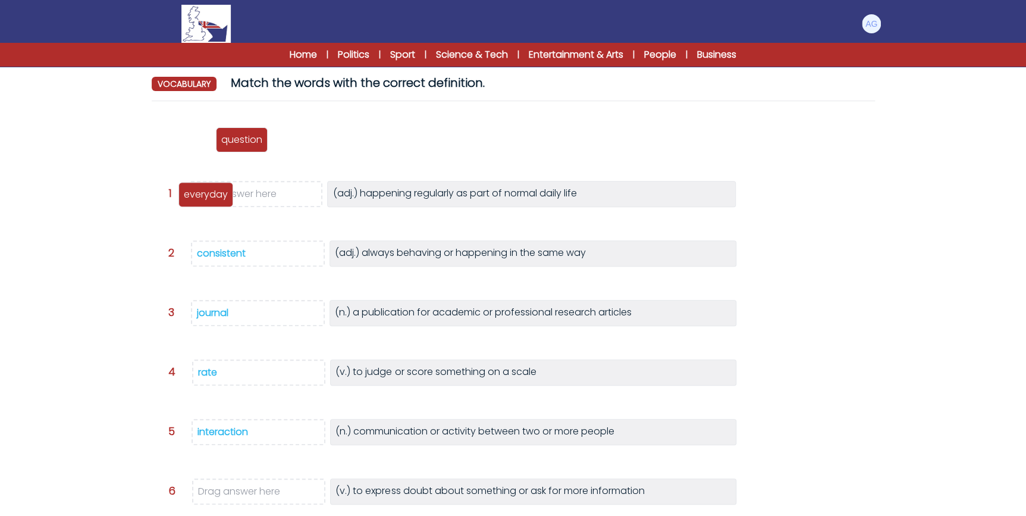
drag, startPoint x: 194, startPoint y: 139, endPoint x: 249, endPoint y: 193, distance: 77.4
click at [228, 193] on p "everyday" at bounding box center [206, 194] width 44 height 14
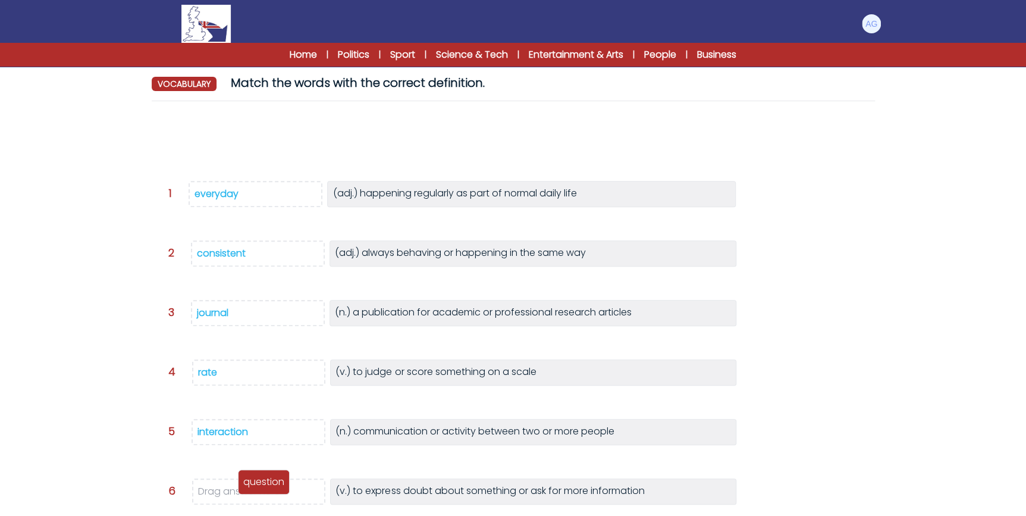
drag, startPoint x: 179, startPoint y: 131, endPoint x: 259, endPoint y: 474, distance: 352.3
click at [259, 474] on div "question" at bounding box center [264, 481] width 52 height 25
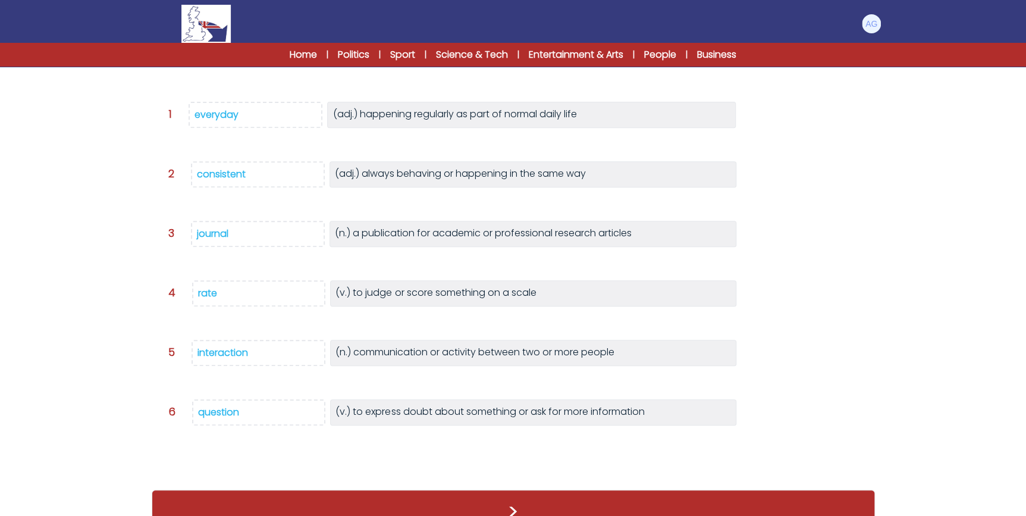
scroll to position [197, 0]
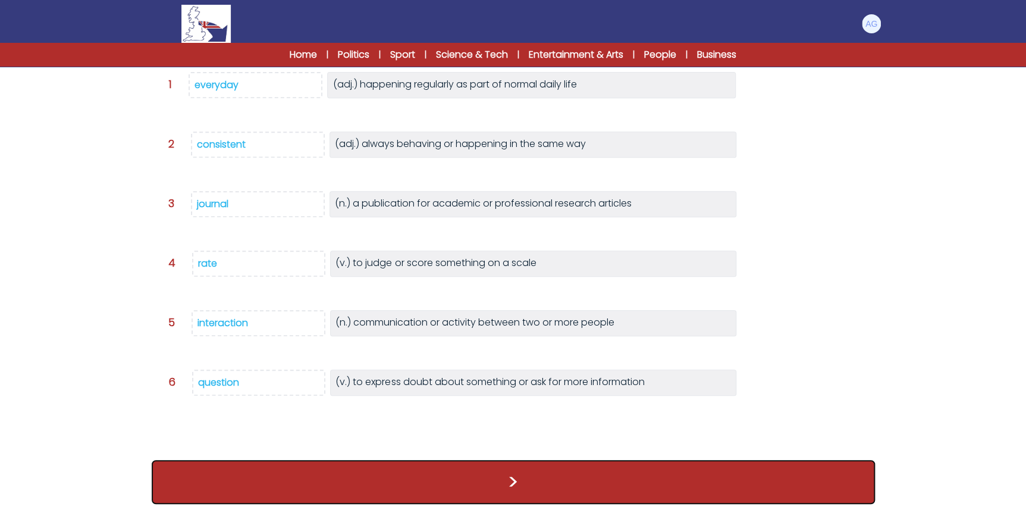
click at [508, 479] on button ">" at bounding box center [513, 482] width 723 height 44
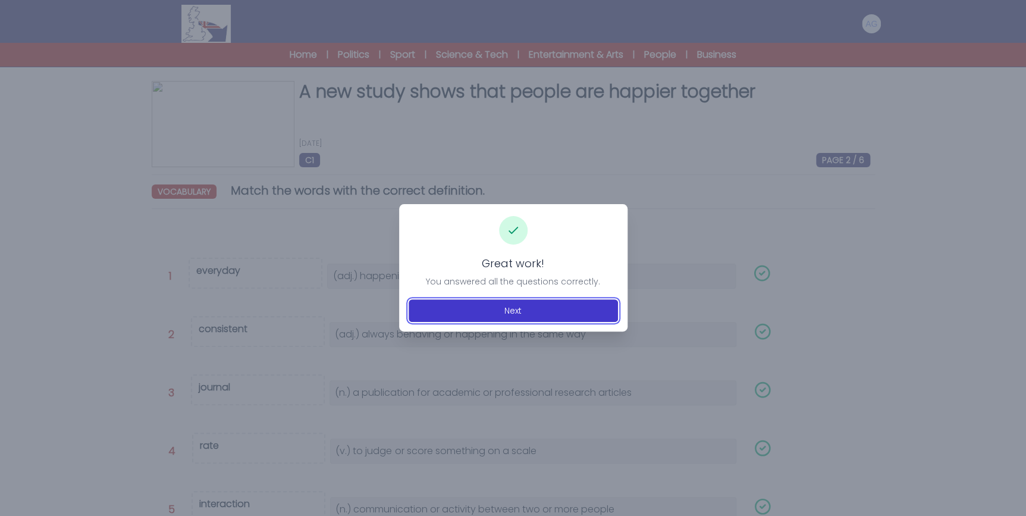
click at [517, 308] on button "Next" at bounding box center [513, 310] width 209 height 23
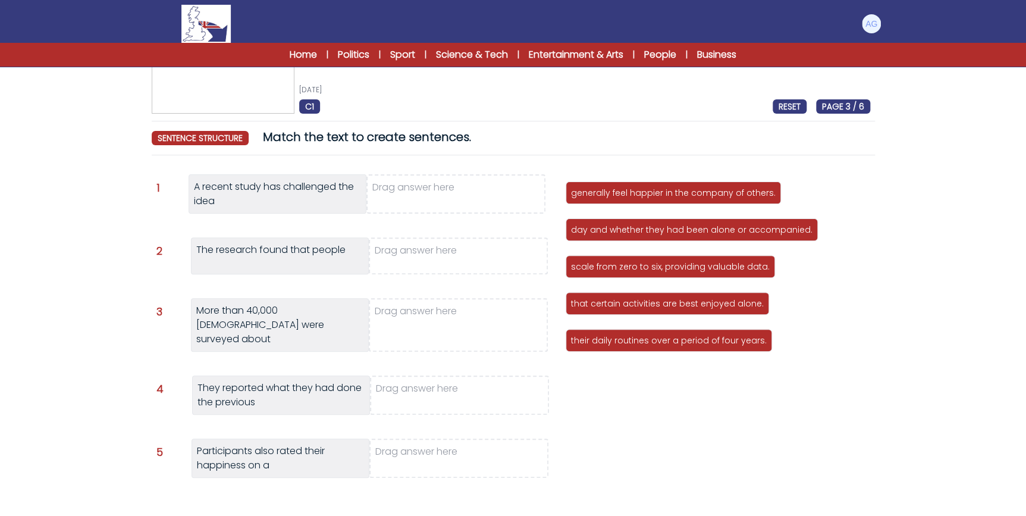
scroll to position [108, 0]
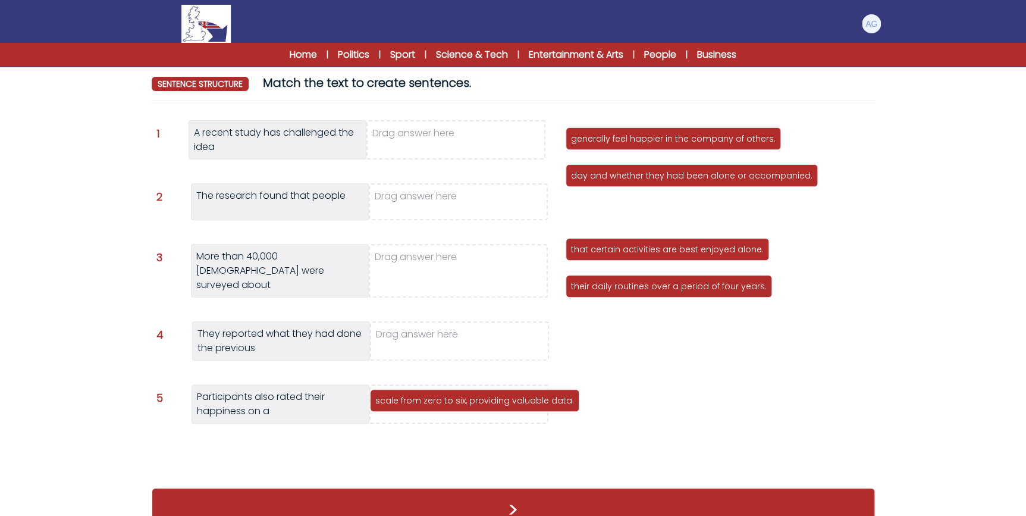
drag, startPoint x: 631, startPoint y: 206, endPoint x: 442, endPoint y: 379, distance: 256.0
click at [442, 394] on p "scale from zero to six, providing valuable data." at bounding box center [474, 400] width 199 height 12
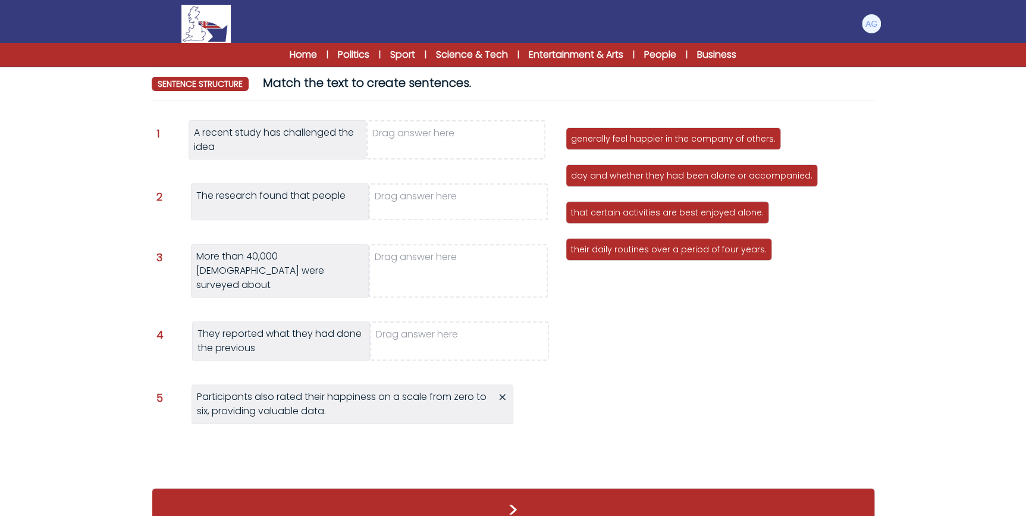
scroll to position [54, 0]
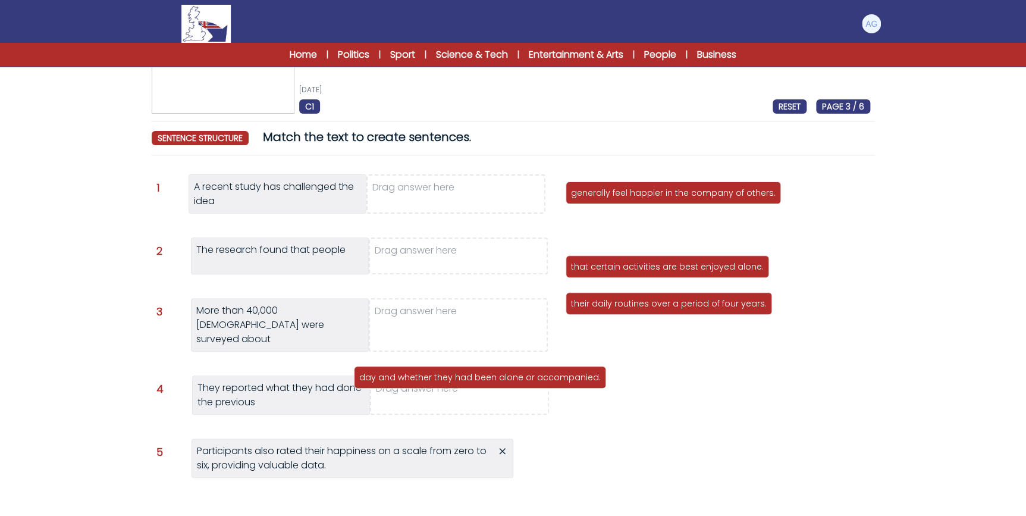
drag, startPoint x: 667, startPoint y: 232, endPoint x: 456, endPoint y: 379, distance: 257.7
click at [456, 379] on p "day and whether they had been alone or accompanied." at bounding box center [479, 377] width 241 height 12
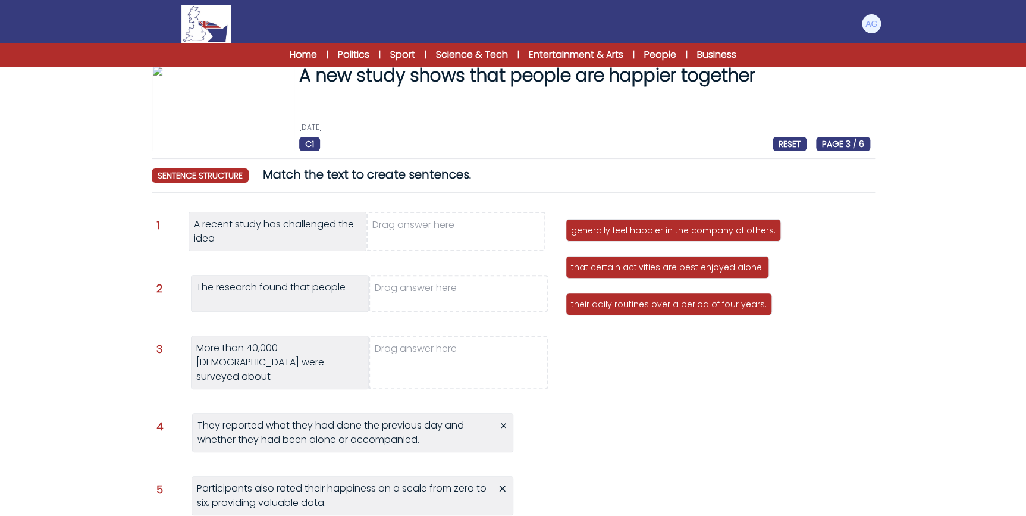
scroll to position [0, 0]
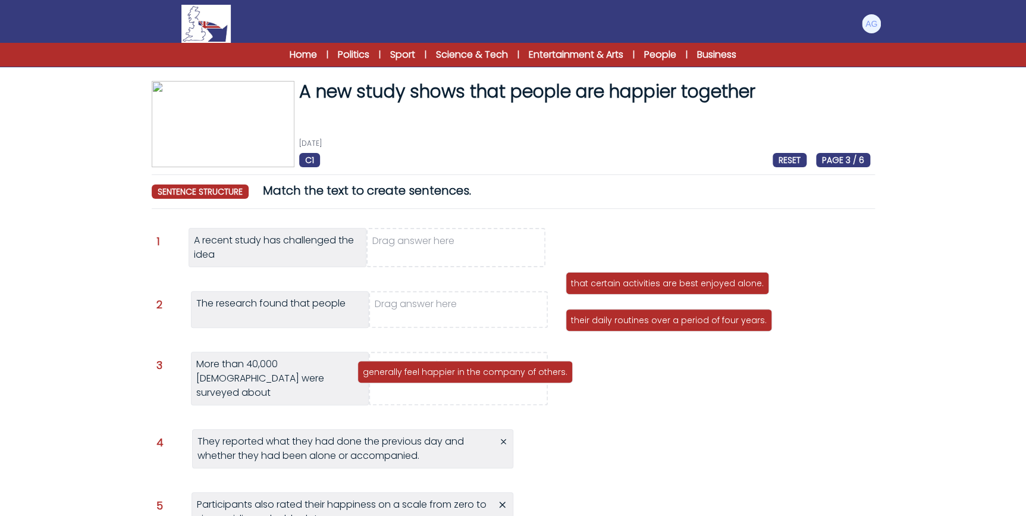
drag, startPoint x: 648, startPoint y: 244, endPoint x: 440, endPoint y: 369, distance: 243.1
click at [440, 369] on p "generally feel happier in the company of others." at bounding box center [465, 372] width 205 height 12
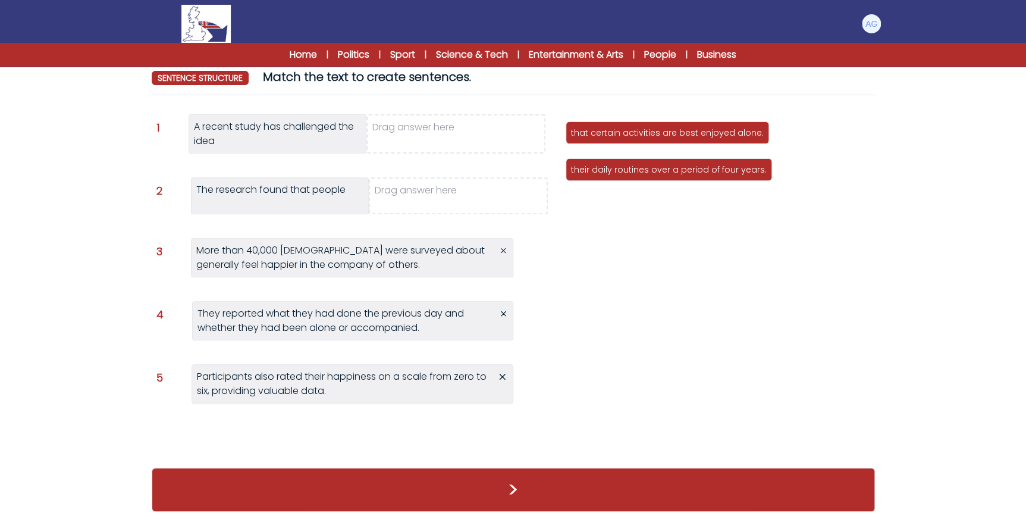
scroll to position [120, 0]
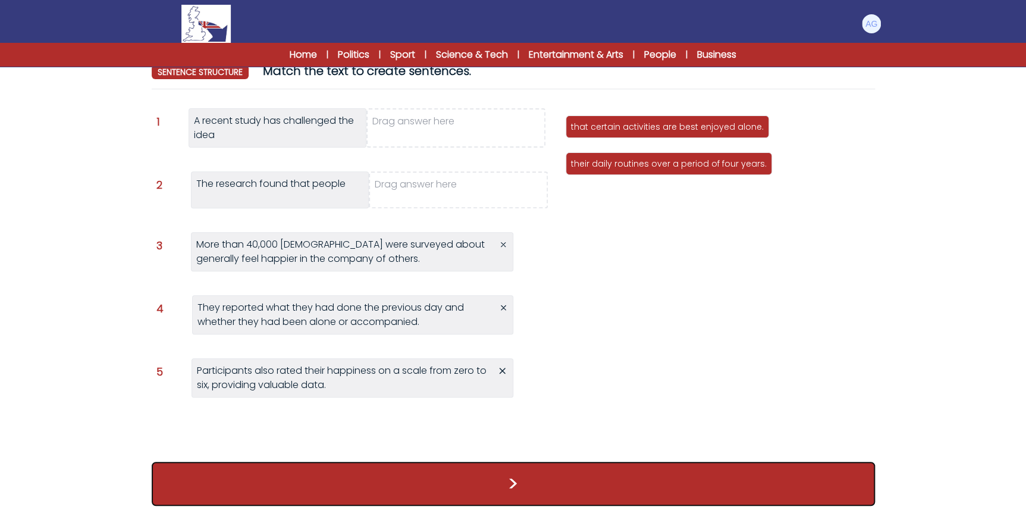
click at [538, 468] on button ">" at bounding box center [513, 484] width 723 height 44
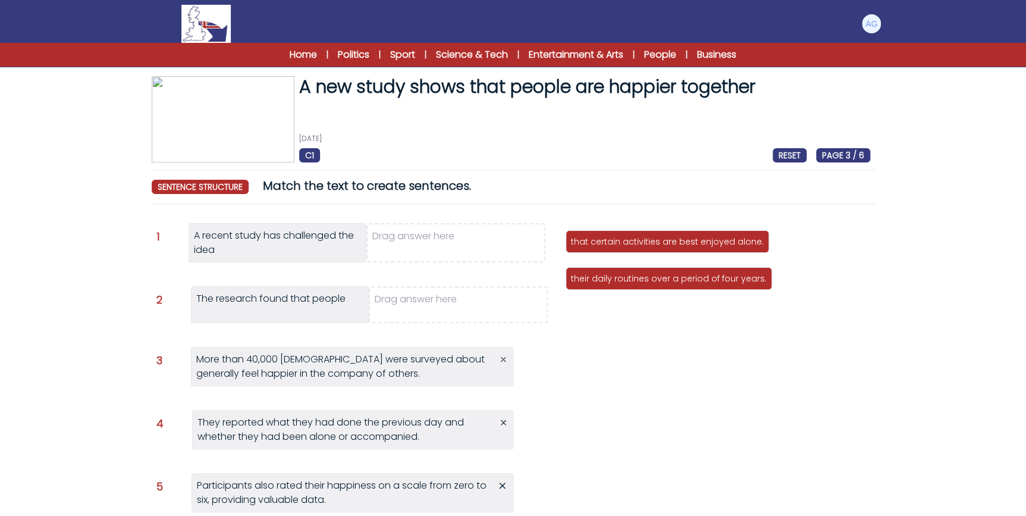
scroll to position [0, 0]
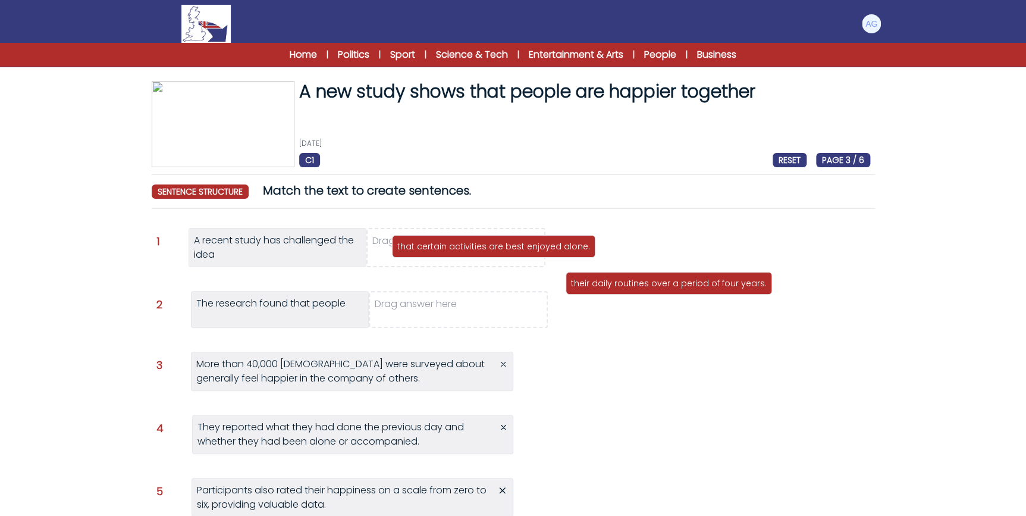
drag, startPoint x: 620, startPoint y: 244, endPoint x: 438, endPoint y: 244, distance: 181.4
click at [438, 244] on p "that certain activities are best enjoyed alone." at bounding box center [493, 246] width 193 height 12
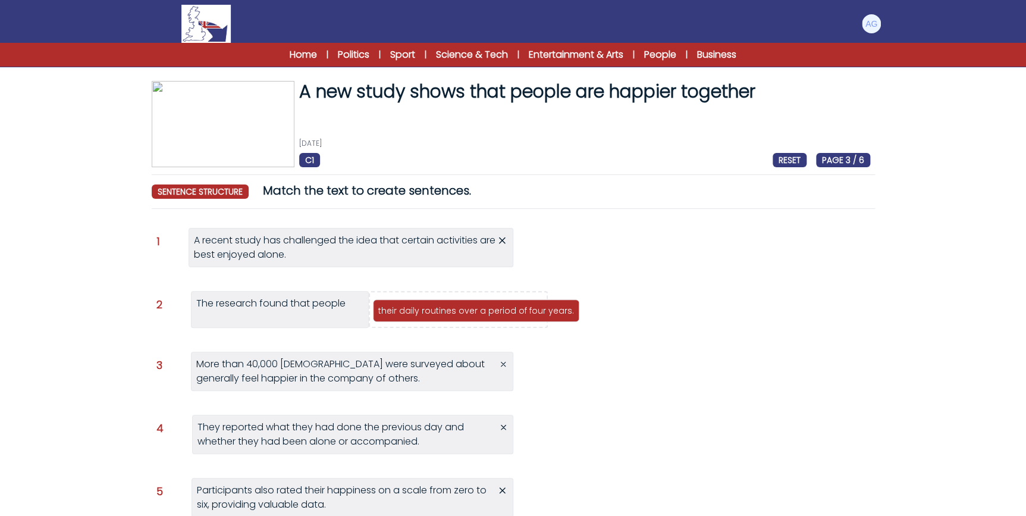
drag, startPoint x: 654, startPoint y: 243, endPoint x: 462, endPoint y: 308, distance: 203.1
click at [462, 308] on p "their daily routines over a period of four years." at bounding box center [476, 311] width 196 height 12
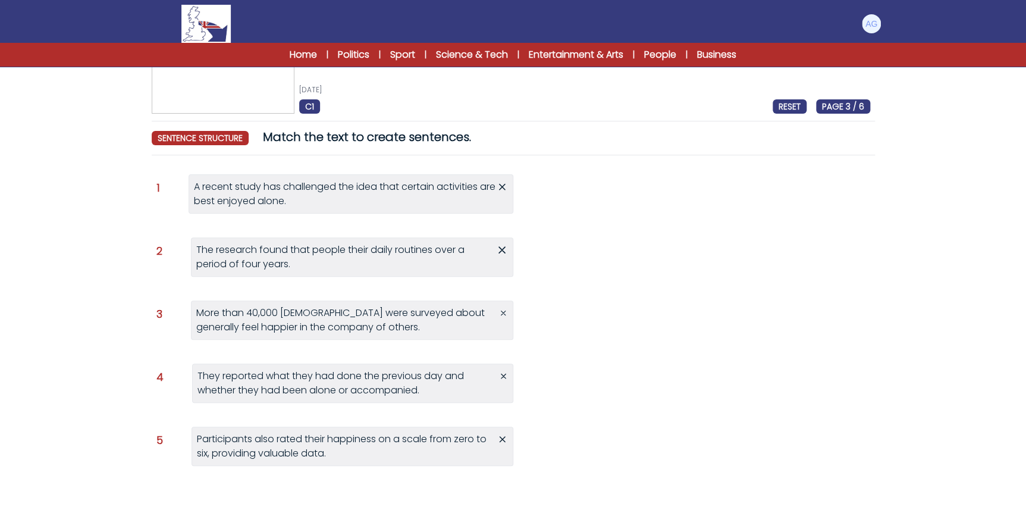
scroll to position [123, 0]
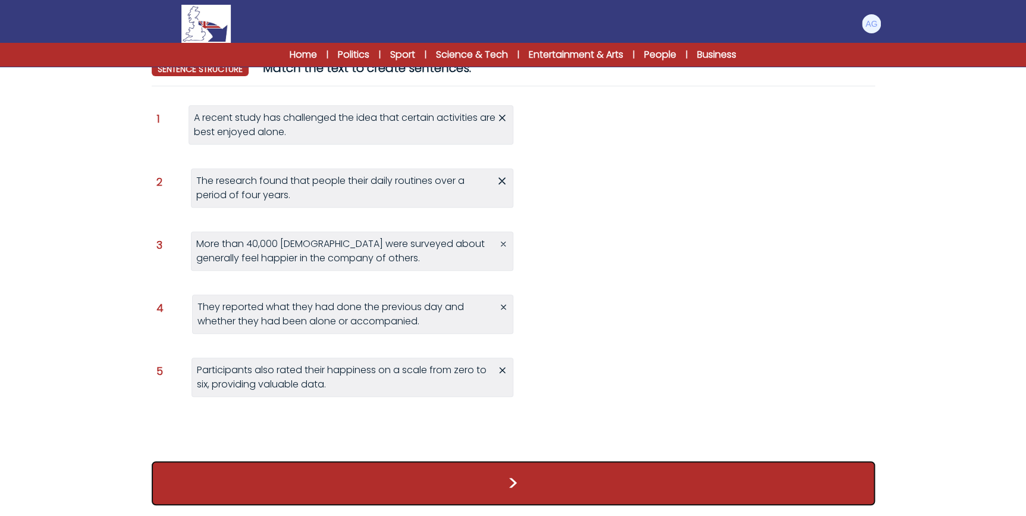
click at [484, 485] on button ">" at bounding box center [513, 483] width 723 height 44
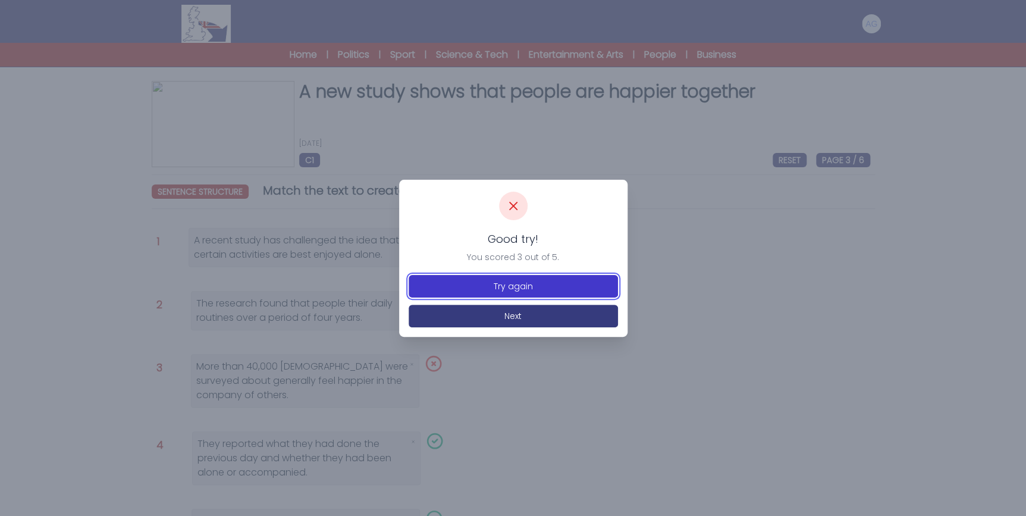
click at [547, 288] on button "Try again" at bounding box center [513, 286] width 209 height 23
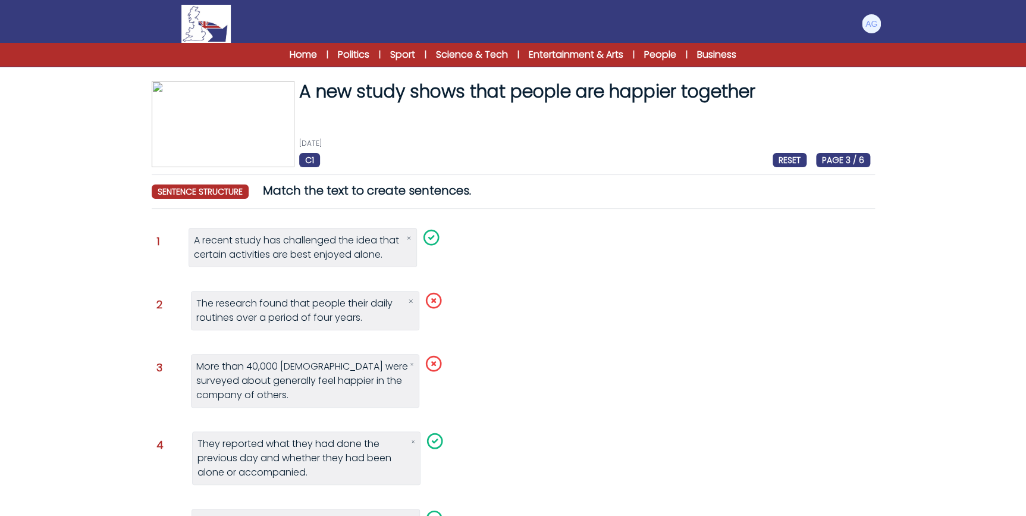
click at [412, 297] on icon at bounding box center [410, 301] width 5 height 10
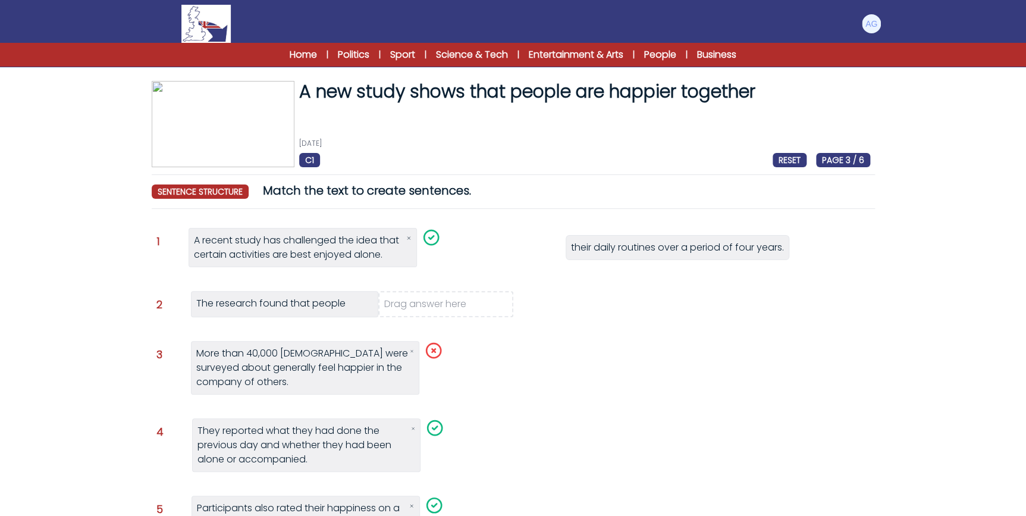
click at [413, 349] on icon at bounding box center [412, 351] width 4 height 10
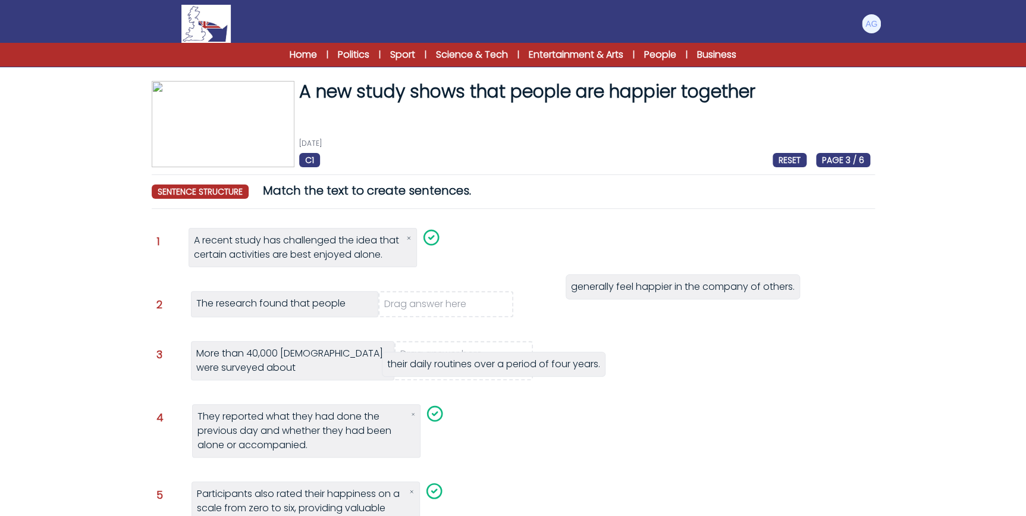
drag, startPoint x: 608, startPoint y: 250, endPoint x: 422, endPoint y: 368, distance: 220.6
click at [422, 368] on span "their daily routines over a period of four years." at bounding box center [493, 364] width 213 height 14
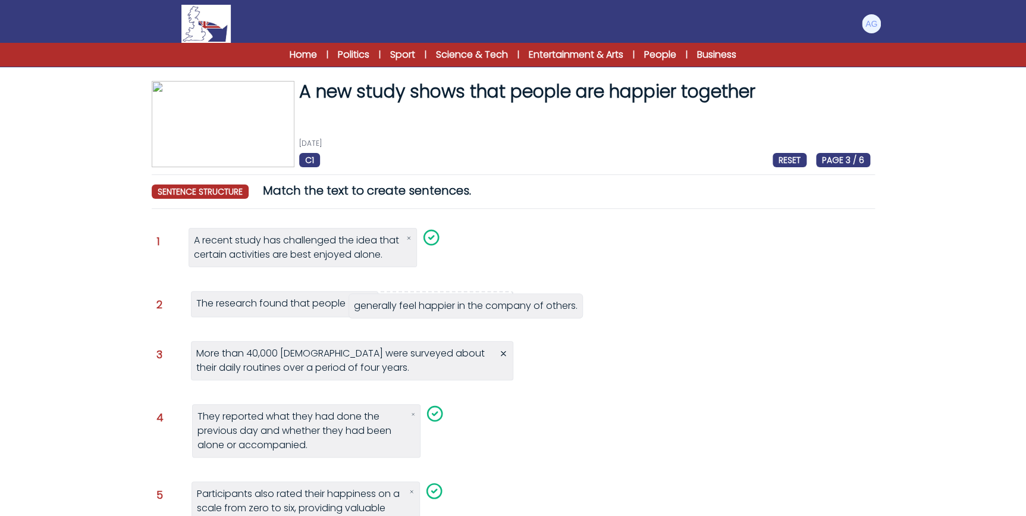
drag, startPoint x: 685, startPoint y: 255, endPoint x: 454, endPoint y: 315, distance: 239.2
click at [454, 315] on div "generally feel happier in the company of others." at bounding box center [466, 305] width 234 height 25
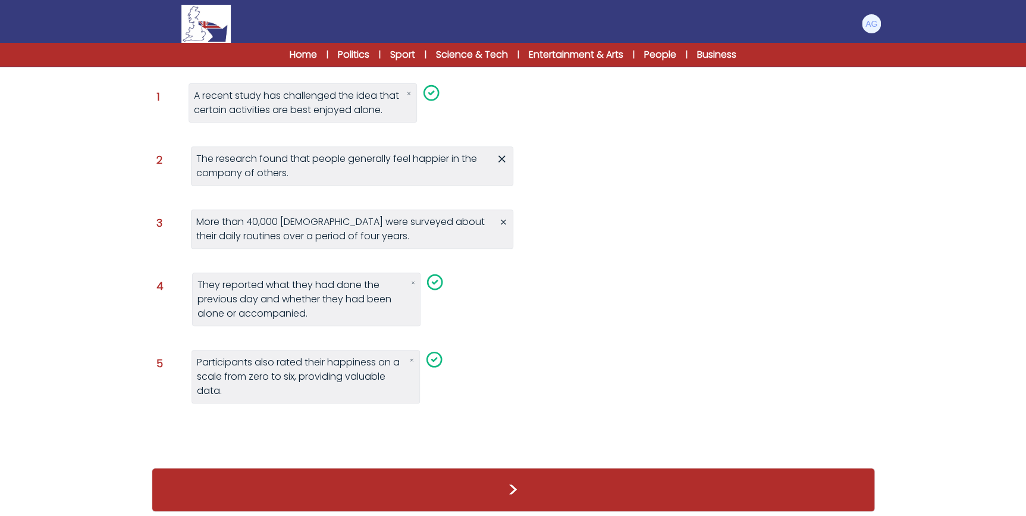
scroll to position [151, 0]
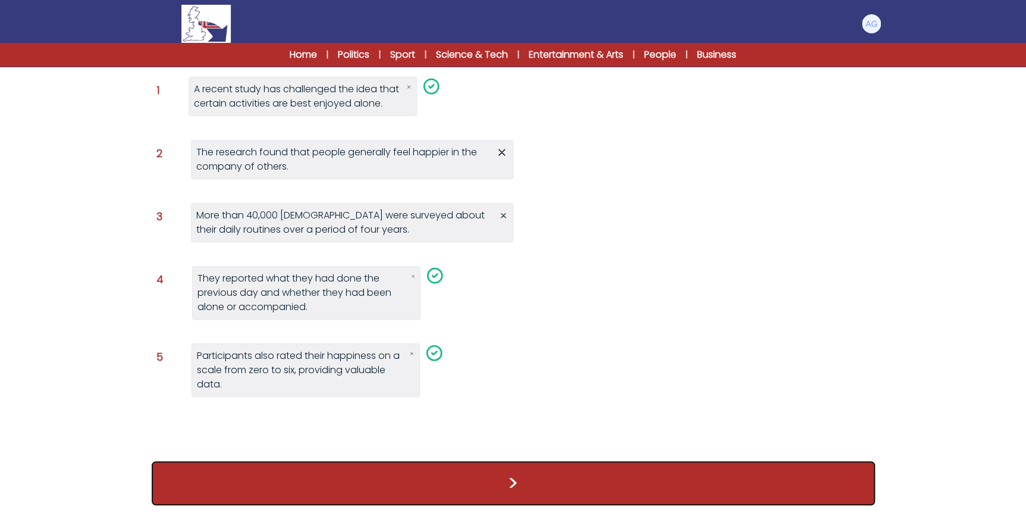
click at [534, 476] on button ">" at bounding box center [513, 483] width 723 height 44
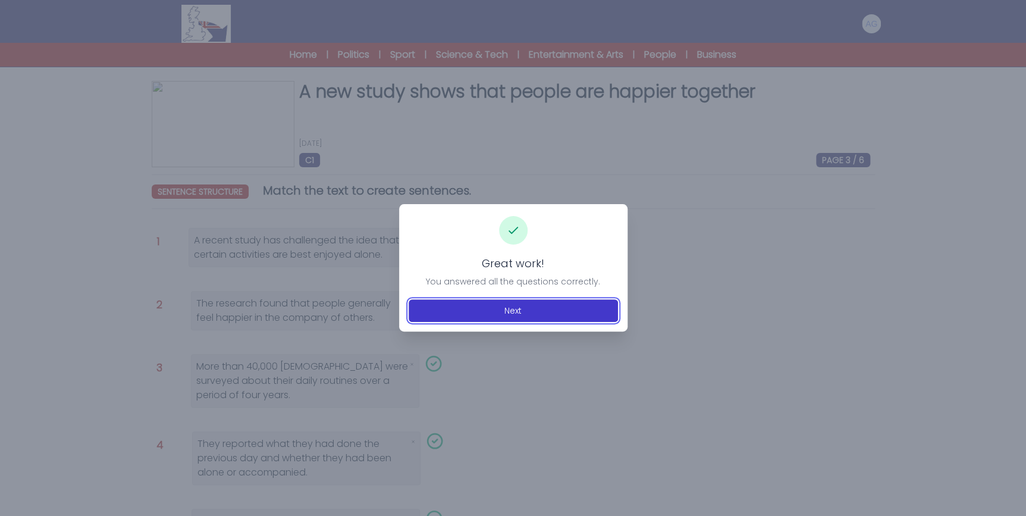
click at [507, 309] on button "Next" at bounding box center [513, 310] width 209 height 23
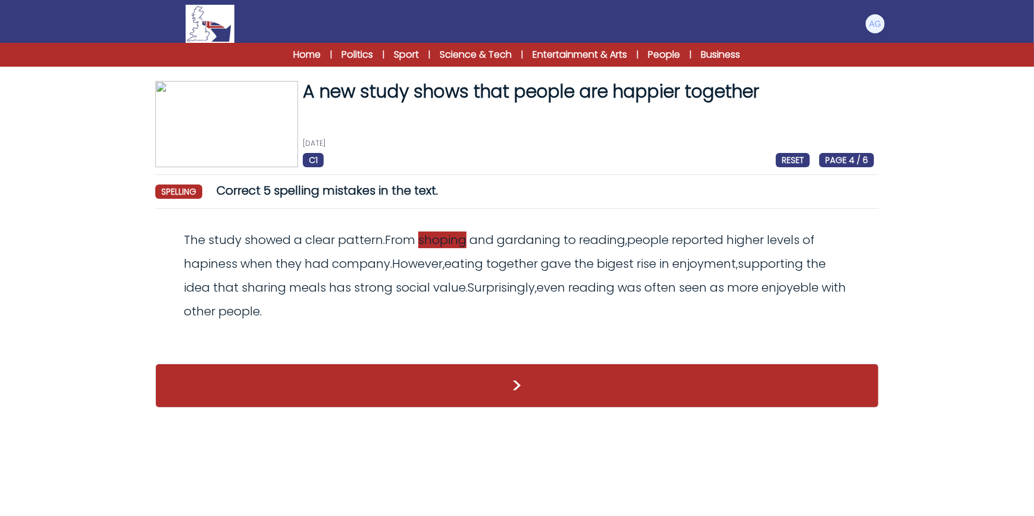
click at [465, 241] on span "shoping" at bounding box center [442, 239] width 48 height 17
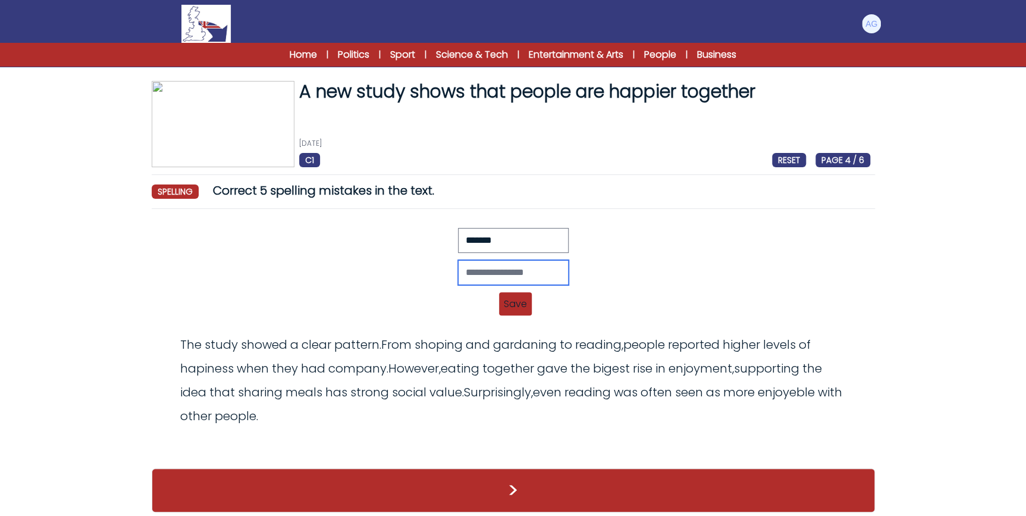
click at [476, 271] on input "text" at bounding box center [513, 272] width 111 height 25
type input "********"
click at [516, 303] on span "Save" at bounding box center [515, 303] width 33 height 23
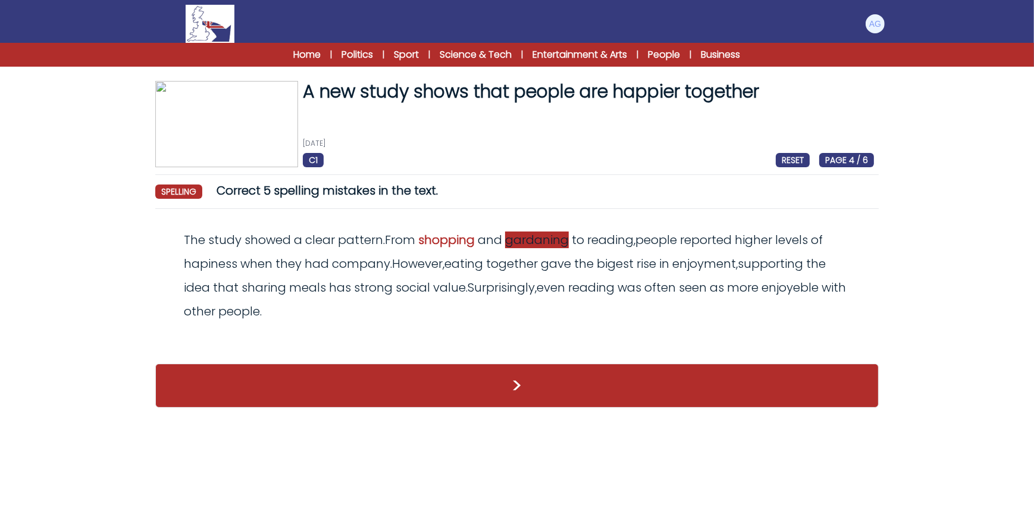
click at [540, 237] on span "gardaning" at bounding box center [537, 239] width 64 height 17
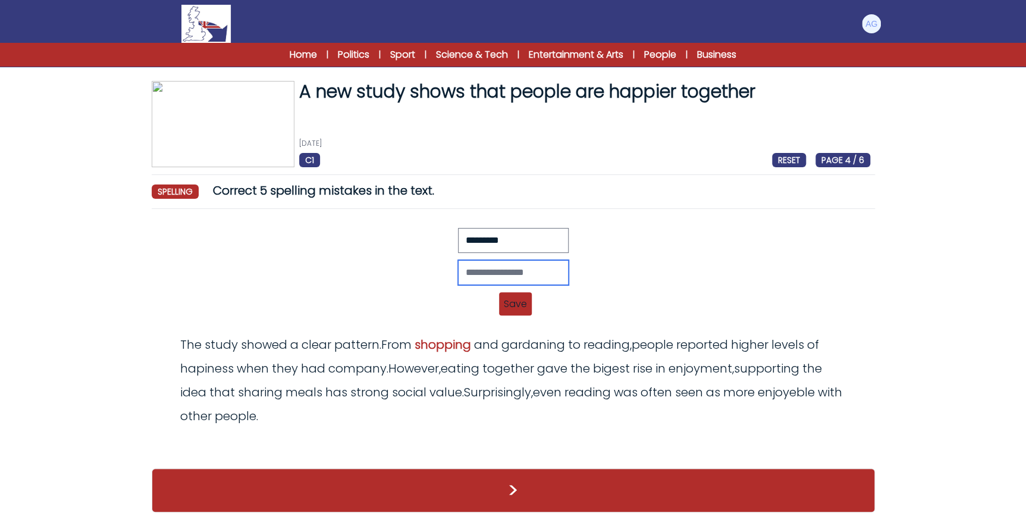
click at [495, 264] on input "text" at bounding box center [513, 272] width 111 height 25
type input "*********"
click at [513, 298] on span "Save" at bounding box center [515, 303] width 33 height 23
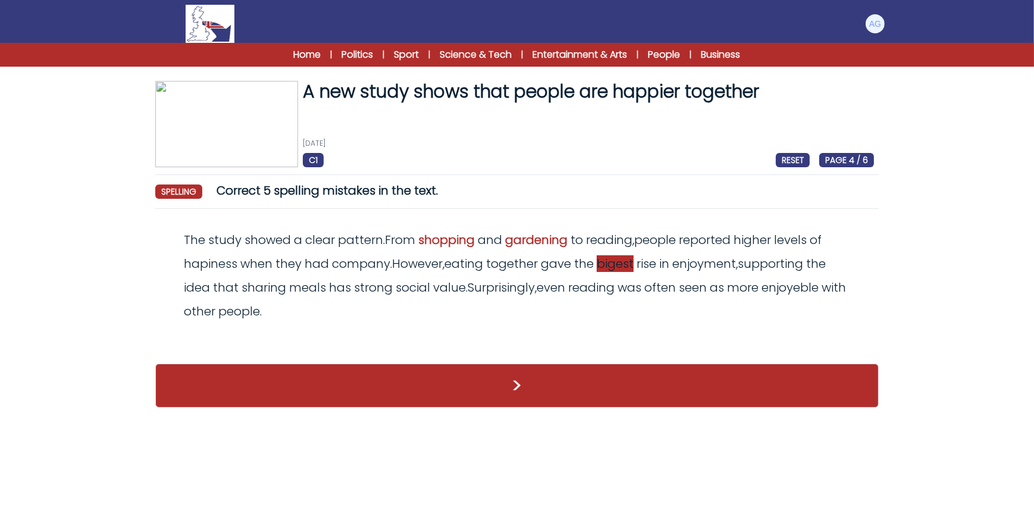
click at [617, 264] on span "bigest" at bounding box center [615, 263] width 37 height 17
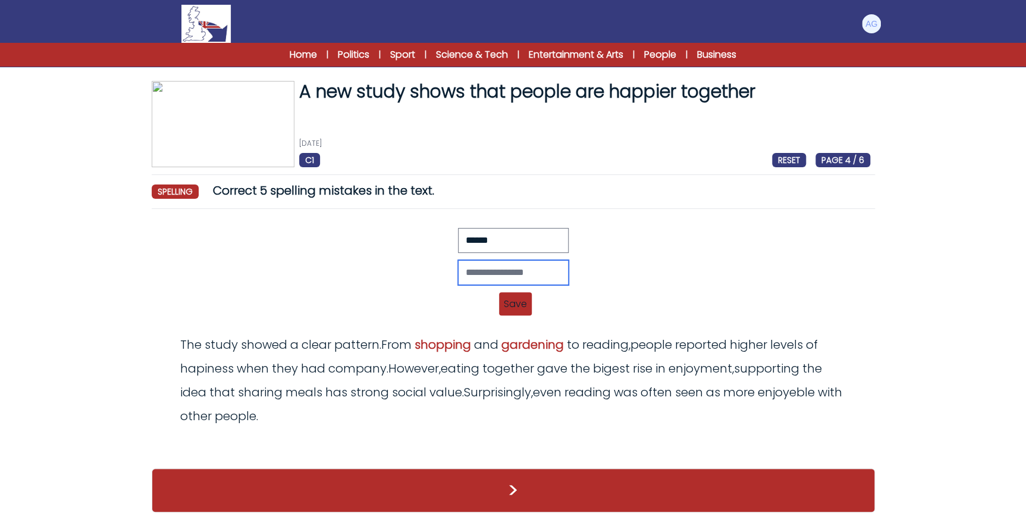
click at [500, 268] on input "text" at bounding box center [513, 272] width 111 height 25
type input "*******"
click at [517, 303] on span "Save" at bounding box center [515, 303] width 33 height 23
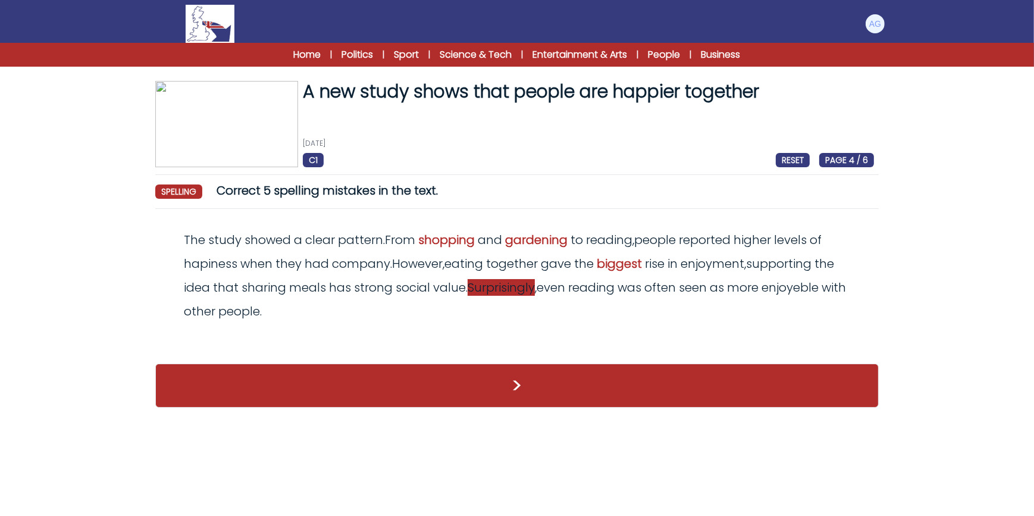
click at [514, 291] on span "Surprisingly" at bounding box center [501, 287] width 67 height 17
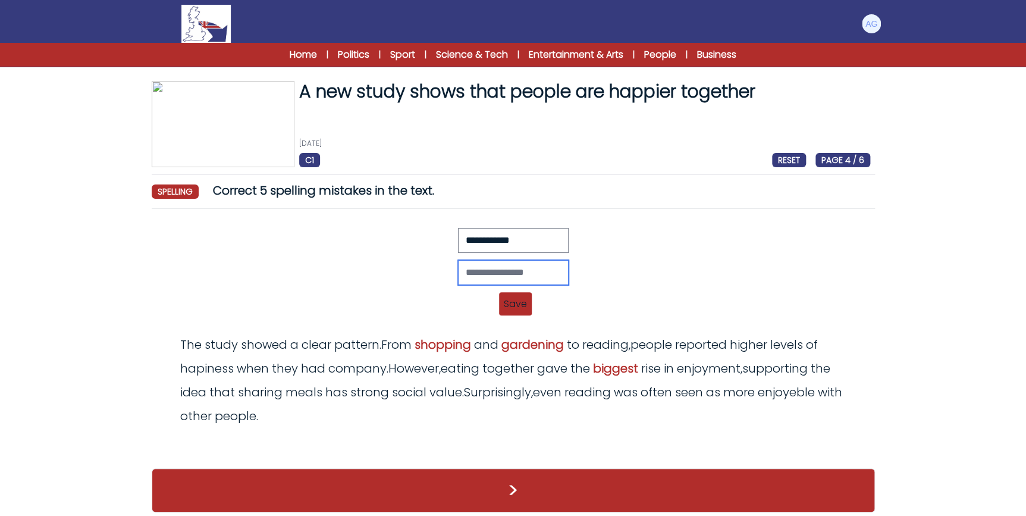
click at [486, 270] on input "text" at bounding box center [513, 272] width 111 height 25
type input "**********"
click at [444, 274] on div "**********" at bounding box center [513, 272] width 714 height 25
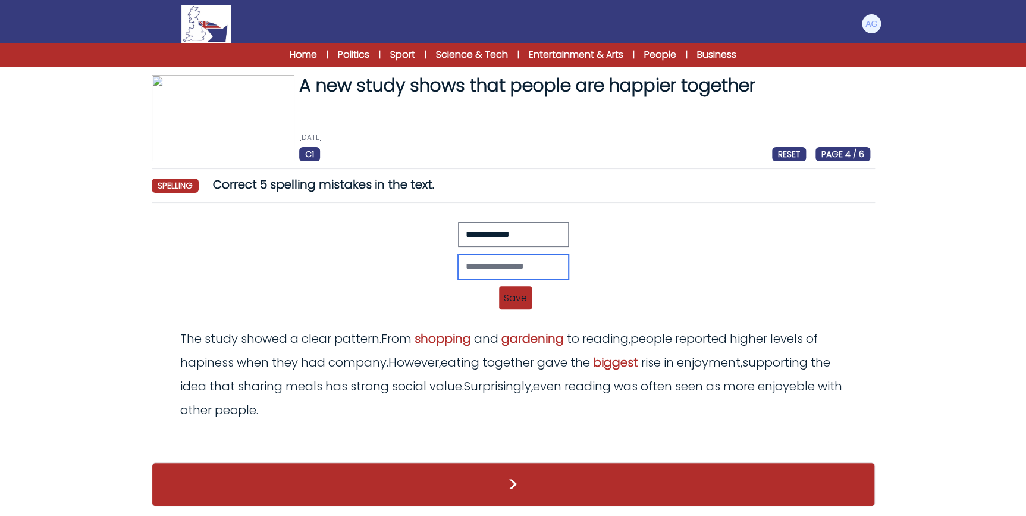
scroll to position [7, 0]
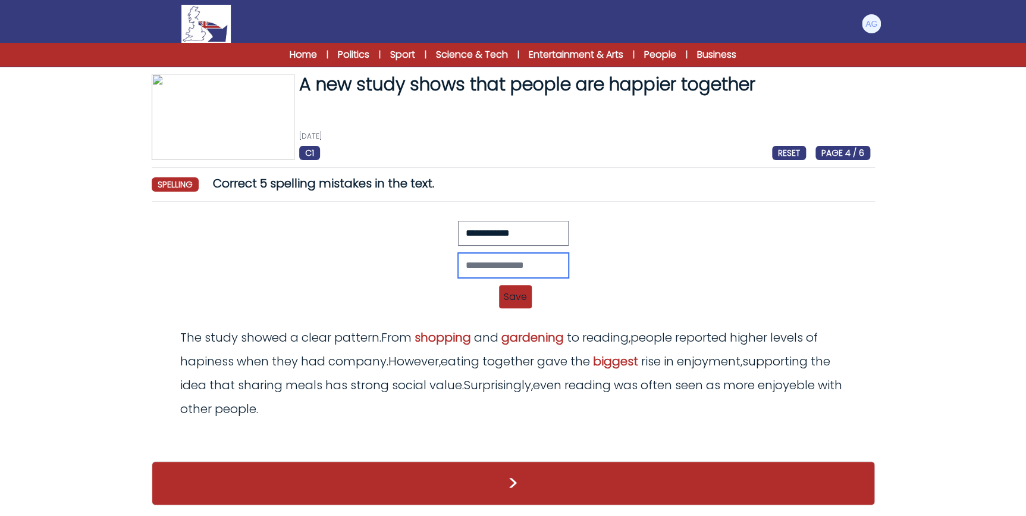
click at [508, 262] on input "text" at bounding box center [513, 265] width 111 height 25
type input "**********"
drag, startPoint x: 530, startPoint y: 267, endPoint x: 317, endPoint y: 274, distance: 213.1
click at [317, 274] on div "**********" at bounding box center [513, 265] width 714 height 25
click at [788, 387] on span "enjoyeble" at bounding box center [786, 385] width 57 height 17
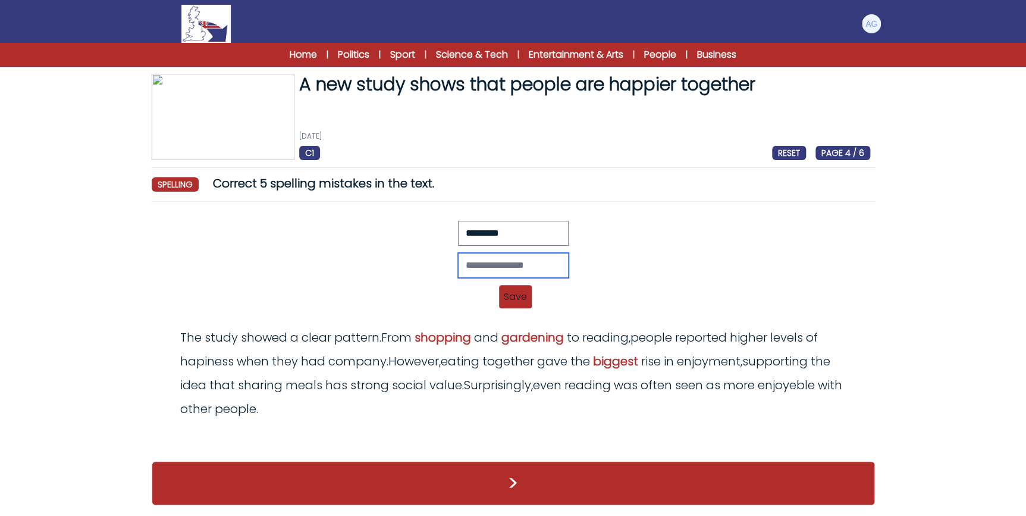
click at [477, 260] on input "text" at bounding box center [513, 265] width 111 height 25
type input "*********"
click at [517, 293] on span "Save" at bounding box center [515, 296] width 33 height 23
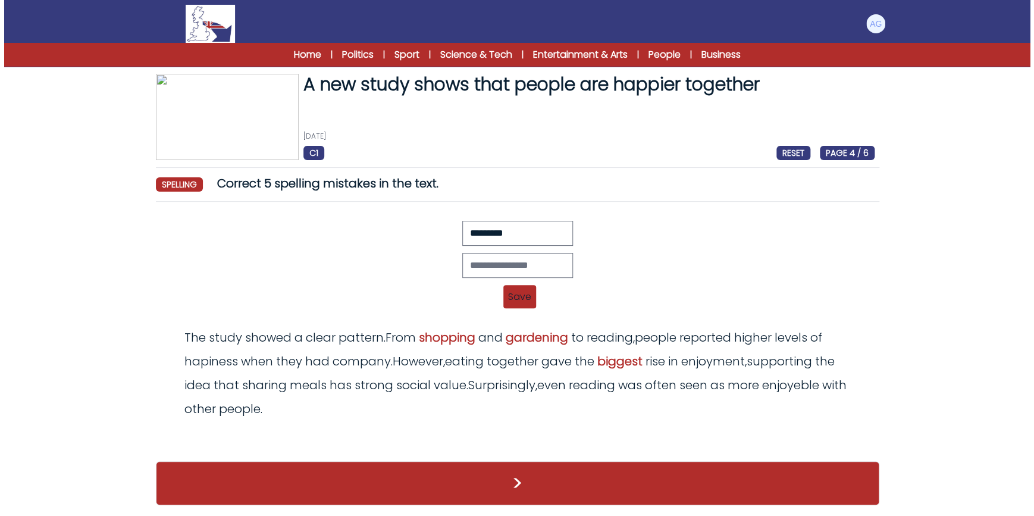
scroll to position [0, 0]
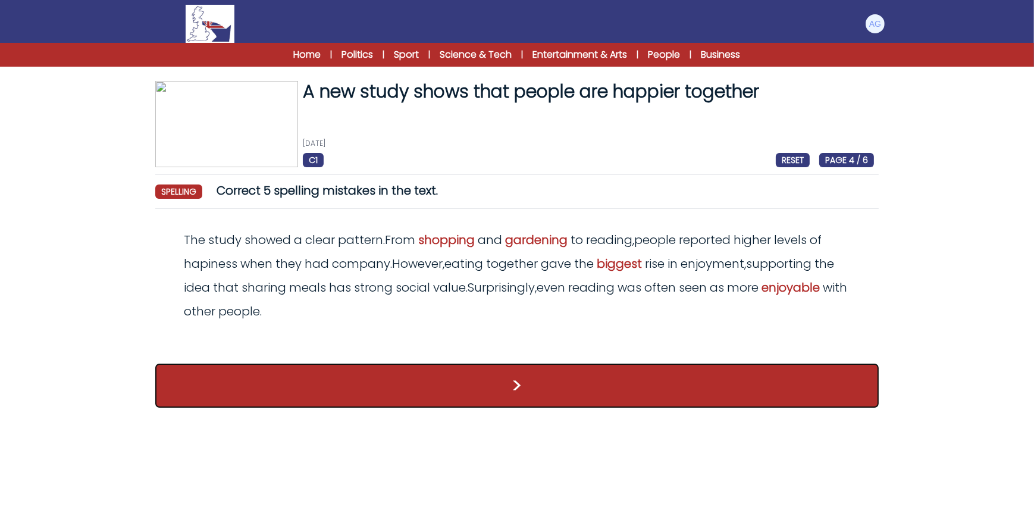
click at [465, 375] on button ">" at bounding box center [516, 385] width 723 height 44
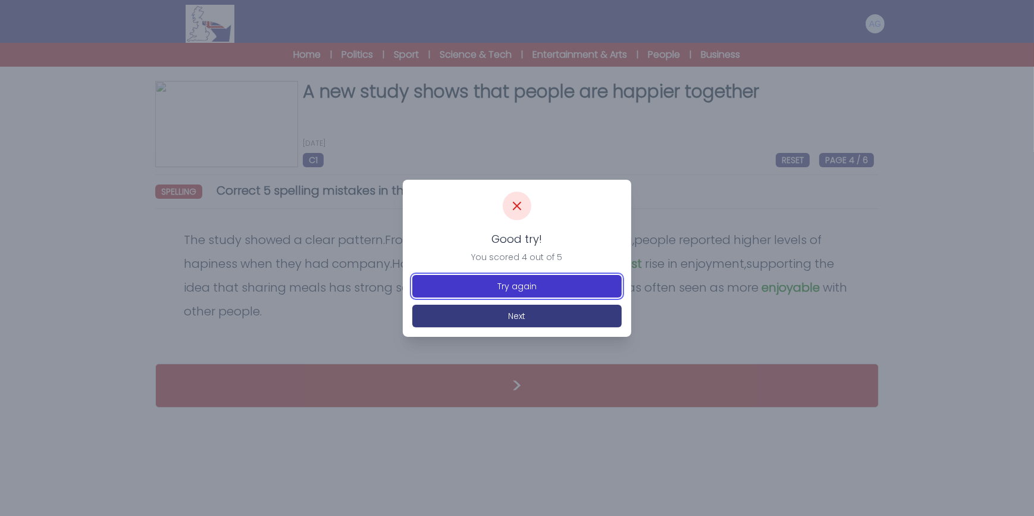
click at [506, 283] on button "Try again" at bounding box center [516, 286] width 209 height 23
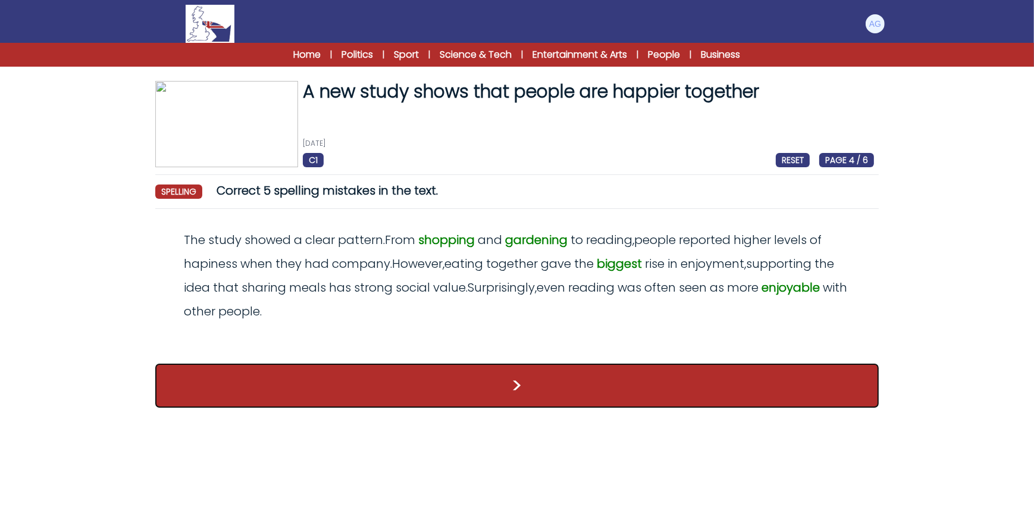
click at [531, 369] on button ">" at bounding box center [516, 385] width 723 height 44
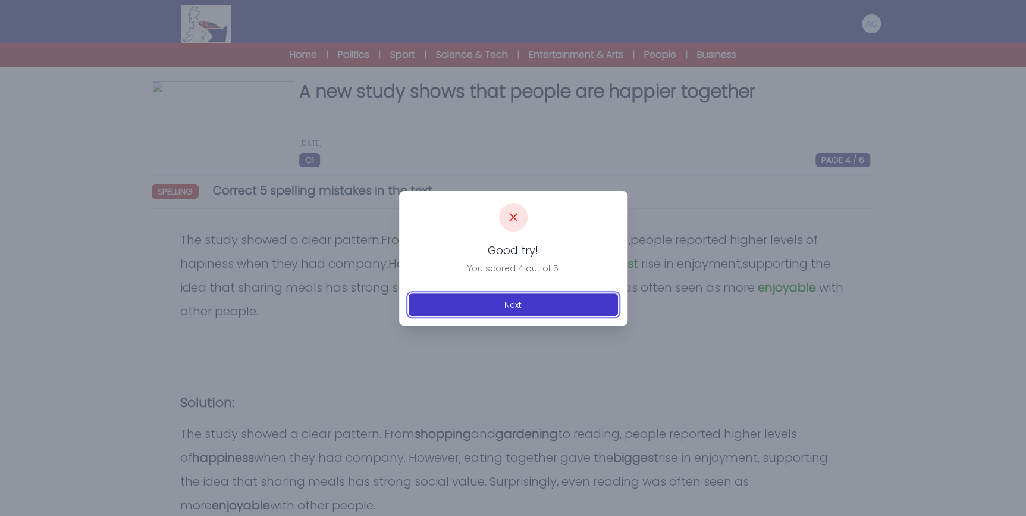
click at [547, 308] on button "Next" at bounding box center [513, 304] width 209 height 23
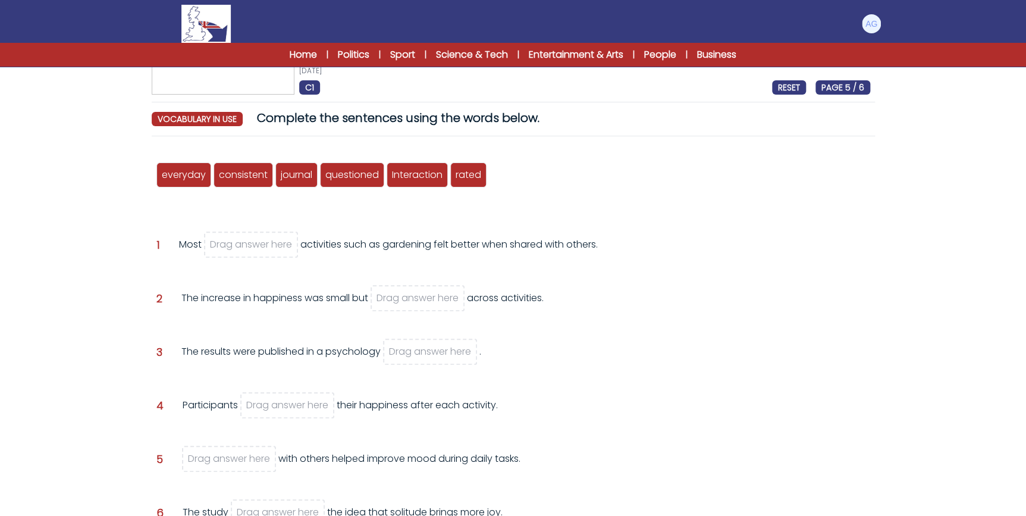
scroll to position [54, 0]
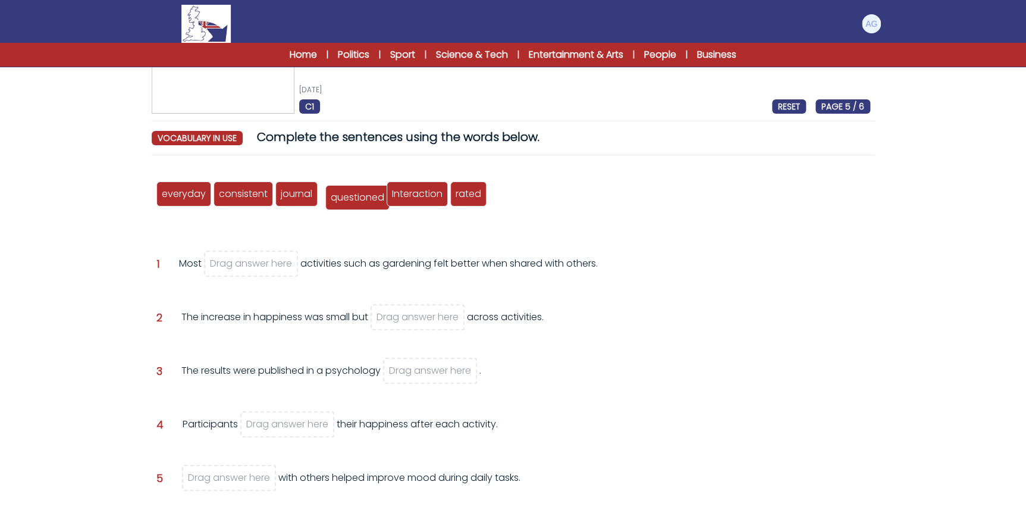
drag, startPoint x: 369, startPoint y: 200, endPoint x: 374, endPoint y: 203, distance: 6.4
click at [374, 203] on div "questioned" at bounding box center [357, 197] width 64 height 25
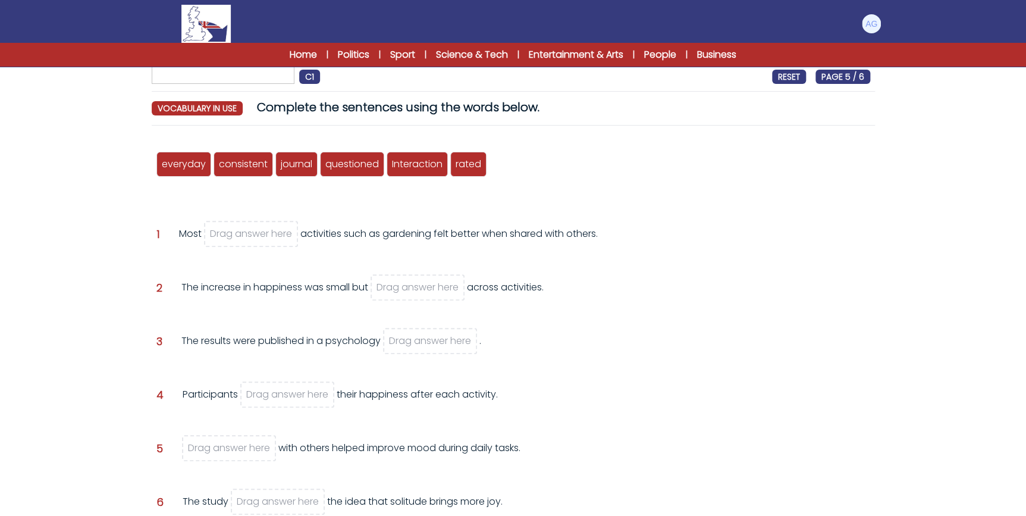
scroll to position [108, 0]
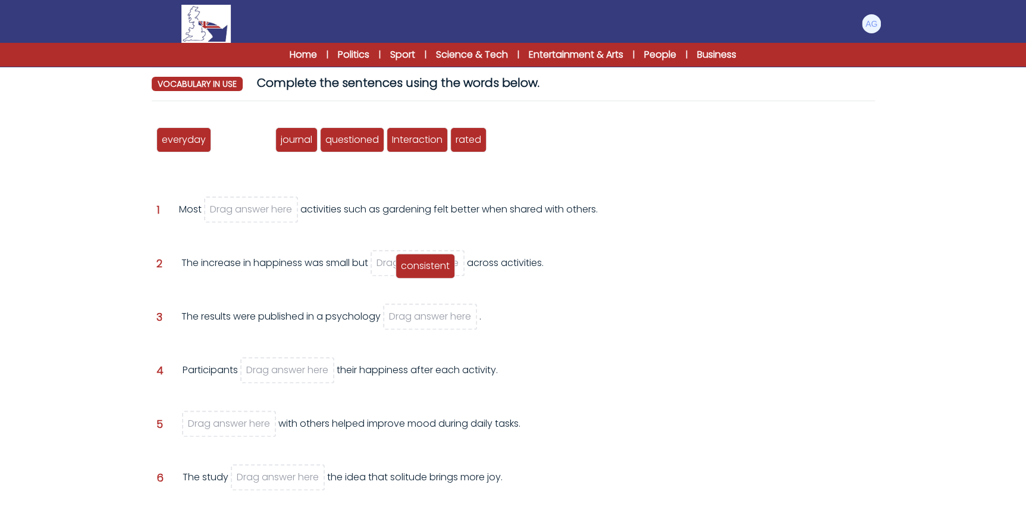
drag, startPoint x: 258, startPoint y: 149, endPoint x: 414, endPoint y: 256, distance: 189.1
click at [414, 256] on div "consistent" at bounding box center [425, 265] width 59 height 25
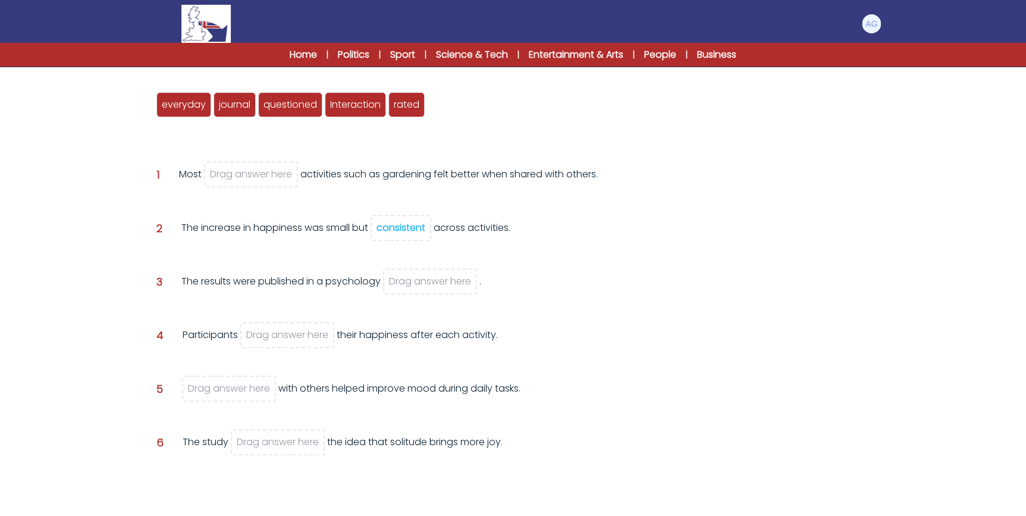
scroll to position [162, 0]
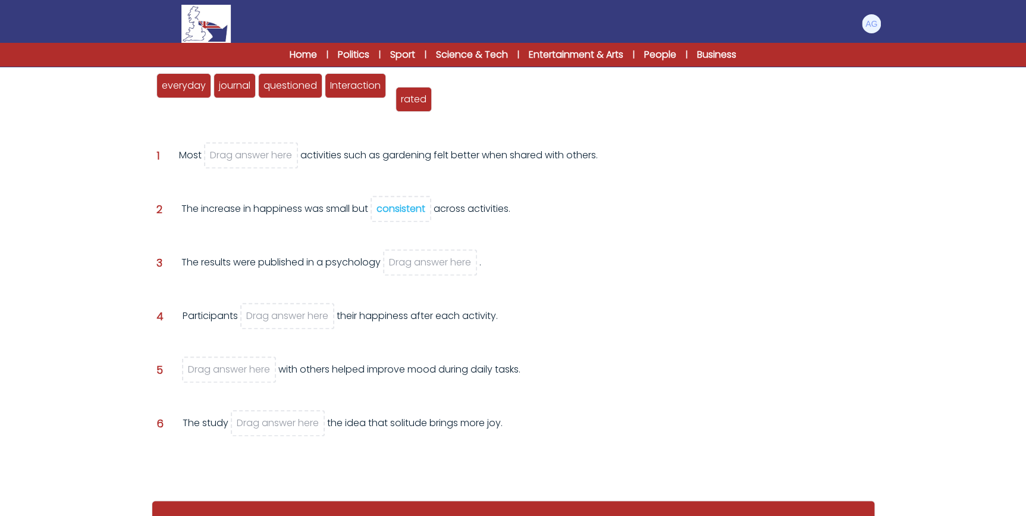
drag, startPoint x: 404, startPoint y: 84, endPoint x: 416, endPoint y: 99, distance: 19.2
click at [412, 97] on span "rated" at bounding box center [414, 99] width 26 height 14
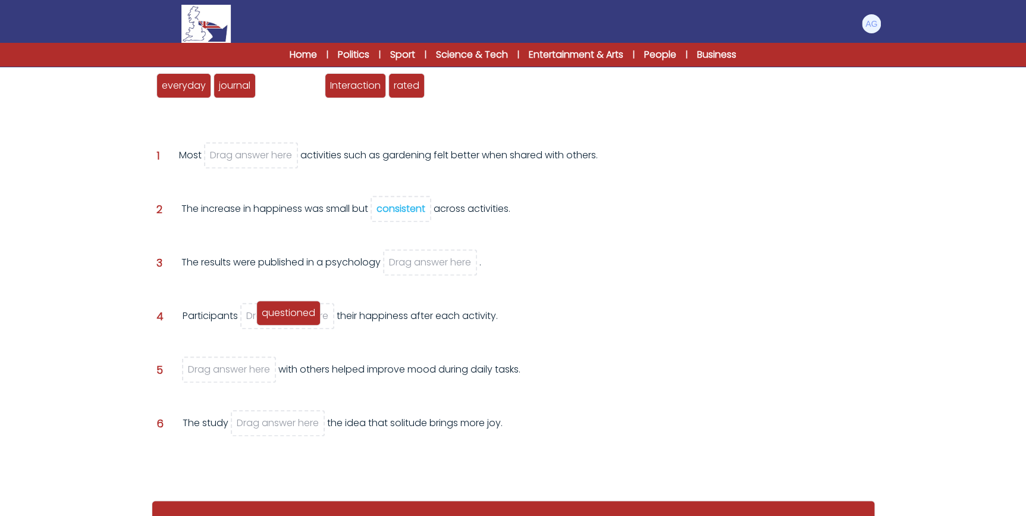
drag, startPoint x: 306, startPoint y: 92, endPoint x: 305, endPoint y: 320, distance: 227.8
click at [305, 320] on div "questioned" at bounding box center [288, 312] width 64 height 25
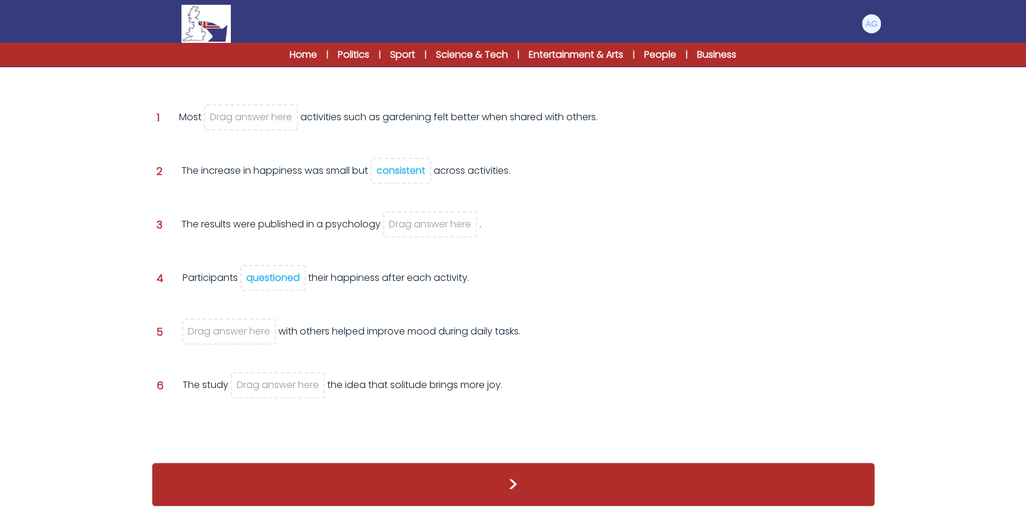
scroll to position [146, 0]
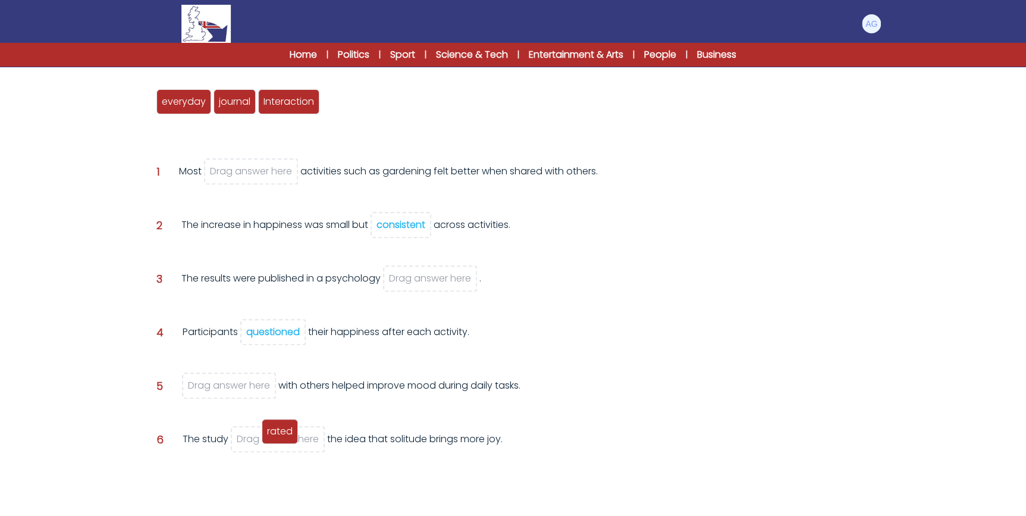
drag, startPoint x: 353, startPoint y: 105, endPoint x: 293, endPoint y: 434, distance: 335.0
click at [293, 434] on div "rated" at bounding box center [280, 431] width 36 height 25
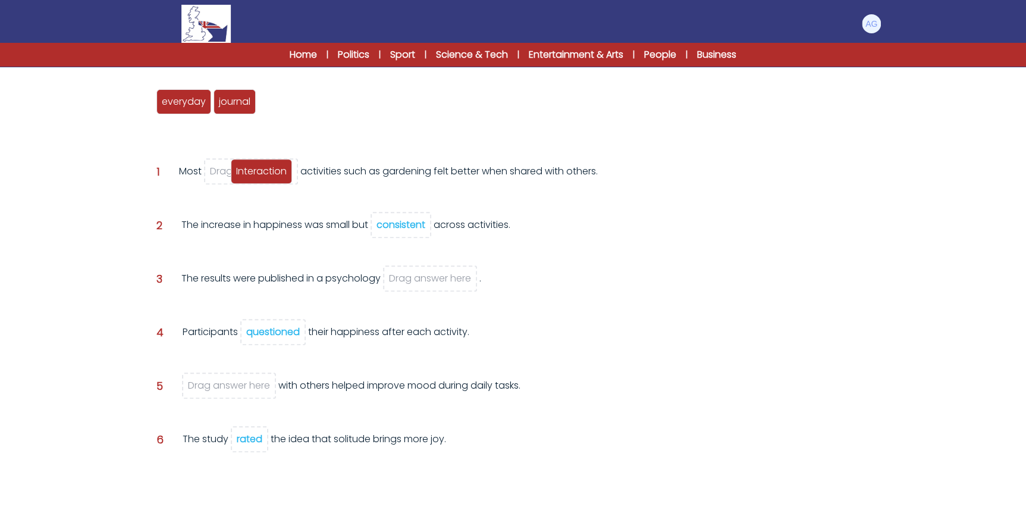
drag, startPoint x: 287, startPoint y: 102, endPoint x: 259, endPoint y: 172, distance: 75.3
click at [259, 172] on span "Interaction" at bounding box center [261, 171] width 51 height 14
drag, startPoint x: 252, startPoint y: 151, endPoint x: 273, endPoint y: 113, distance: 43.4
click at [273, 113] on div "everyday consistent journal questioned Interaction rated Question 1 Interaction" at bounding box center [513, 289] width 723 height 432
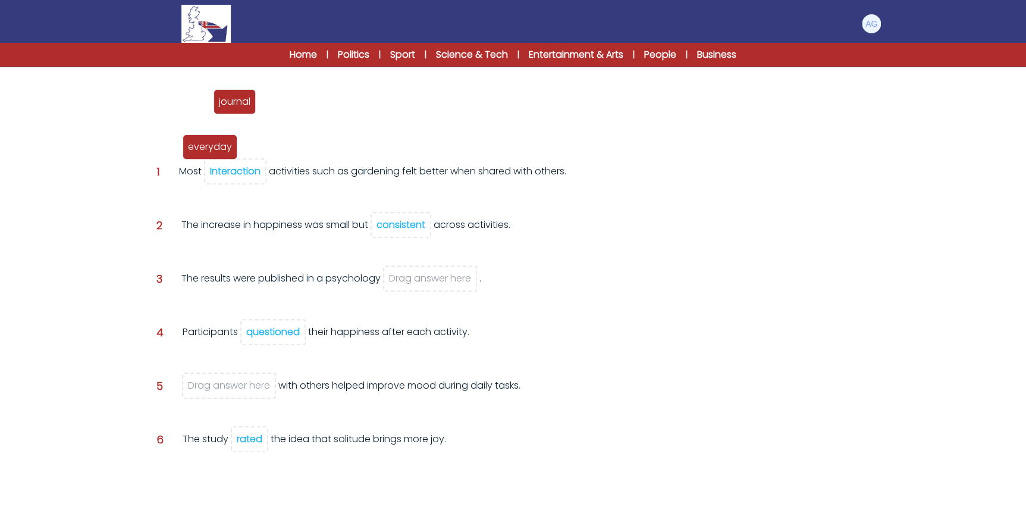
drag, startPoint x: 273, startPoint y: 113, endPoint x: 242, endPoint y: 188, distance: 81.1
click at [232, 153] on span "everyday" at bounding box center [210, 147] width 44 height 14
click at [246, 167] on div "Interaction" at bounding box center [235, 171] width 51 height 14
drag, startPoint x: 214, startPoint y: 155, endPoint x: 244, endPoint y: 172, distance: 34.9
click at [244, 172] on div "everyday" at bounding box center [230, 161] width 55 height 25
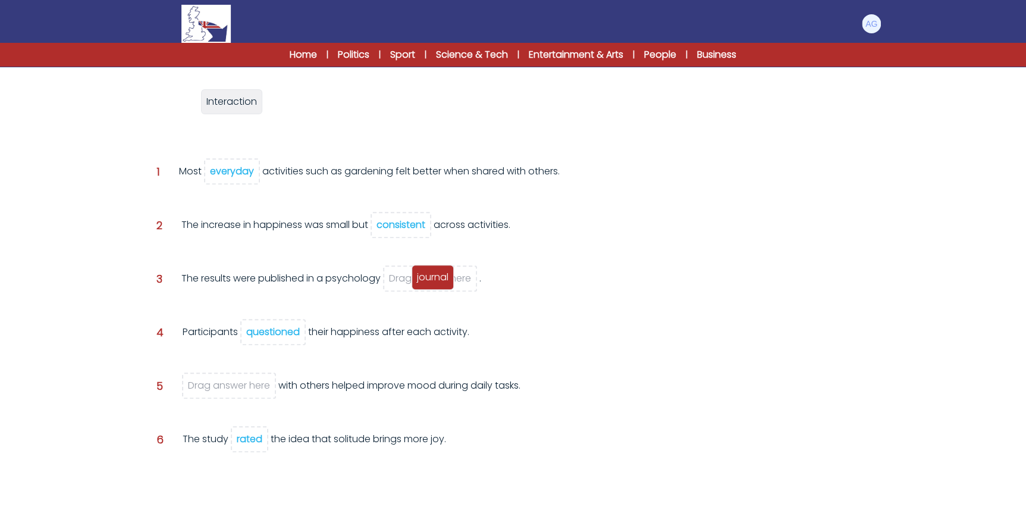
drag, startPoint x: 179, startPoint y: 104, endPoint x: 434, endPoint y: 279, distance: 309.4
click at [434, 279] on span "journal" at bounding box center [433, 277] width 32 height 14
drag, startPoint x: 205, startPoint y: 105, endPoint x: 246, endPoint y: 384, distance: 282.7
click at [241, 384] on span "Interaction" at bounding box center [221, 377] width 51 height 14
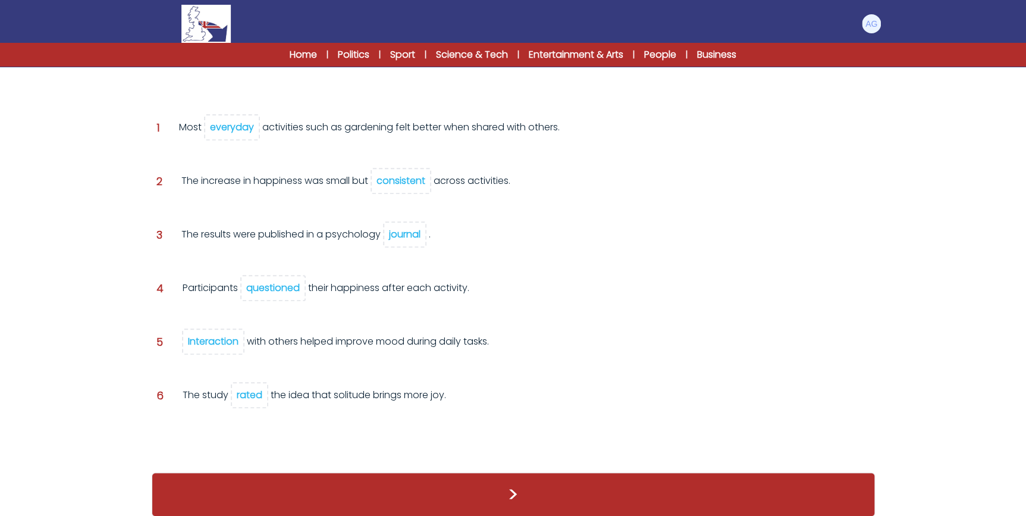
scroll to position [175, 0]
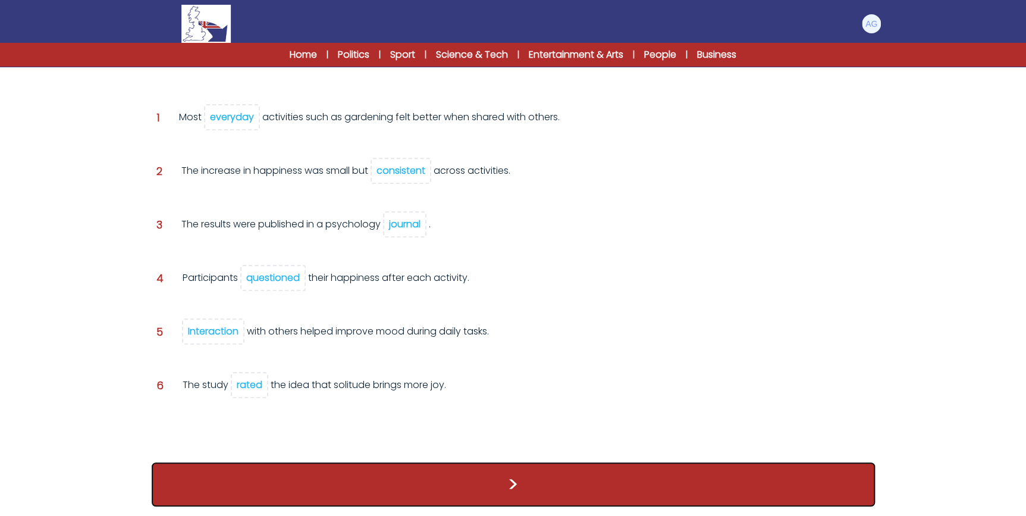
click at [549, 482] on button ">" at bounding box center [513, 484] width 723 height 44
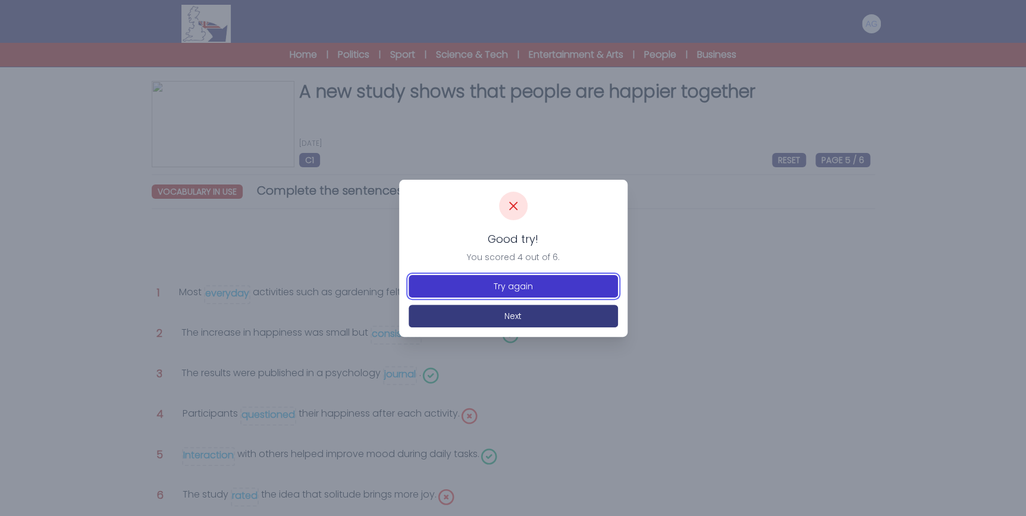
click at [522, 290] on button "Try again" at bounding box center [513, 286] width 209 height 23
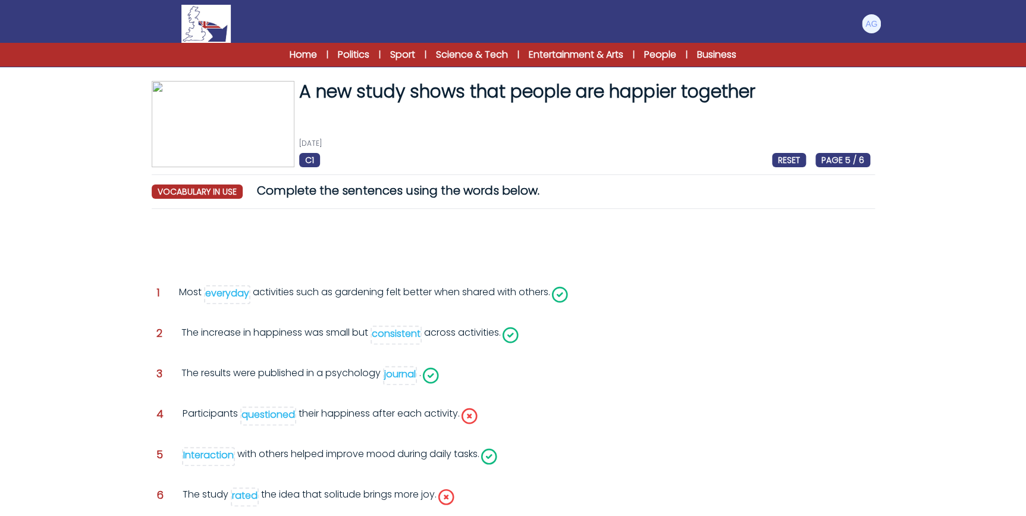
scroll to position [54, 0]
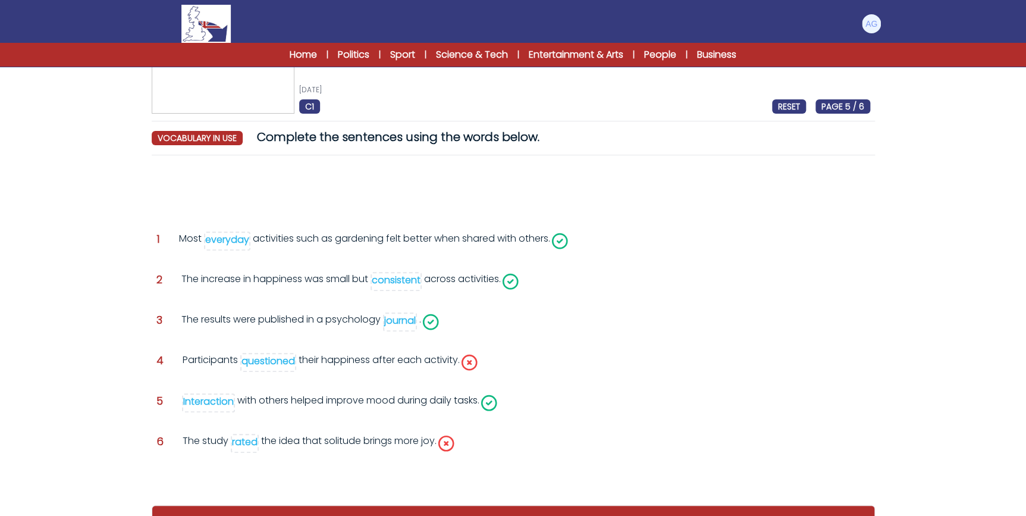
drag, startPoint x: 270, startPoint y: 355, endPoint x: 269, endPoint y: 338, distance: 17.3
click at [269, 338] on div "Question 1 Most everyday activities such as gardening felt better when shared w…" at bounding box center [513, 329] width 723 height 328
drag, startPoint x: 269, startPoint y: 338, endPoint x: 272, endPoint y: 358, distance: 20.4
click at [272, 358] on div "questioned" at bounding box center [268, 361] width 54 height 14
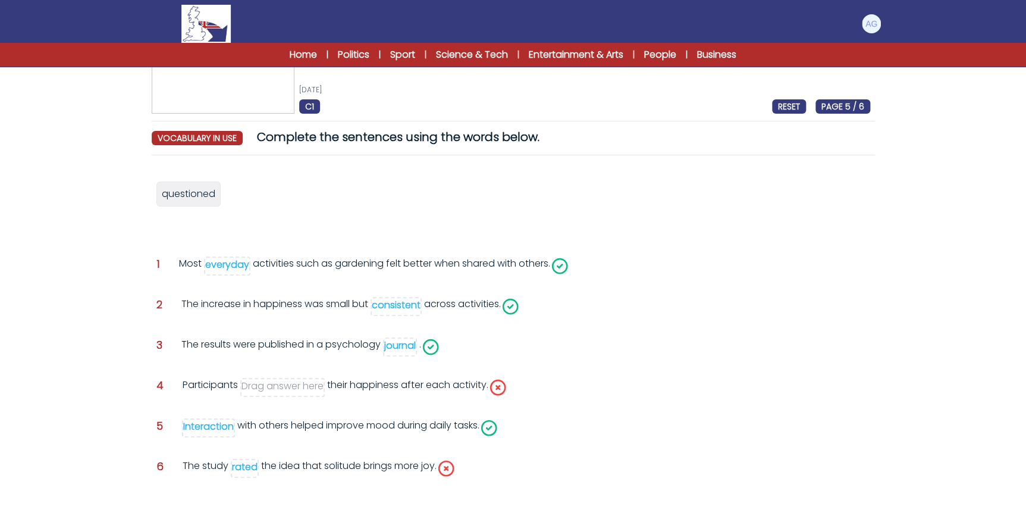
click at [242, 468] on div "rated" at bounding box center [245, 467] width 26 height 14
drag, startPoint x: 183, startPoint y: 197, endPoint x: 269, endPoint y: 463, distance: 280.3
click at [269, 463] on span "questioned" at bounding box center [275, 460] width 54 height 14
drag, startPoint x: 177, startPoint y: 195, endPoint x: 300, endPoint y: 388, distance: 228.9
click at [300, 388] on span "rated" at bounding box center [297, 387] width 26 height 14
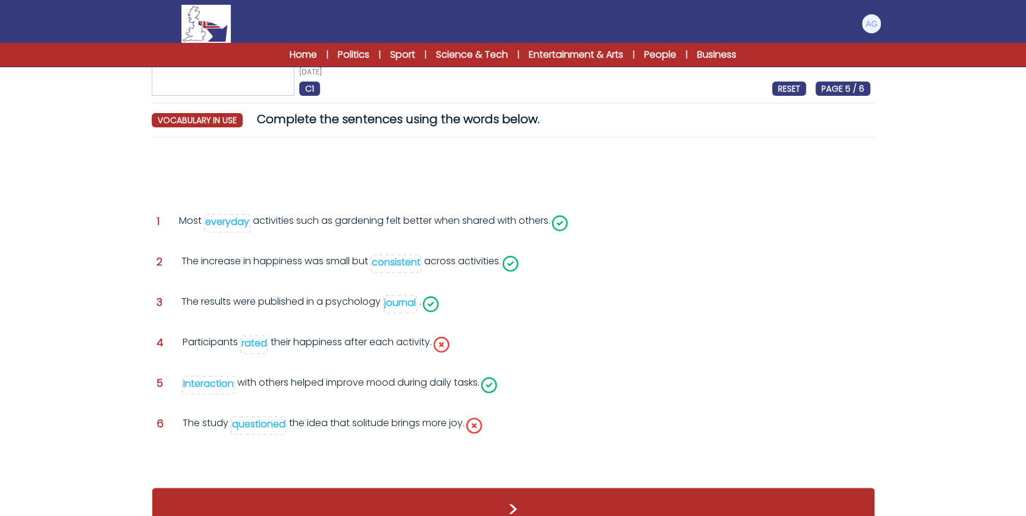
scroll to position [98, 0]
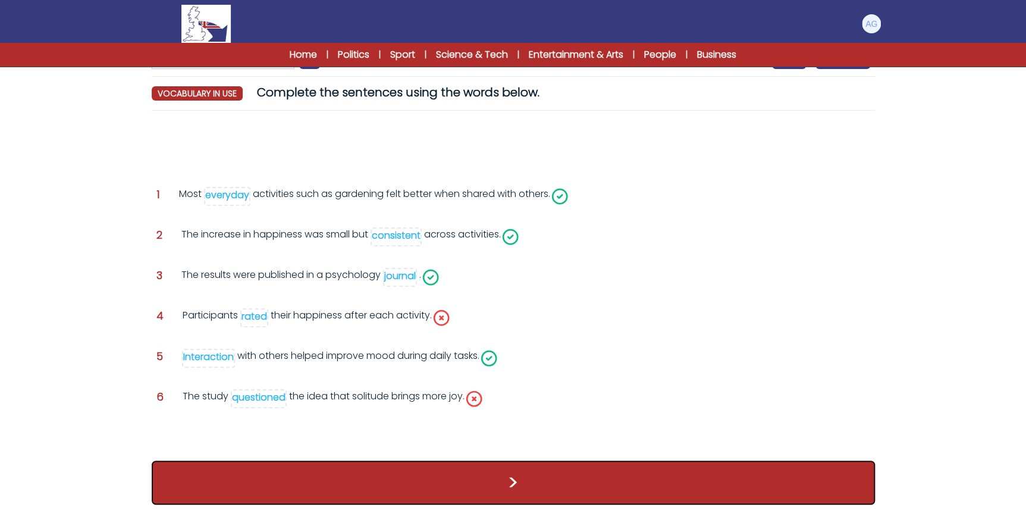
click at [537, 476] on button ">" at bounding box center [513, 482] width 723 height 44
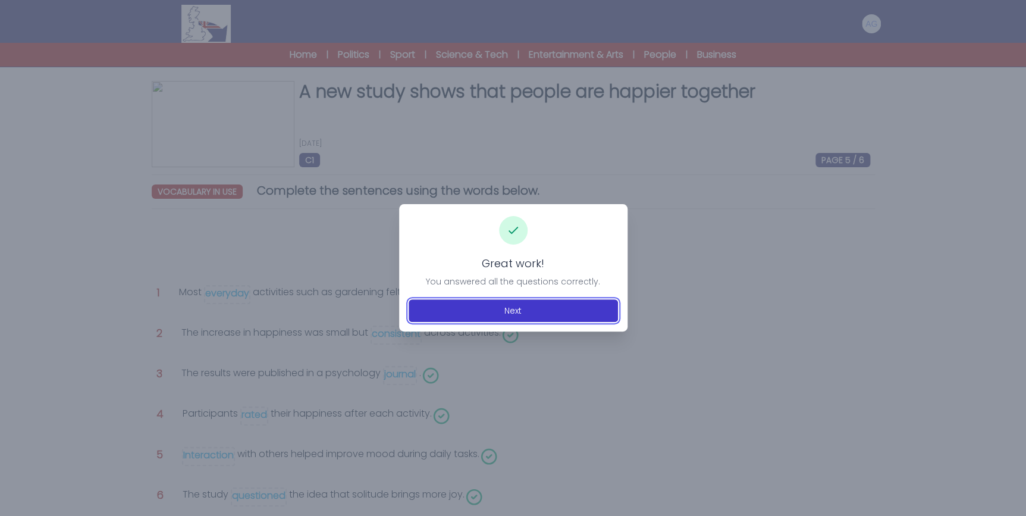
click at [513, 303] on button "Next" at bounding box center [513, 310] width 209 height 23
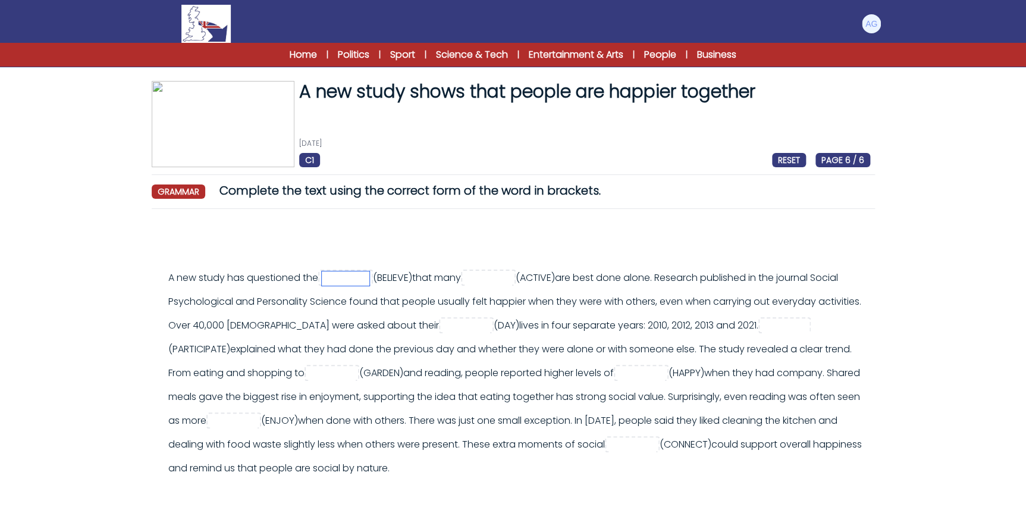
click at [347, 277] on input "text" at bounding box center [346, 278] width 48 height 14
type input "******"
click at [512, 281] on input "text" at bounding box center [489, 278] width 48 height 14
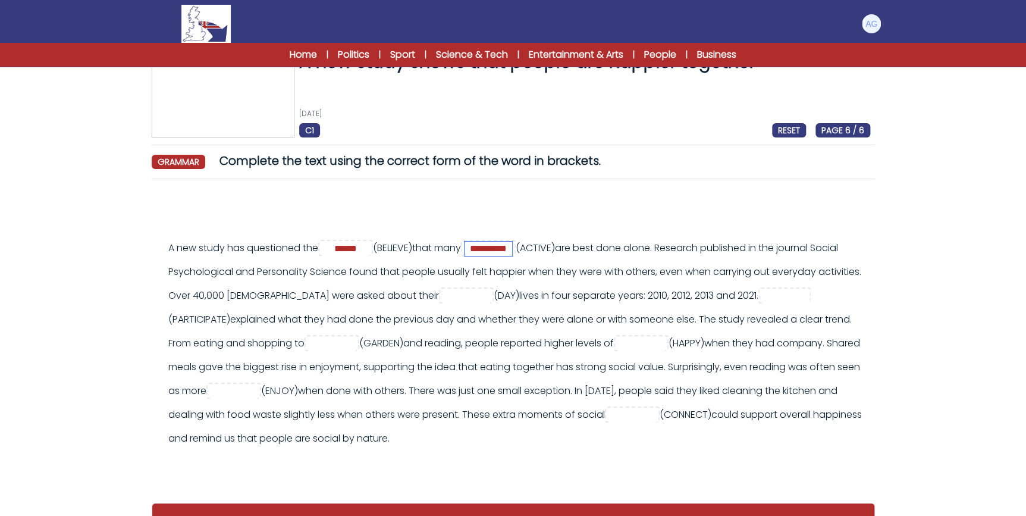
scroll to position [54, 0]
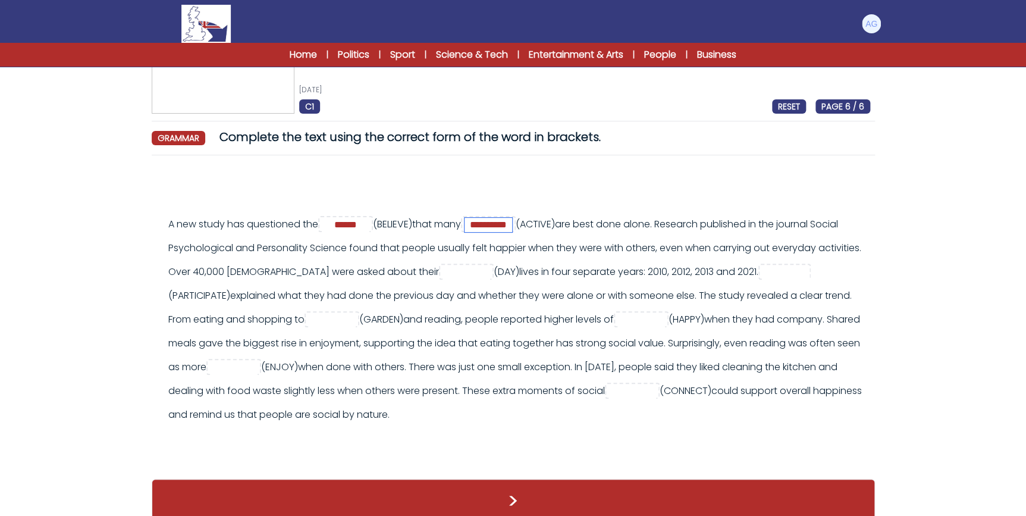
type input "**********"
click at [468, 271] on input "text" at bounding box center [467, 272] width 48 height 14
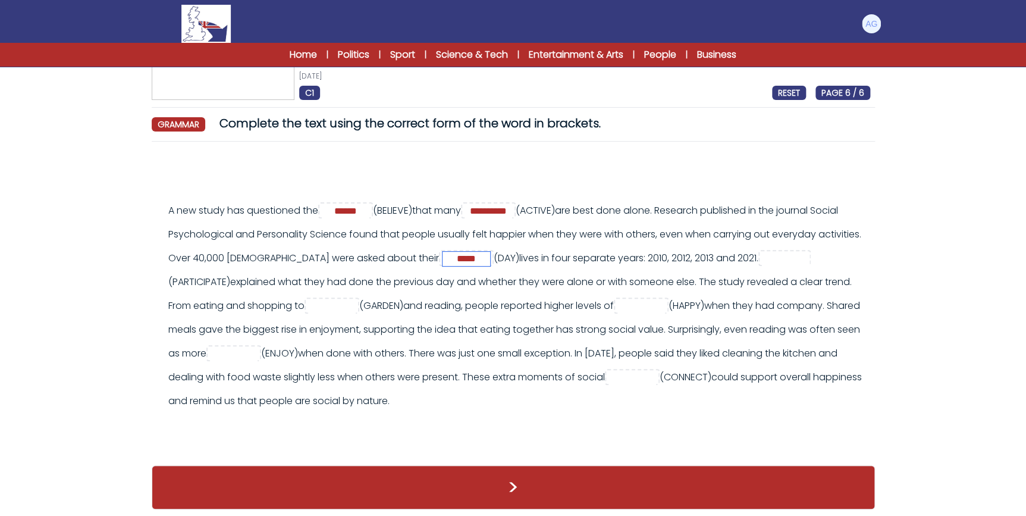
scroll to position [80, 0]
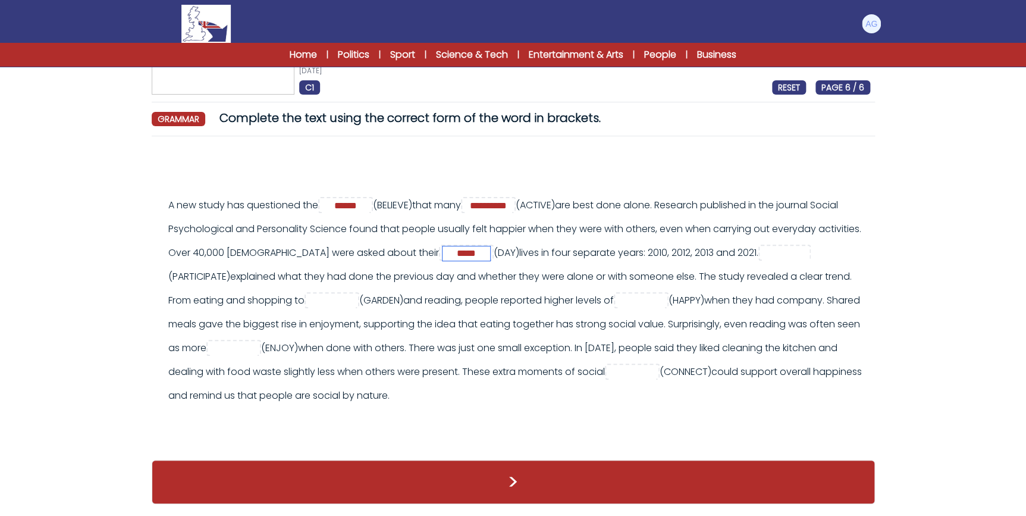
type input "*****"
click at [810, 247] on input "text" at bounding box center [786, 253] width 48 height 14
type input "**********"
click at [325, 294] on input "text" at bounding box center [332, 301] width 48 height 14
type input "*********"
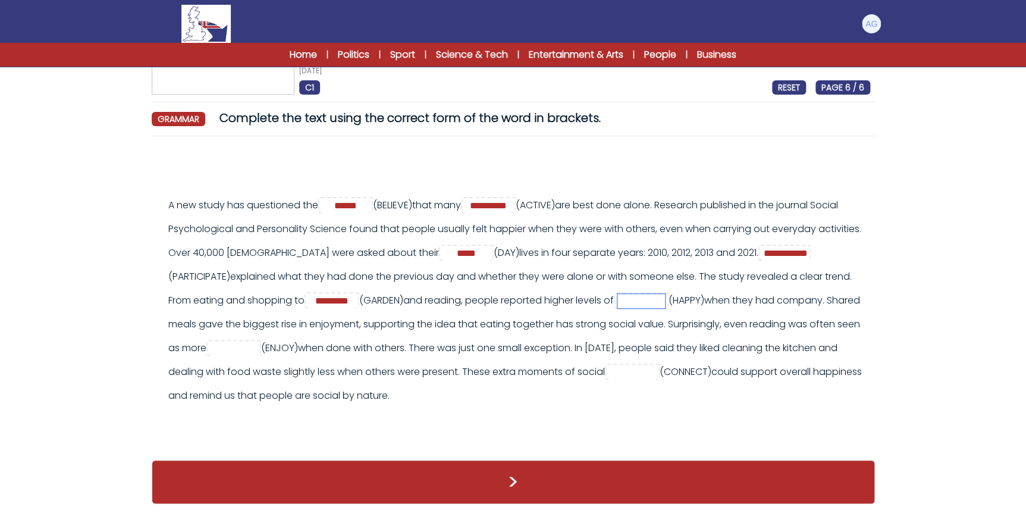
click at [665, 294] on input "text" at bounding box center [641, 301] width 48 height 14
type input "*********"
drag, startPoint x: 813, startPoint y: 310, endPoint x: 340, endPoint y: 346, distance: 474.9
click at [340, 346] on div "**********" at bounding box center [519, 300] width 702 height 214
click at [258, 341] on input "text" at bounding box center [234, 348] width 48 height 14
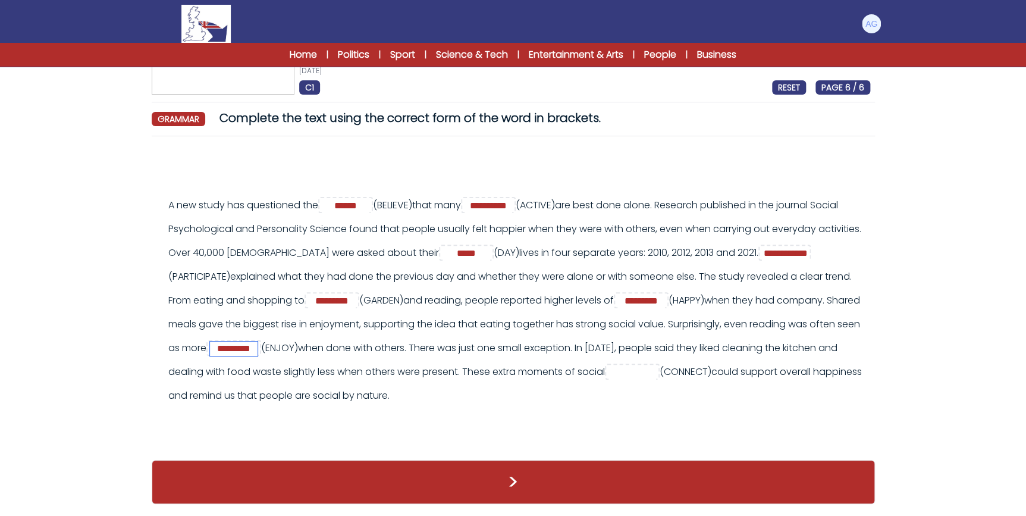
type input "*********"
click at [656, 365] on input "text" at bounding box center [633, 372] width 48 height 14
type input "**********"
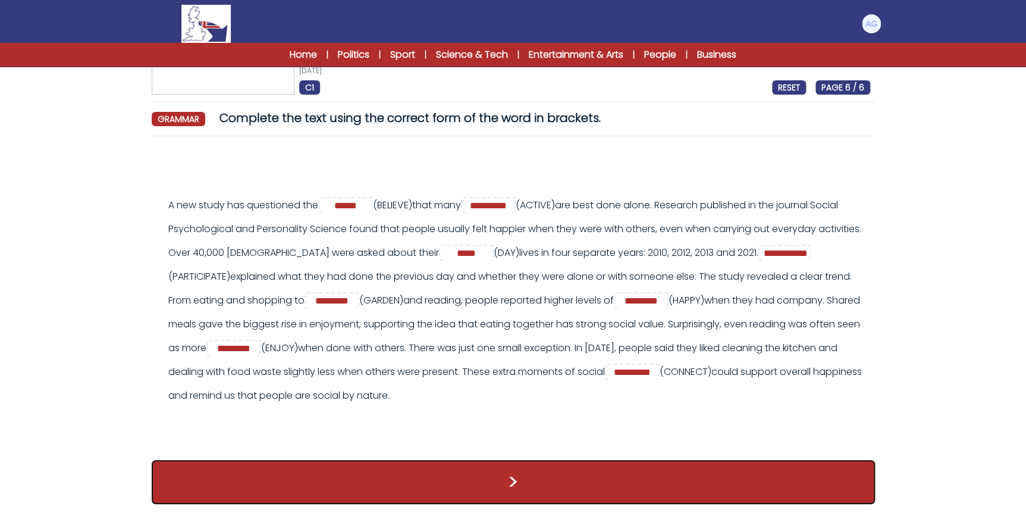
click at [542, 481] on button ">" at bounding box center [513, 482] width 723 height 44
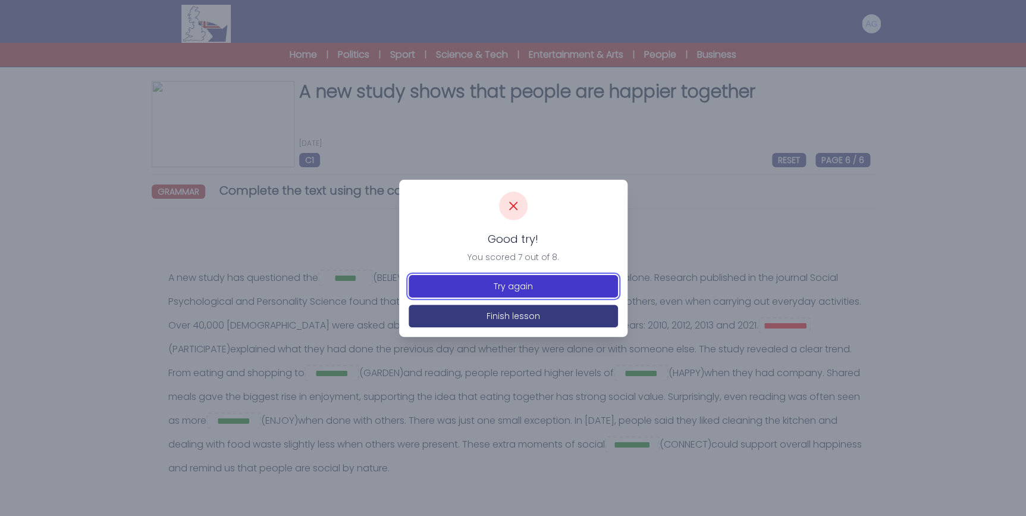
click at [518, 287] on button "Try again" at bounding box center [513, 286] width 209 height 23
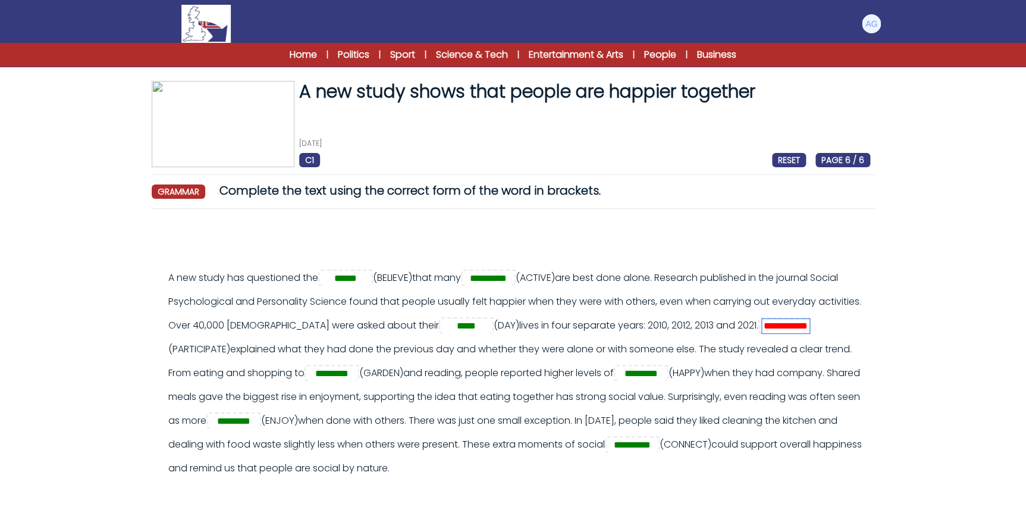
drag, startPoint x: 854, startPoint y: 328, endPoint x: 767, endPoint y: 327, distance: 86.3
click at [767, 327] on div "**********" at bounding box center [519, 373] width 702 height 214
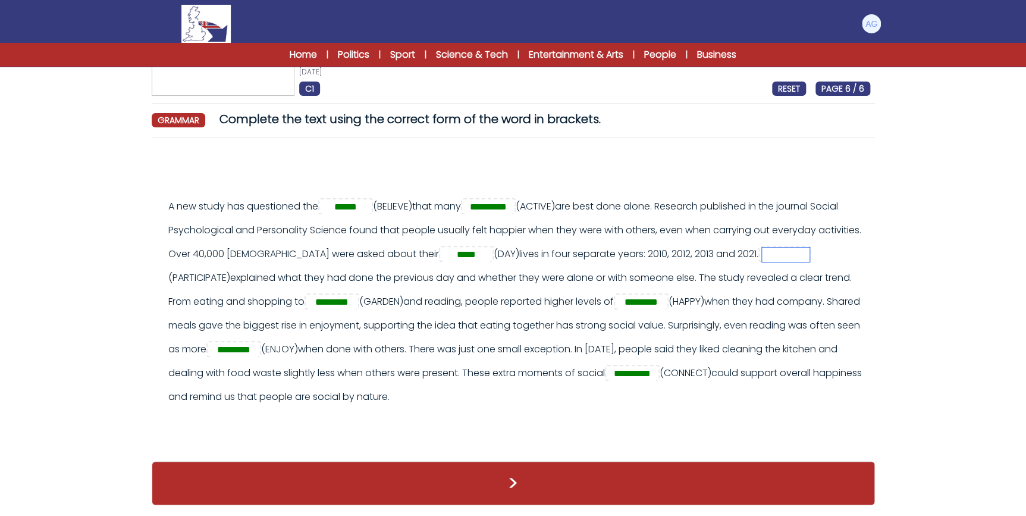
scroll to position [80, 0]
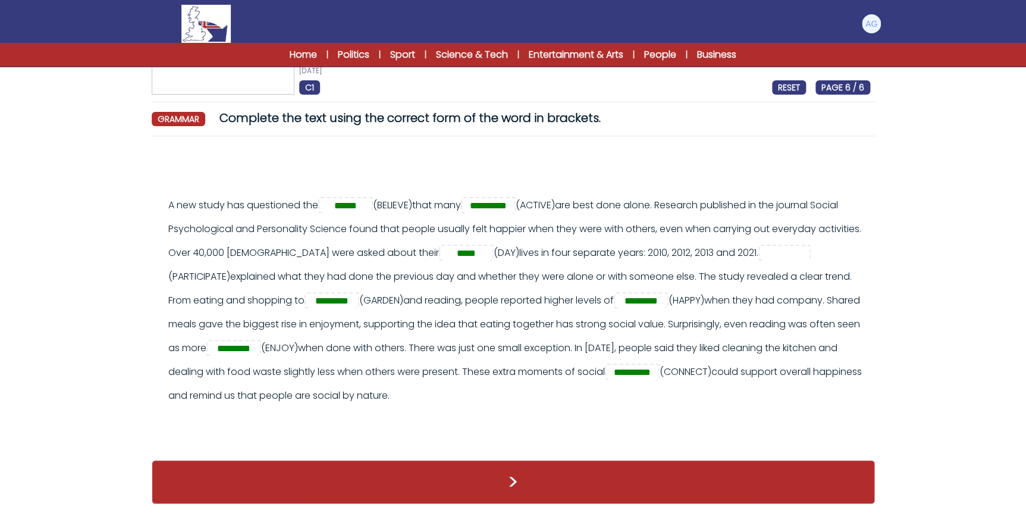
click at [199, 24] on img at bounding box center [205, 24] width 49 height 38
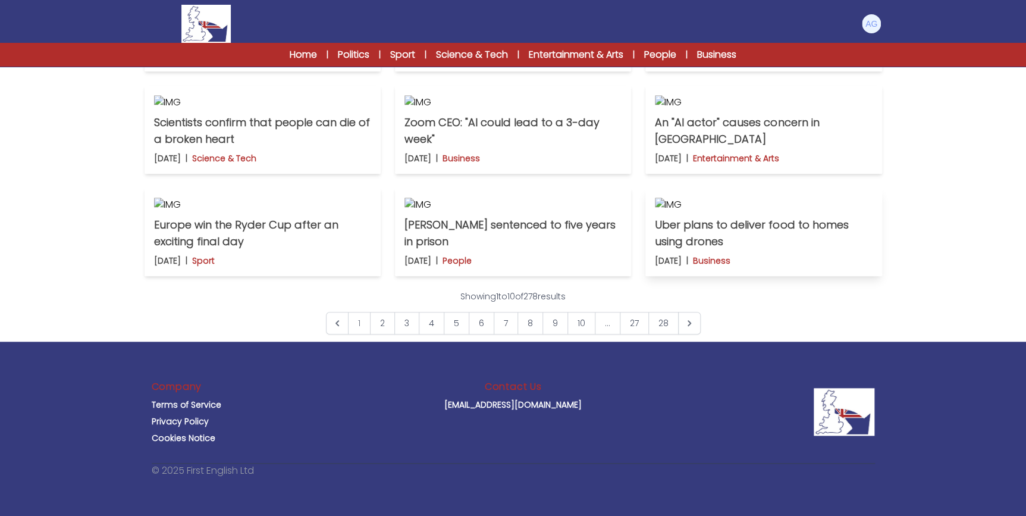
scroll to position [811, 0]
click at [456, 334] on link "5" at bounding box center [457, 323] width 26 height 23
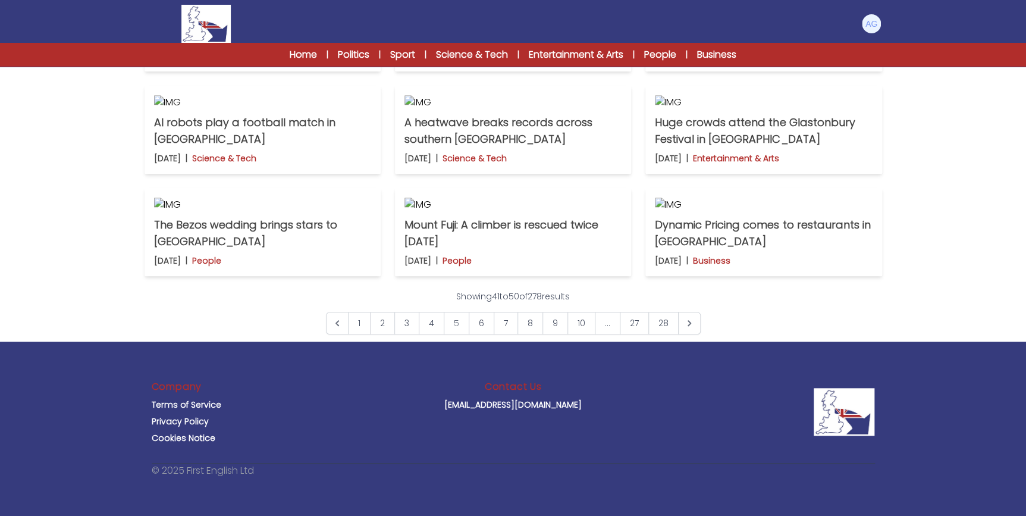
scroll to position [874, 0]
click at [842, 226] on p "Dynamic Pricing comes to restaurants in [GEOGRAPHIC_DATA]" at bounding box center [763, 233] width 217 height 33
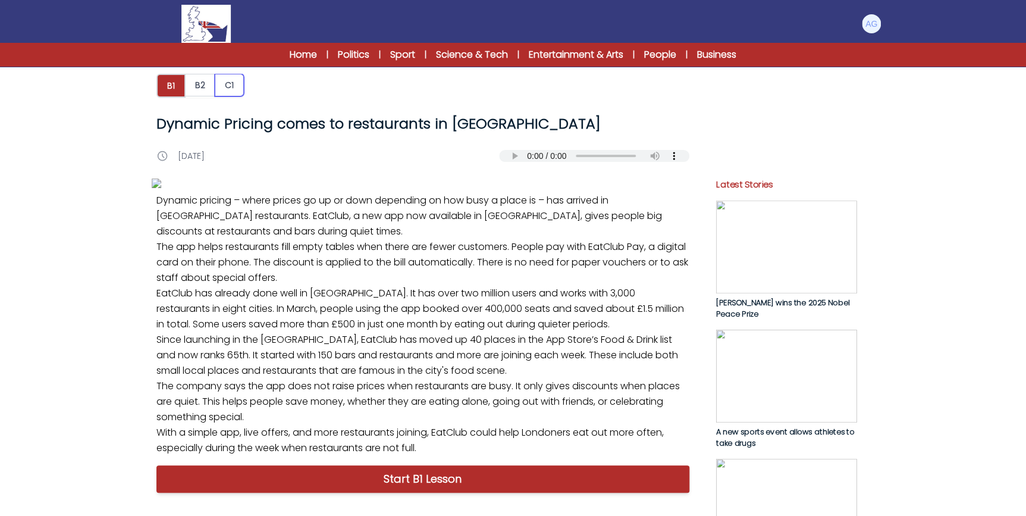
click at [234, 89] on button "C1" at bounding box center [229, 85] width 29 height 23
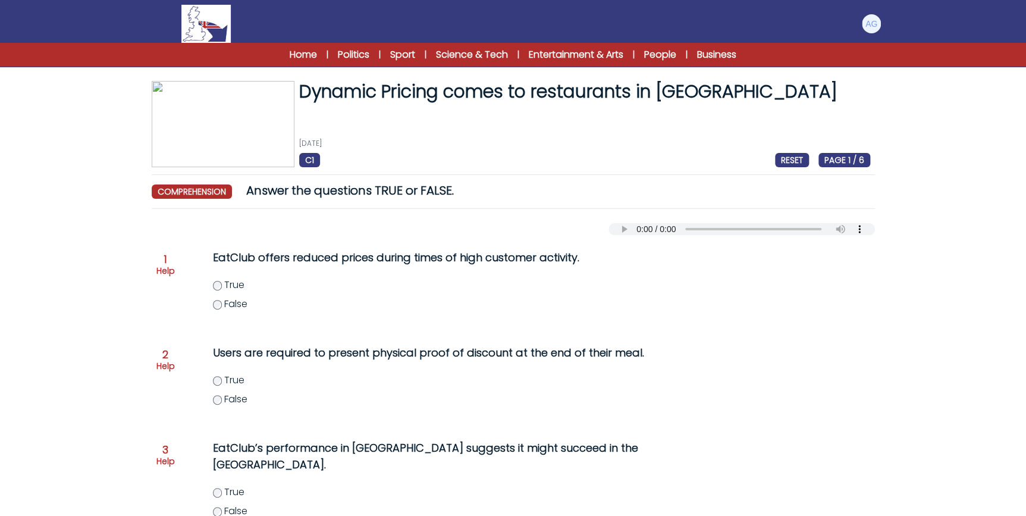
click at [226, 286] on span "True" at bounding box center [234, 285] width 20 height 14
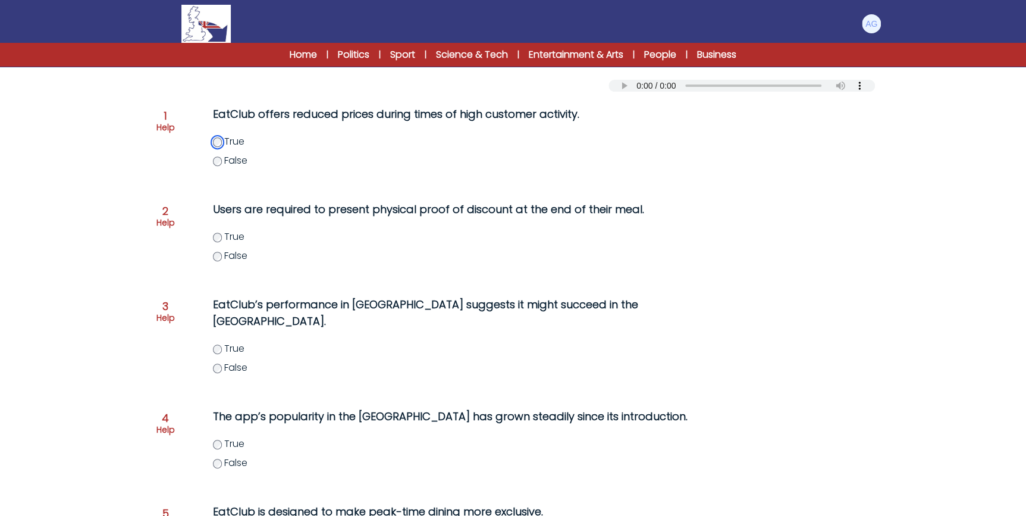
scroll to position [162, 0]
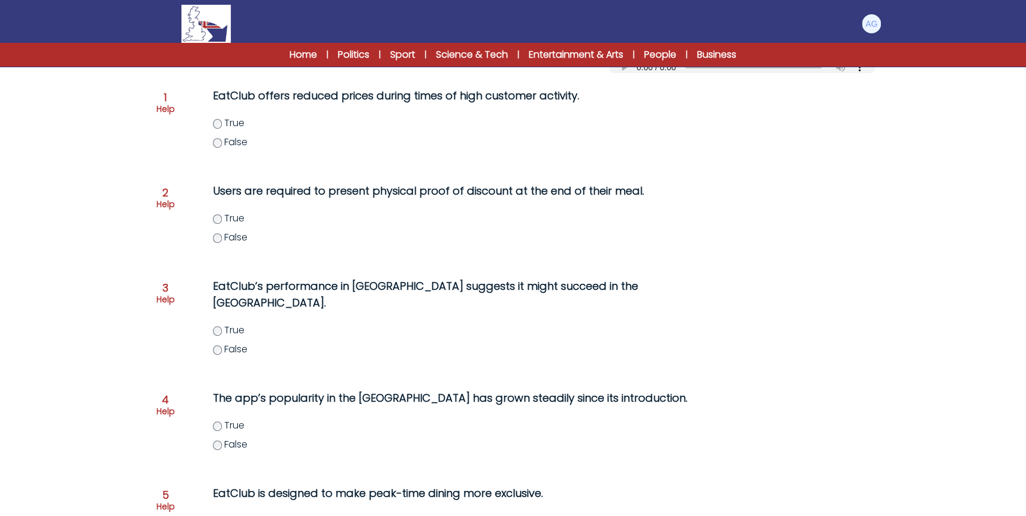
drag, startPoint x: 216, startPoint y: 224, endPoint x: 222, endPoint y: 228, distance: 7.5
click at [216, 224] on label "True" at bounding box center [465, 218] width 505 height 14
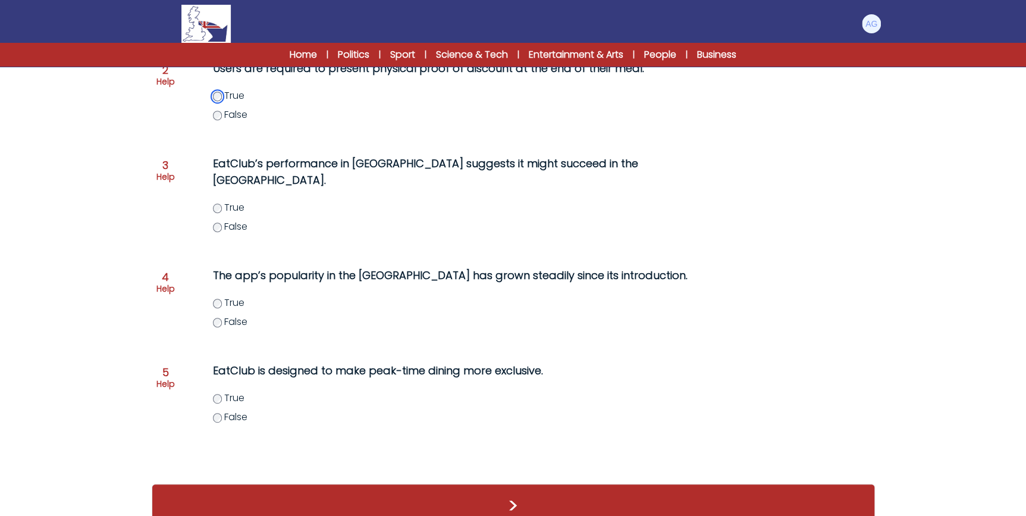
scroll to position [291, 0]
